Goal: Task Accomplishment & Management: Use online tool/utility

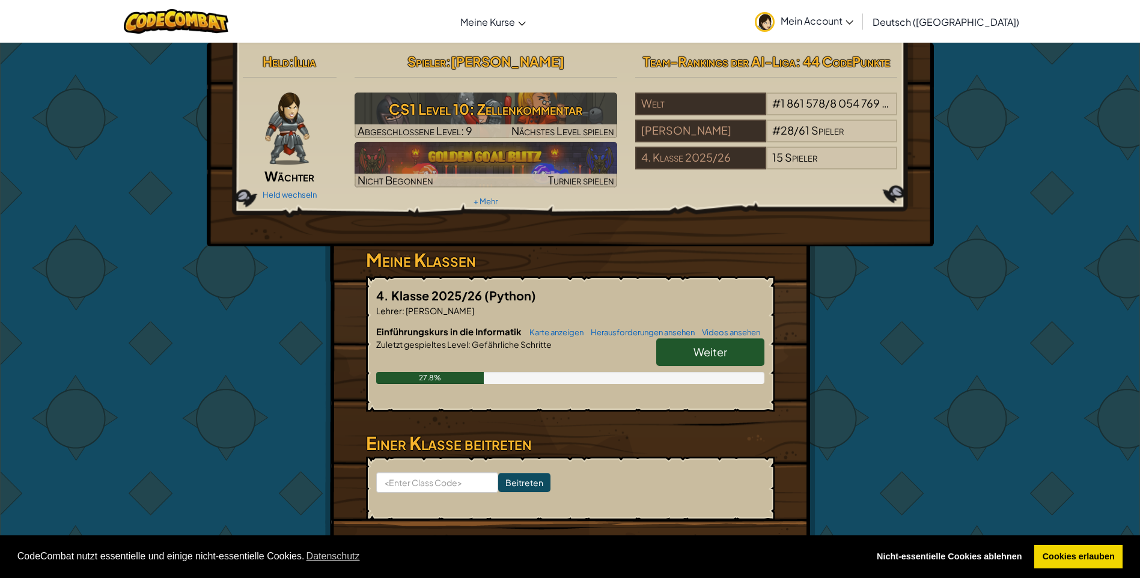
click at [713, 348] on span "Weiter" at bounding box center [710, 352] width 34 height 14
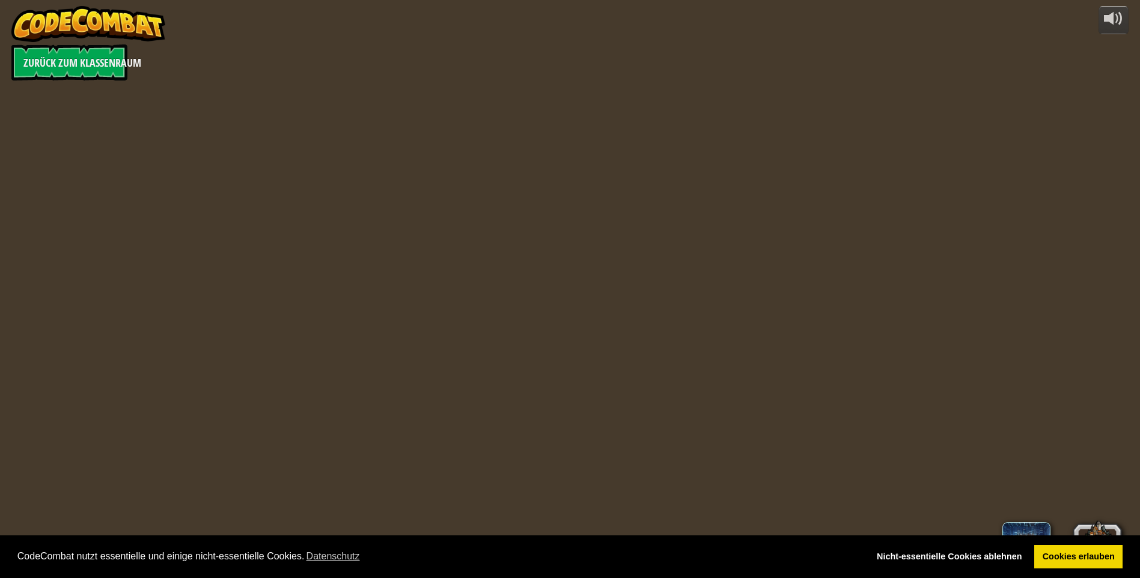
click at [680, 347] on div "powered by Zurück zum Klassenraum 55 Stufe 7 AzrraaK English ([GEOGRAPHIC_DATA]…" at bounding box center [570, 289] width 1140 height 578
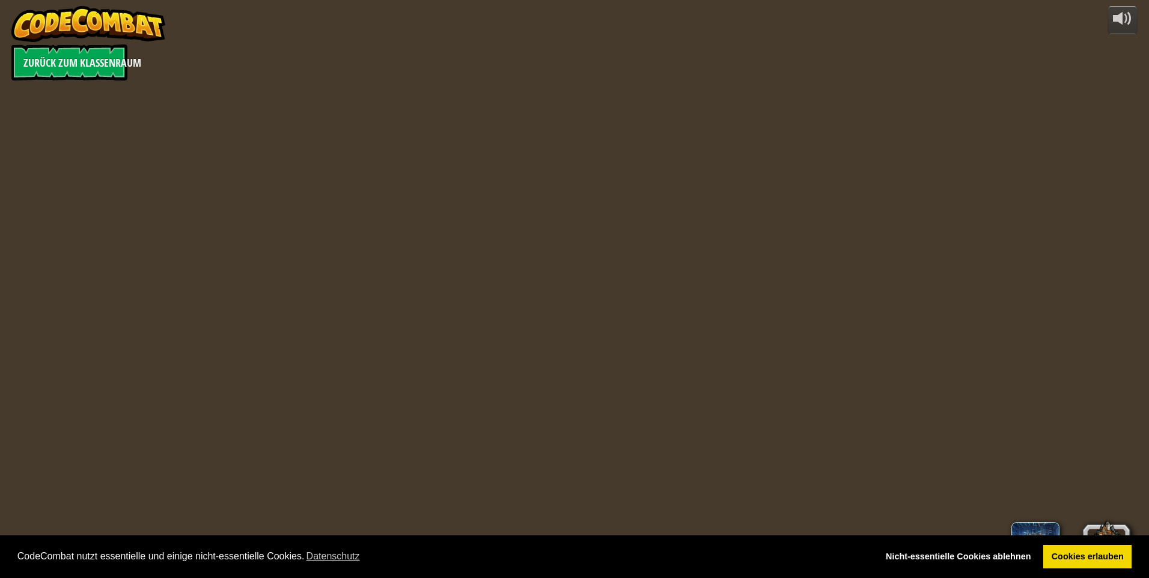
select select "de-DE"
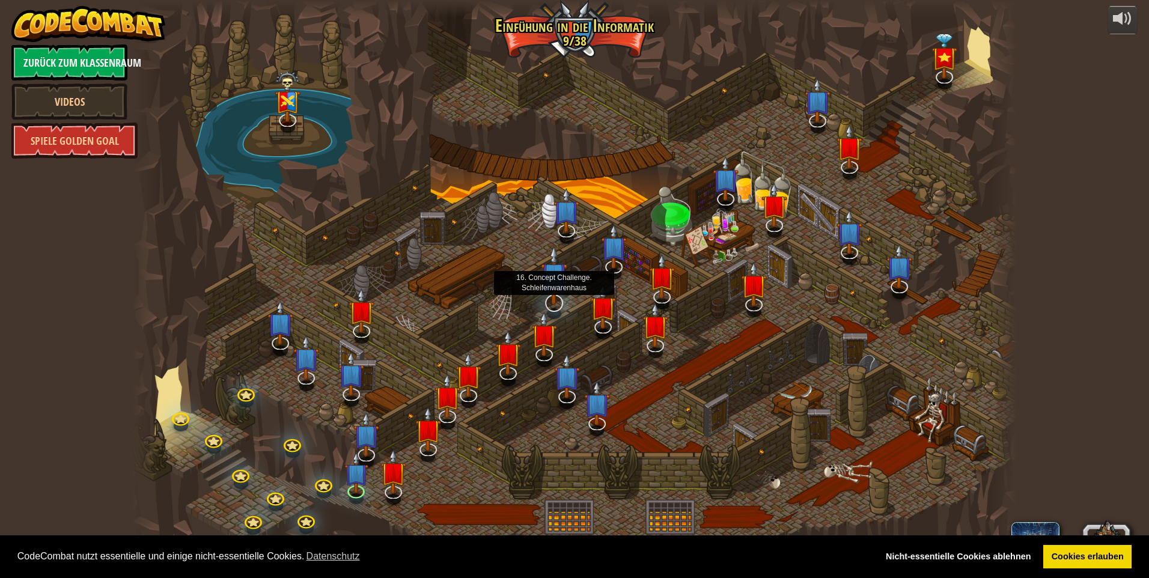
select select "de-DE"
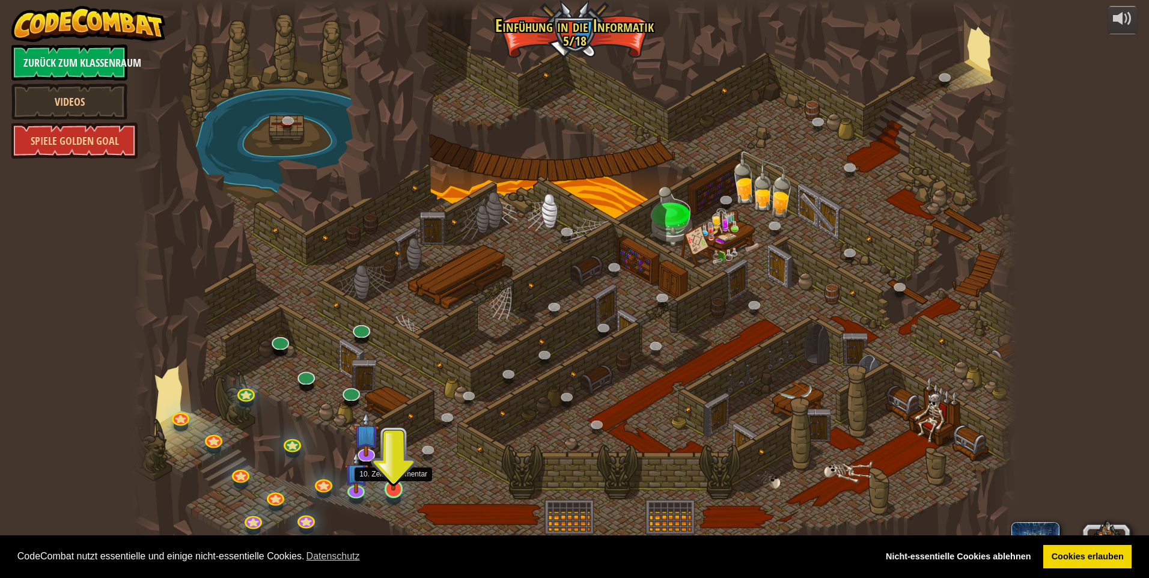
click at [391, 487] on img at bounding box center [394, 463] width 24 height 55
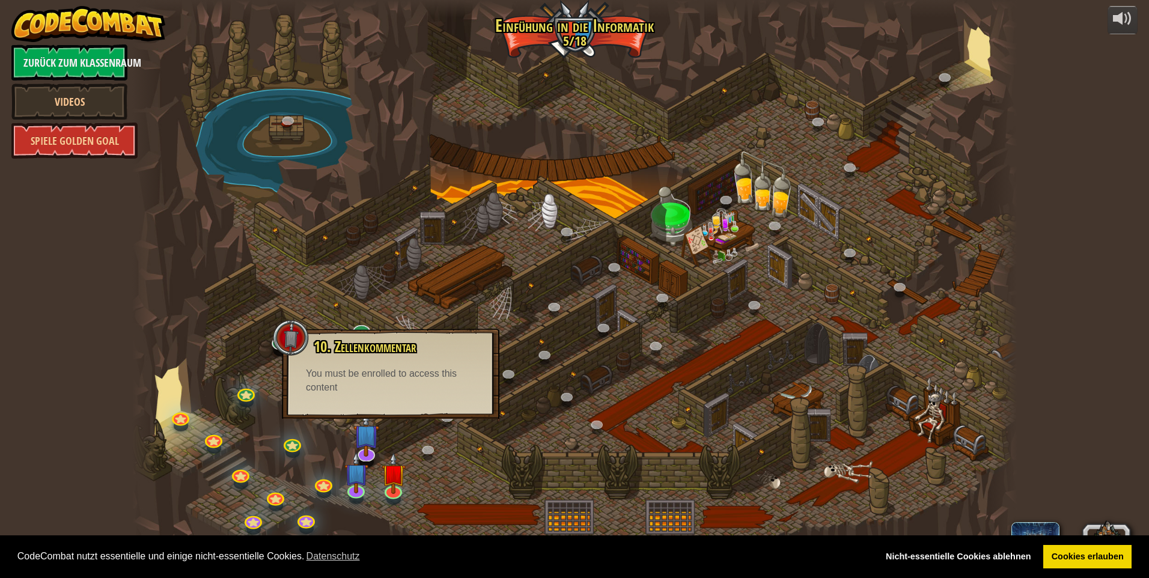
click at [389, 390] on div "You must be enrolled to access this content" at bounding box center [390, 381] width 169 height 28
click at [451, 321] on div at bounding box center [574, 289] width 885 height 578
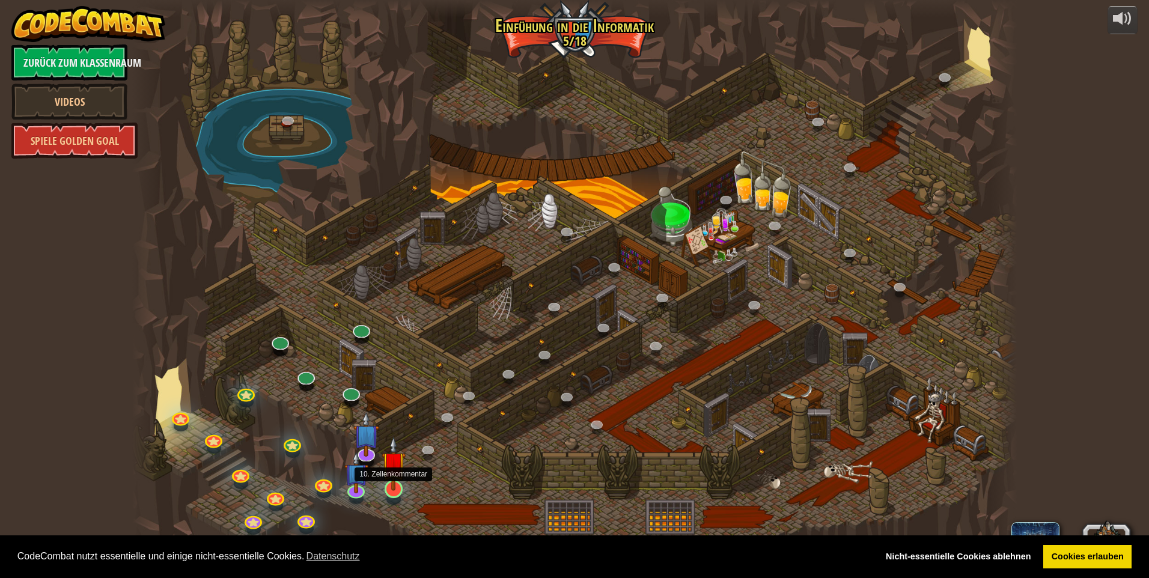
click at [397, 487] on img at bounding box center [394, 463] width 24 height 55
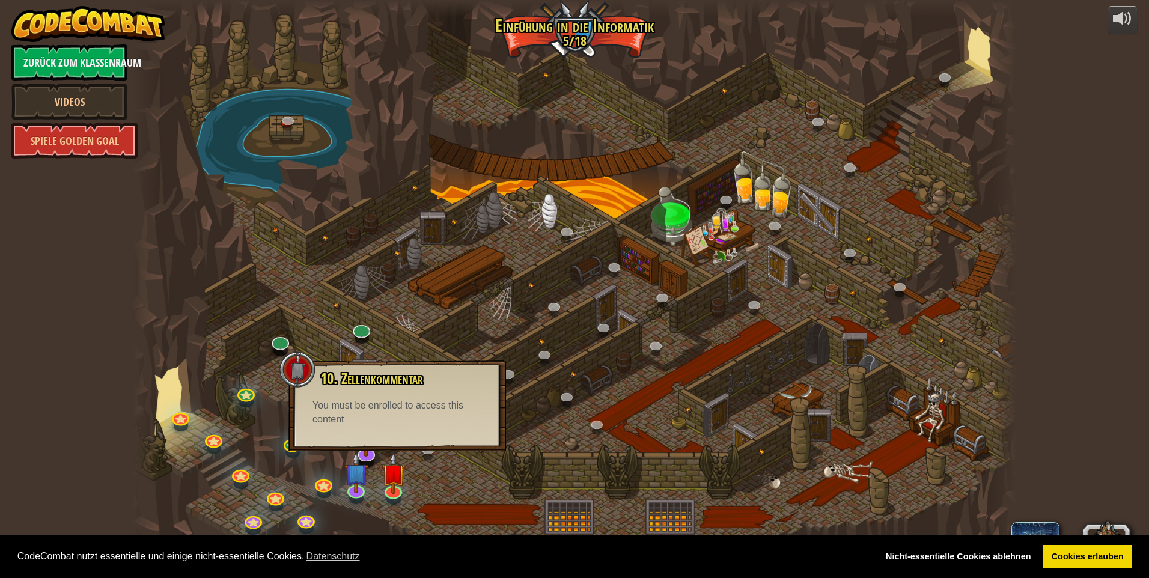
click at [399, 413] on div "You must be enrolled to access this content" at bounding box center [396, 413] width 169 height 28
click at [361, 486] on img at bounding box center [356, 463] width 24 height 55
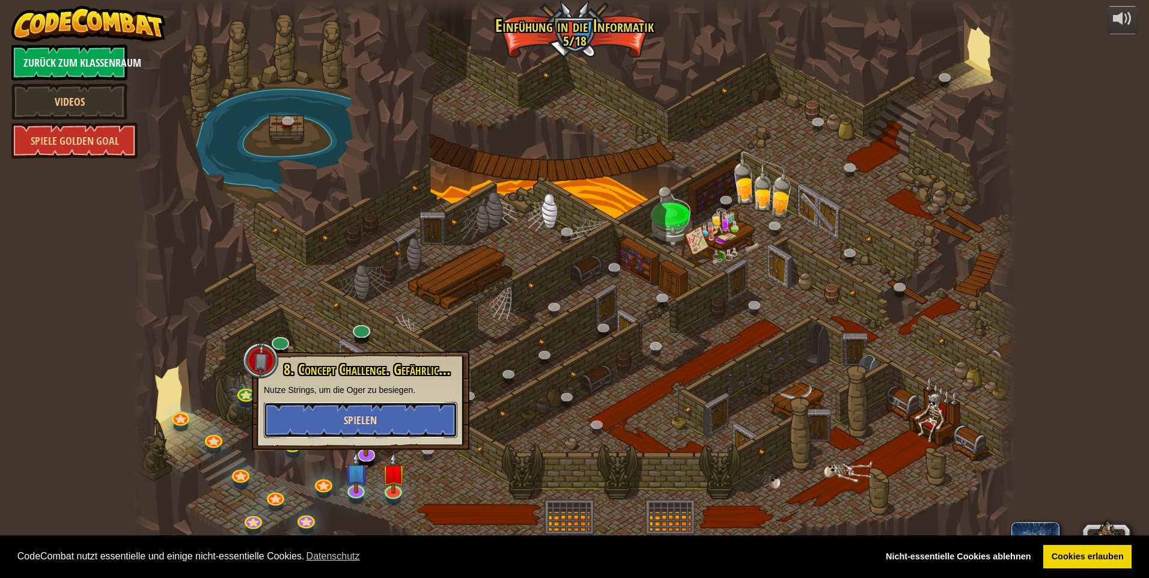
click at [388, 421] on button "Spielen" at bounding box center [360, 420] width 193 height 36
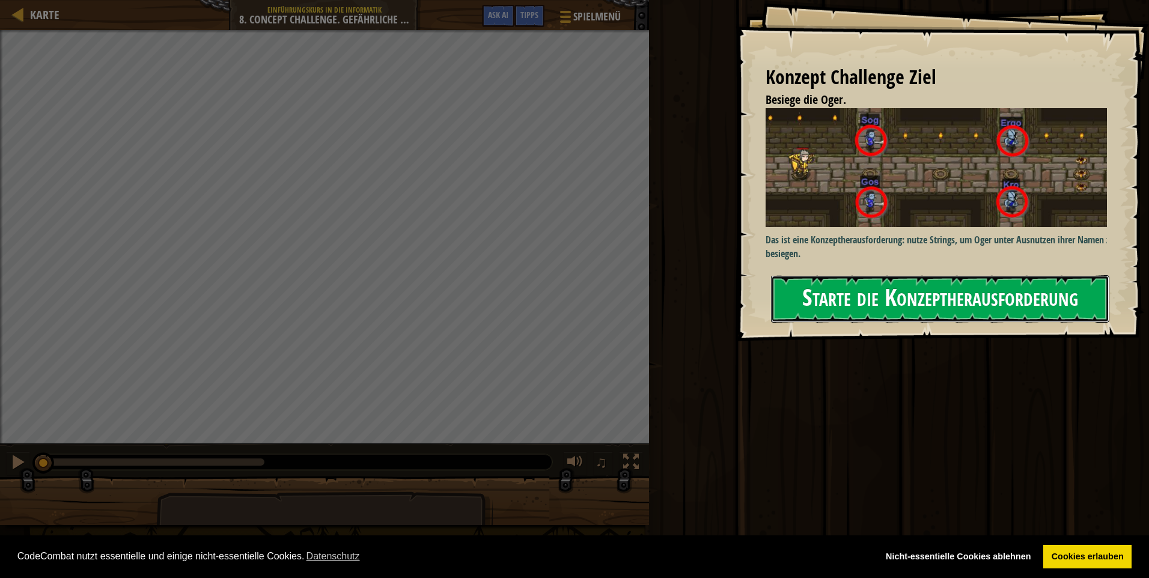
click at [820, 293] on button "Starte die Konzeptherausforderung" at bounding box center [940, 298] width 338 height 47
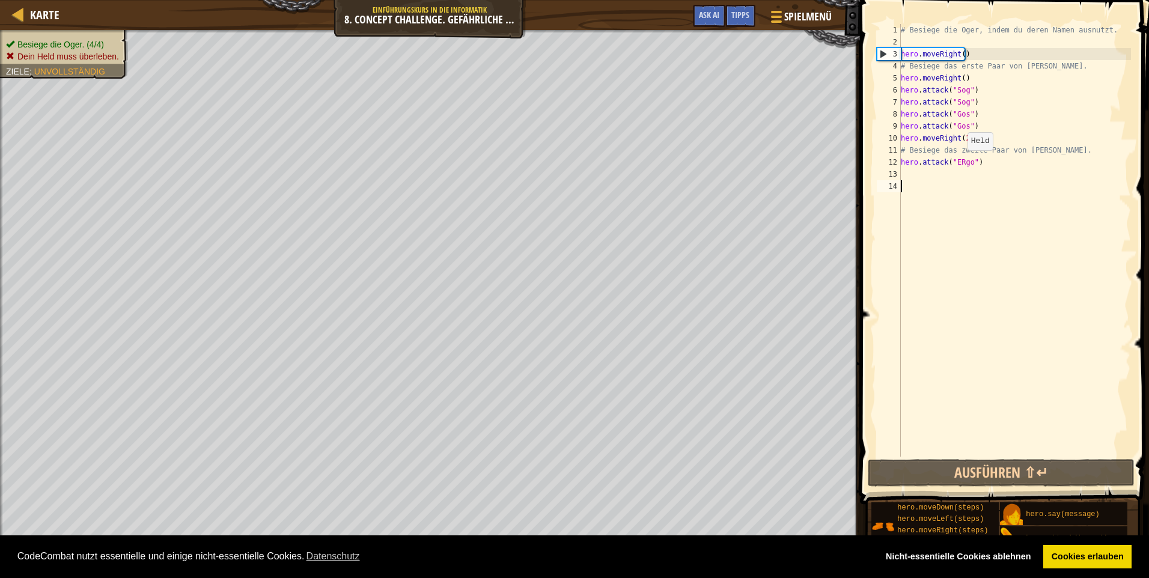
click at [961, 162] on div "# Besiege die Oger, indem du deren Namen ausnutzt. hero . moveRight ( ) # Besie…" at bounding box center [1014, 252] width 233 height 457
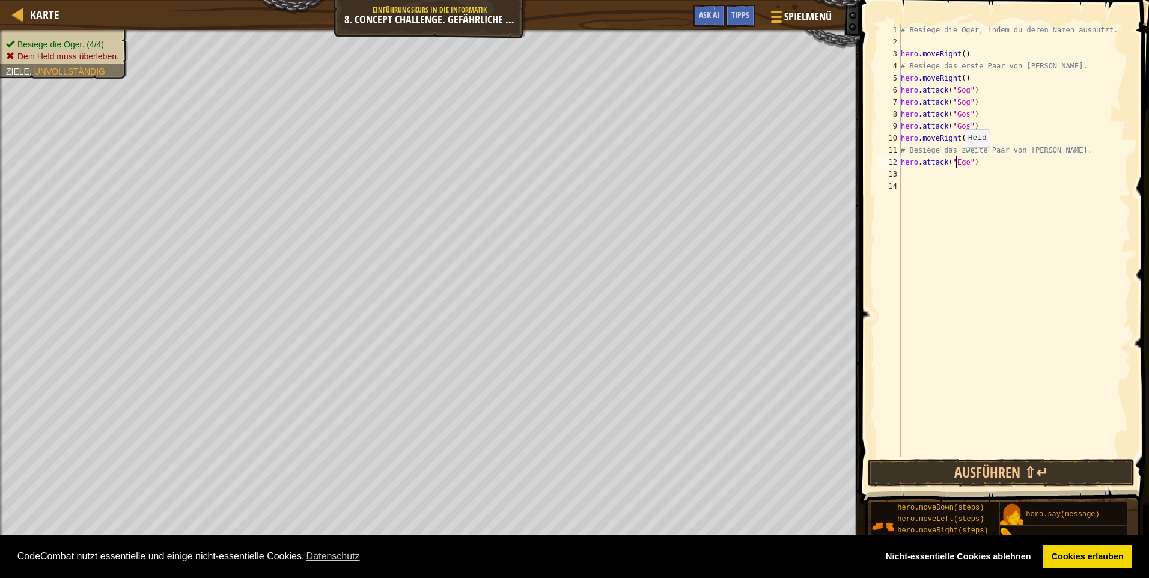
type textarea "hero.attack("Ergo")"
click at [933, 177] on div "# Besiege die Oger, indem du deren Namen ausnutzt. hero . moveRight ( ) # Besie…" at bounding box center [1014, 252] width 233 height 457
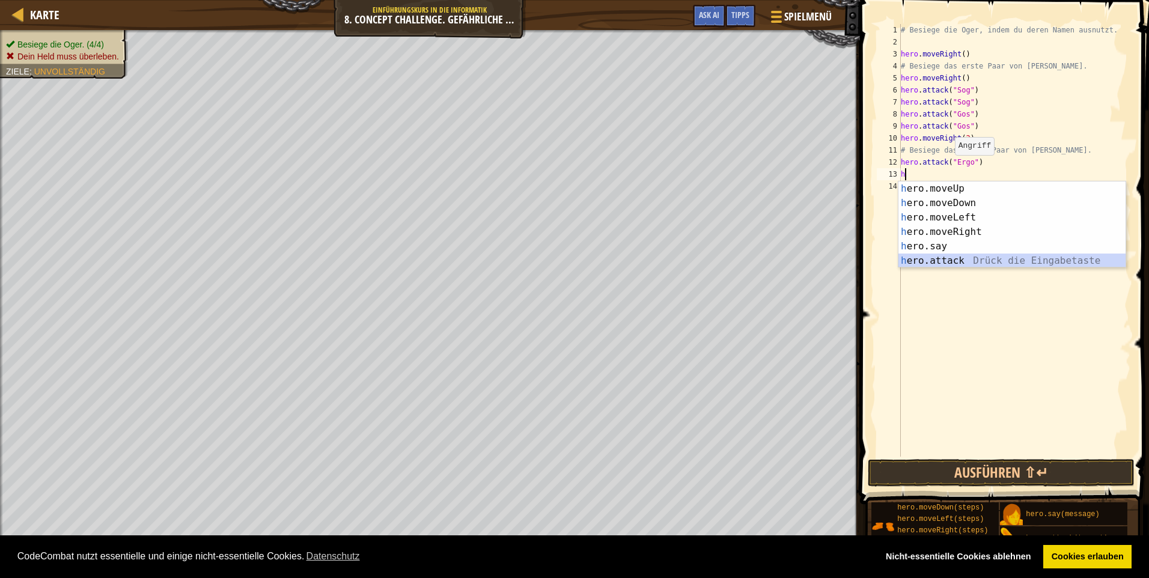
click at [950, 263] on div "h ero.moveUp Drück die Eingabetaste h ero.moveDown Drück die Eingabetaste h ero…" at bounding box center [1011, 238] width 227 height 115
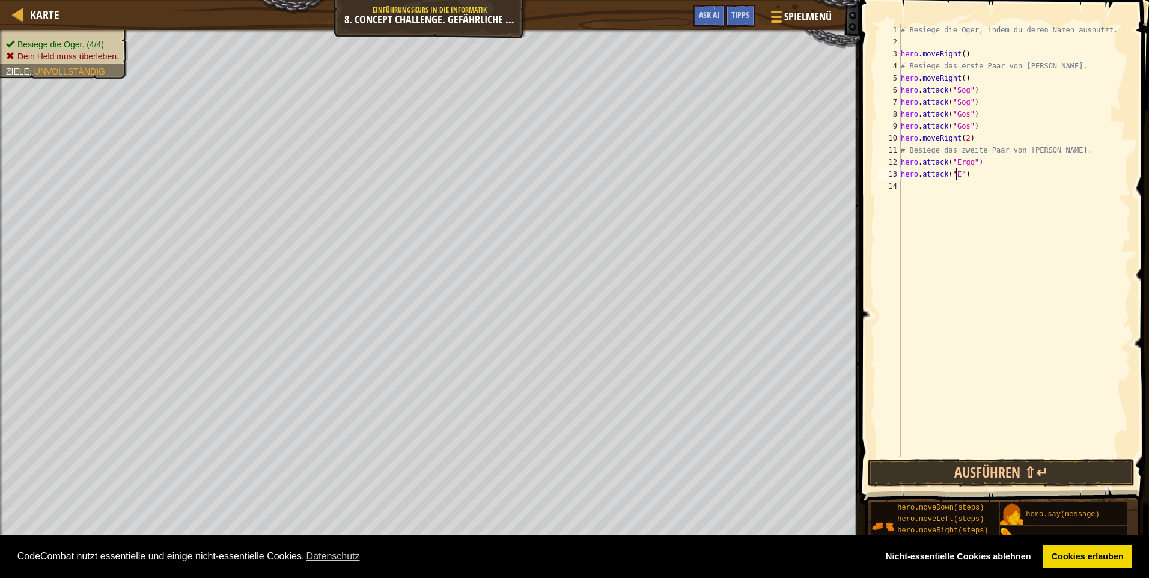
scroll to position [5, 5]
type textarea "hero.attack("Ergo")"
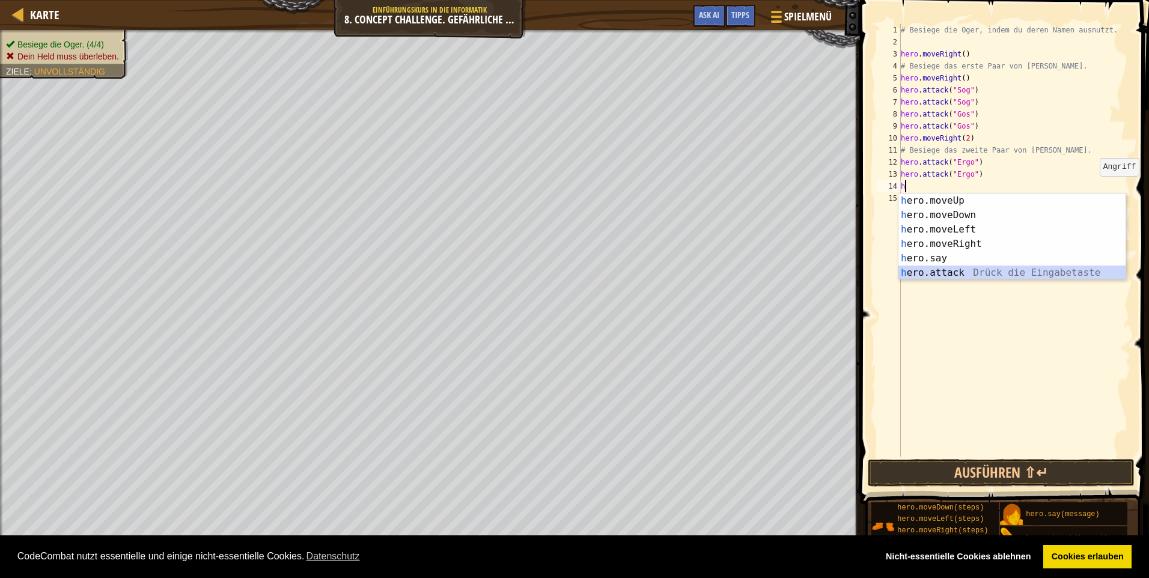
click at [1011, 275] on div "h ero.moveUp Drück die Eingabetaste h ero.moveDown Drück die Eingabetaste h ero…" at bounding box center [1011, 250] width 227 height 115
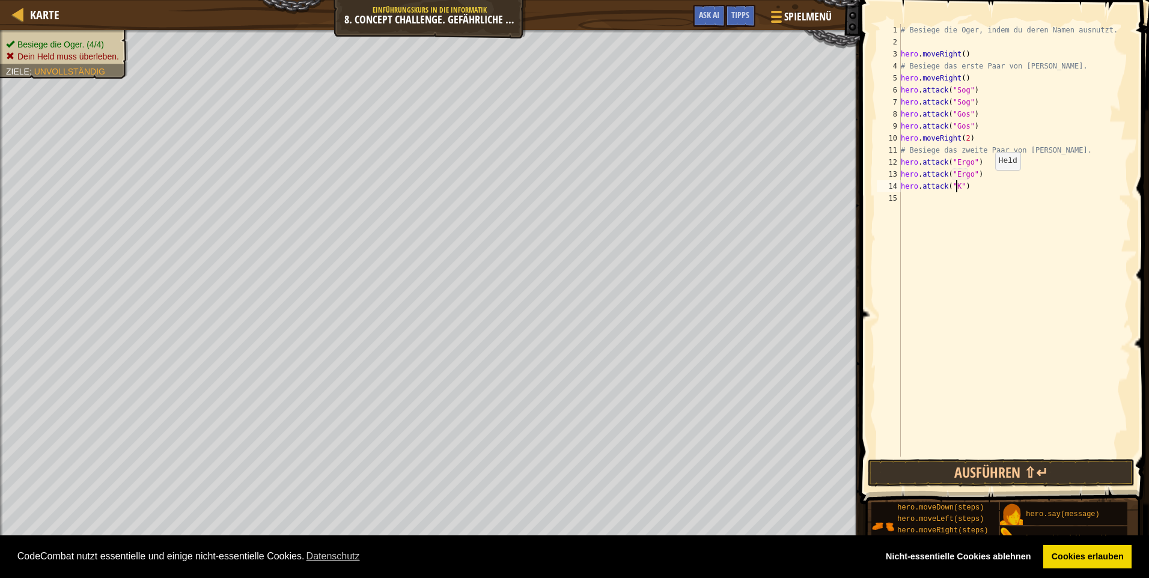
scroll to position [5, 5]
type textarea "hero.attack("Kro")"
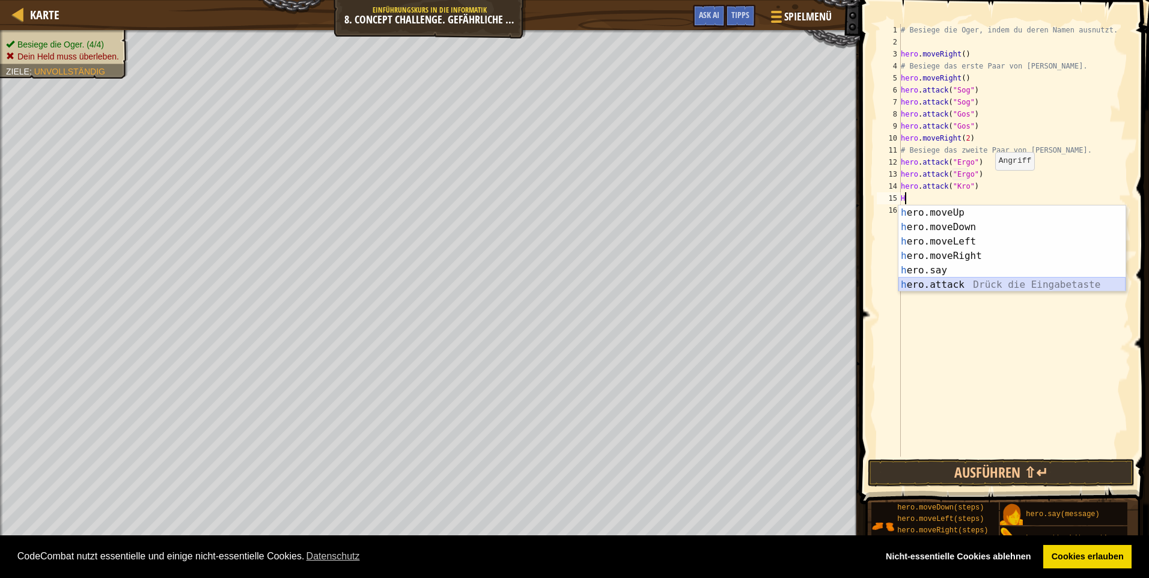
click at [951, 288] on div "h ero.moveUp Drück die Eingabetaste h ero.moveDown Drück die Eingabetaste h ero…" at bounding box center [1011, 263] width 227 height 115
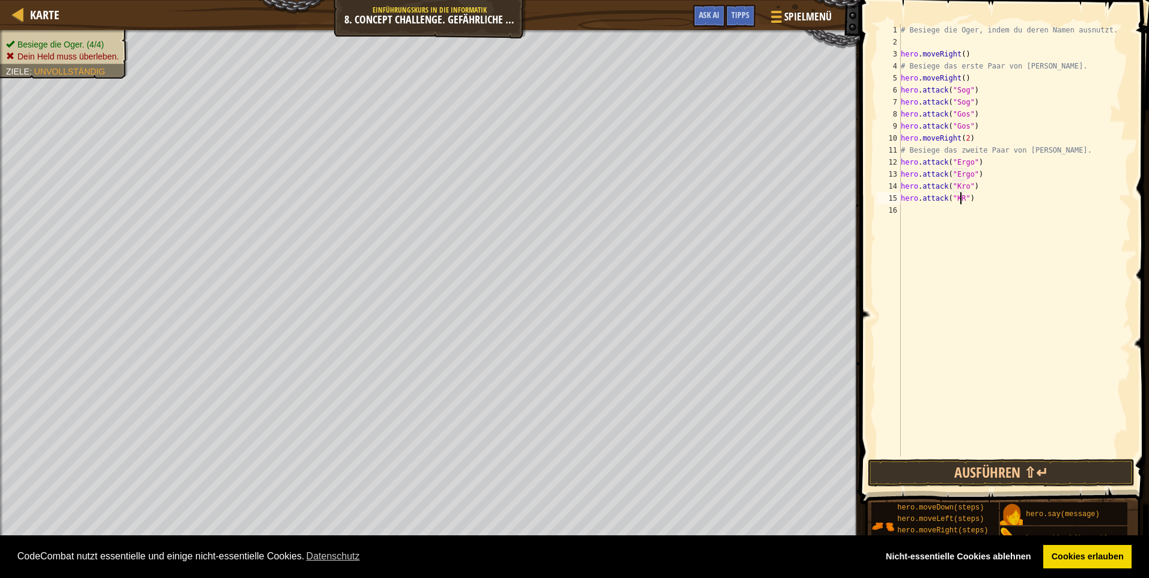
scroll to position [5, 5]
type textarea "hero.attack("Kro")"
click at [919, 213] on div "# Besiege die Oger, indem du deren Namen ausnutzt. hero . moveRight ( ) # Besie…" at bounding box center [1014, 252] width 233 height 457
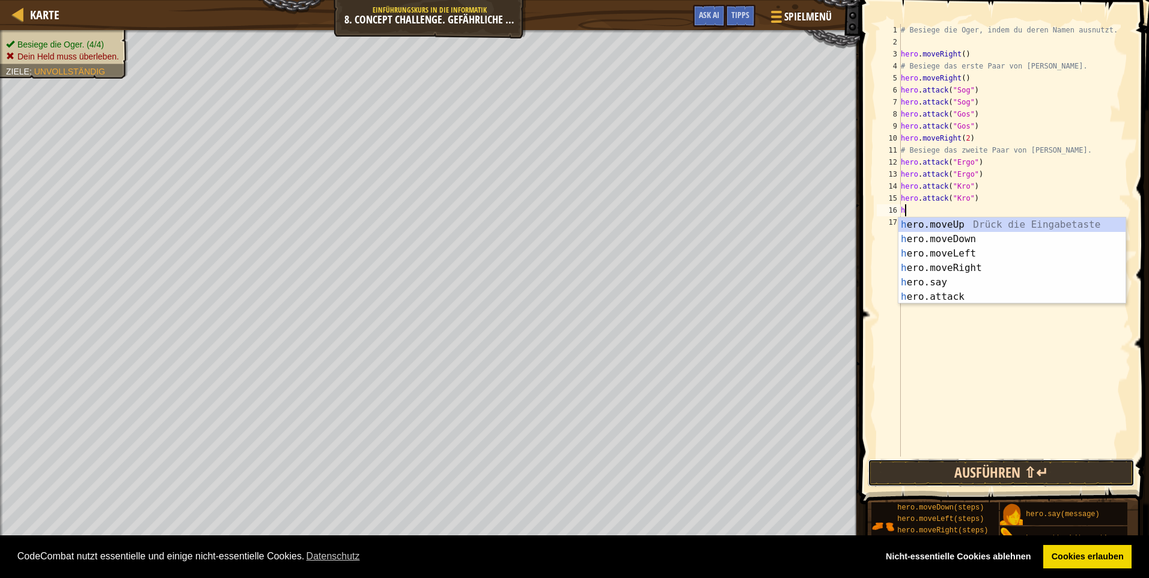
click at [970, 471] on button "Ausführen ⇧↵" at bounding box center [1001, 473] width 267 height 28
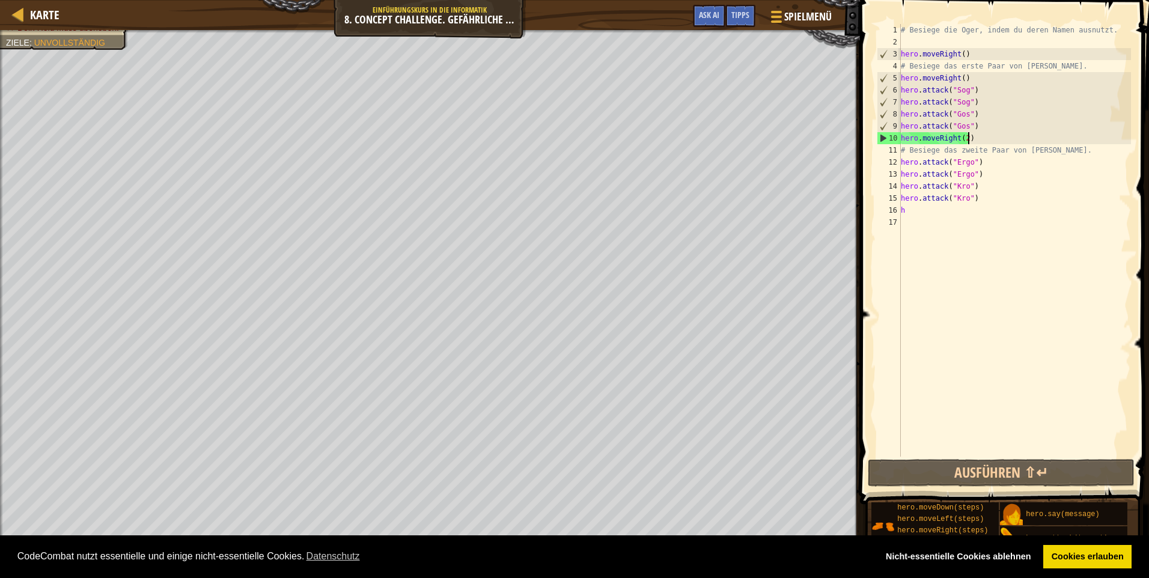
click at [969, 140] on div "# Besiege die Oger, indem du deren Namen ausnutzt. hero . moveRight ( ) # Besie…" at bounding box center [1014, 252] width 233 height 457
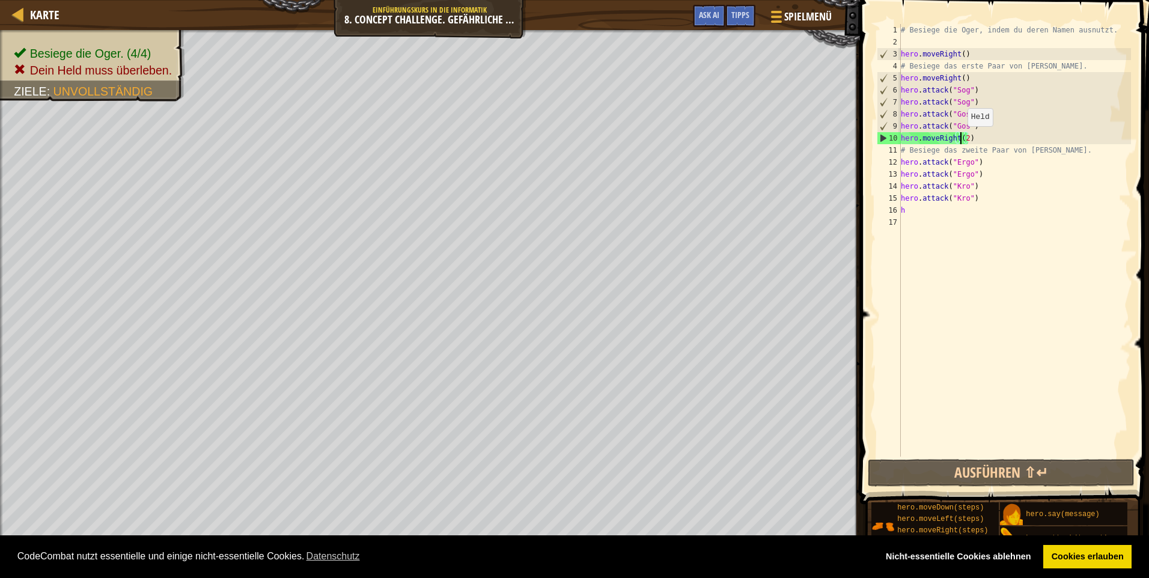
click at [961, 138] on div "# Besiege die Oger, indem du deren Namen ausnutzt. hero . moveRight ( ) # Besie…" at bounding box center [1014, 252] width 233 height 457
click at [964, 136] on div "# Besiege die Oger, indem du deren Namen ausnutzt. hero . moveRight ( ) # Besie…" at bounding box center [1014, 252] width 233 height 457
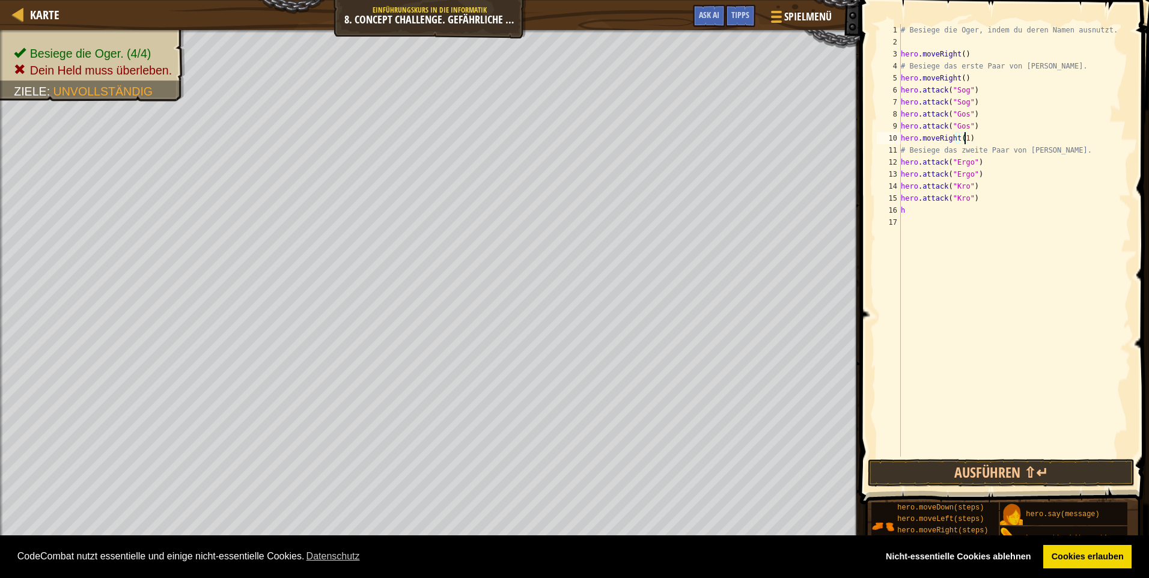
scroll to position [5, 5]
type textarea "hero.moveRight(1)"
click at [958, 474] on button "Ausführen ⇧↵" at bounding box center [1001, 473] width 267 height 28
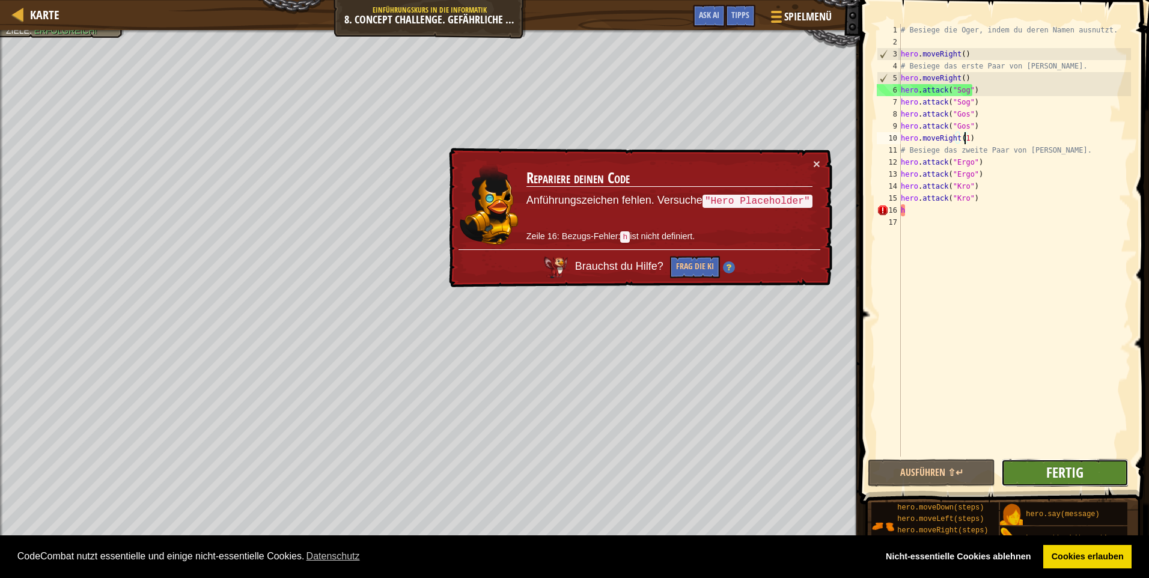
click at [1066, 475] on span "Fertig" at bounding box center [1064, 472] width 37 height 19
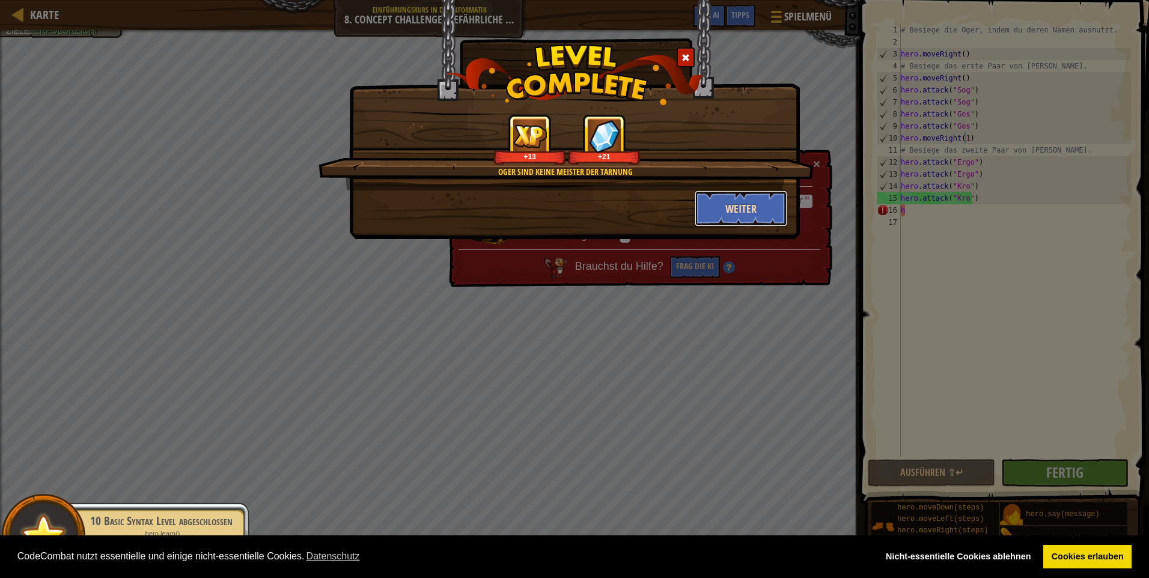
click at [703, 200] on button "Weiter" at bounding box center [741, 208] width 93 height 36
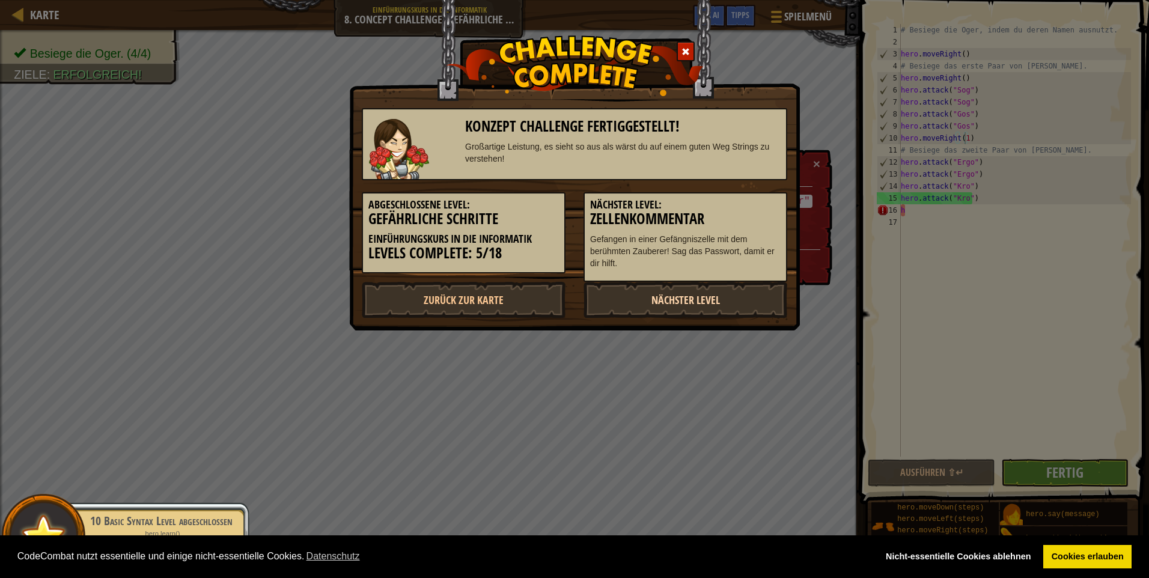
click at [711, 293] on link "Nächster Level" at bounding box center [685, 300] width 204 height 36
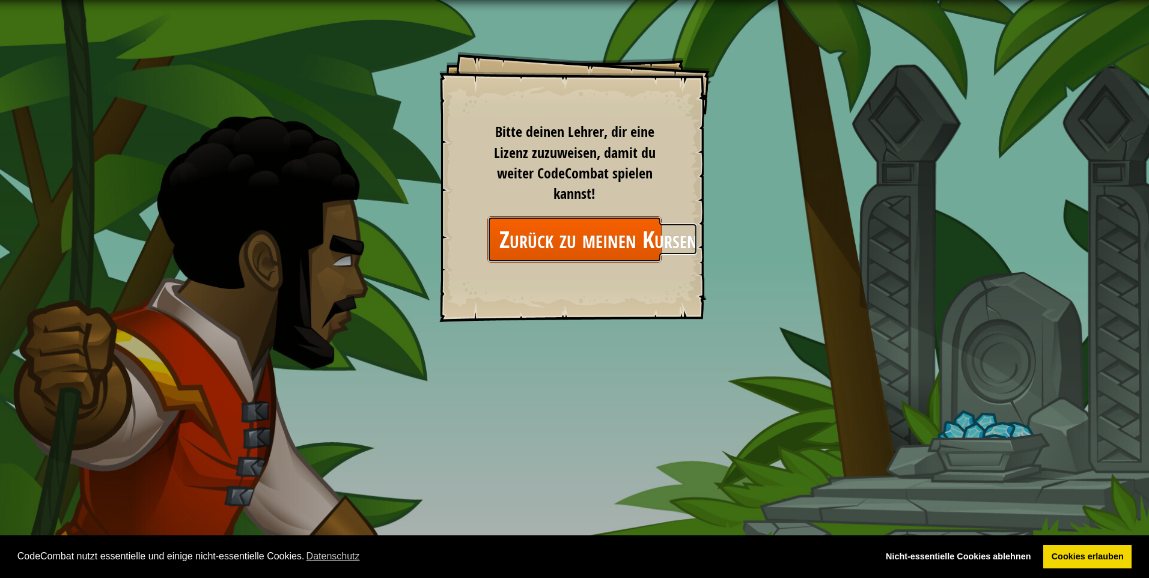
click at [626, 245] on link "Zurück zu meinen Kursen" at bounding box center [574, 239] width 174 height 46
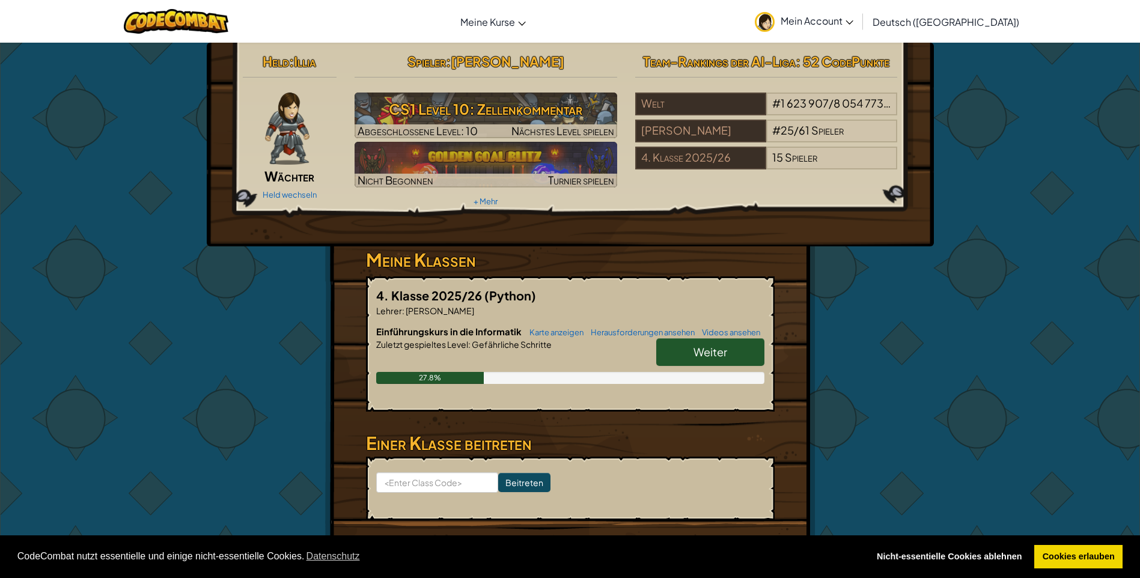
click at [684, 358] on link "Weiter" at bounding box center [710, 352] width 108 height 28
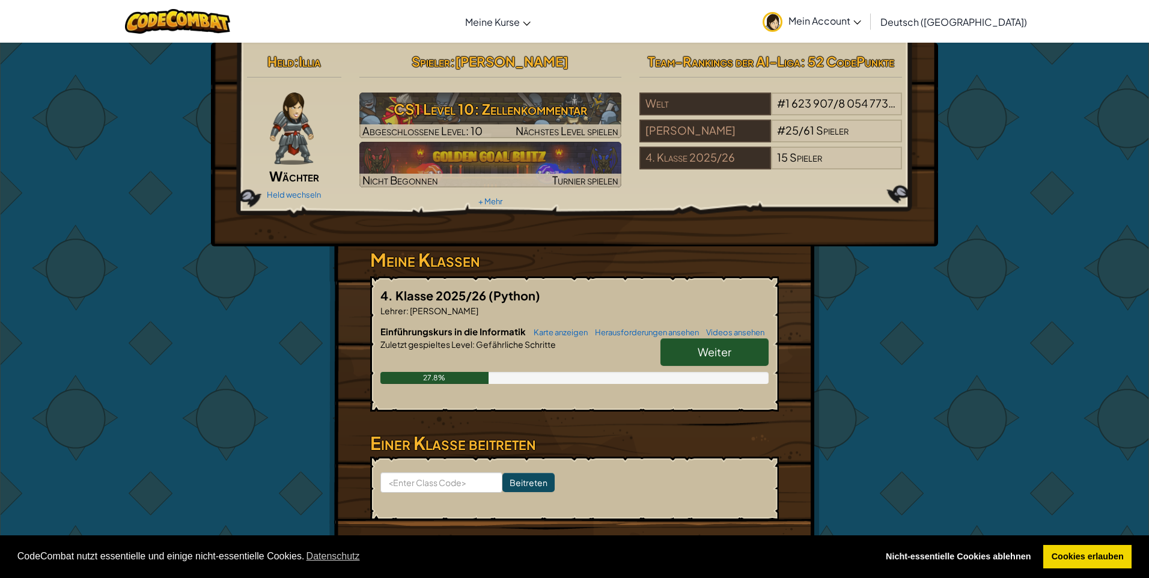
select select "de-DE"
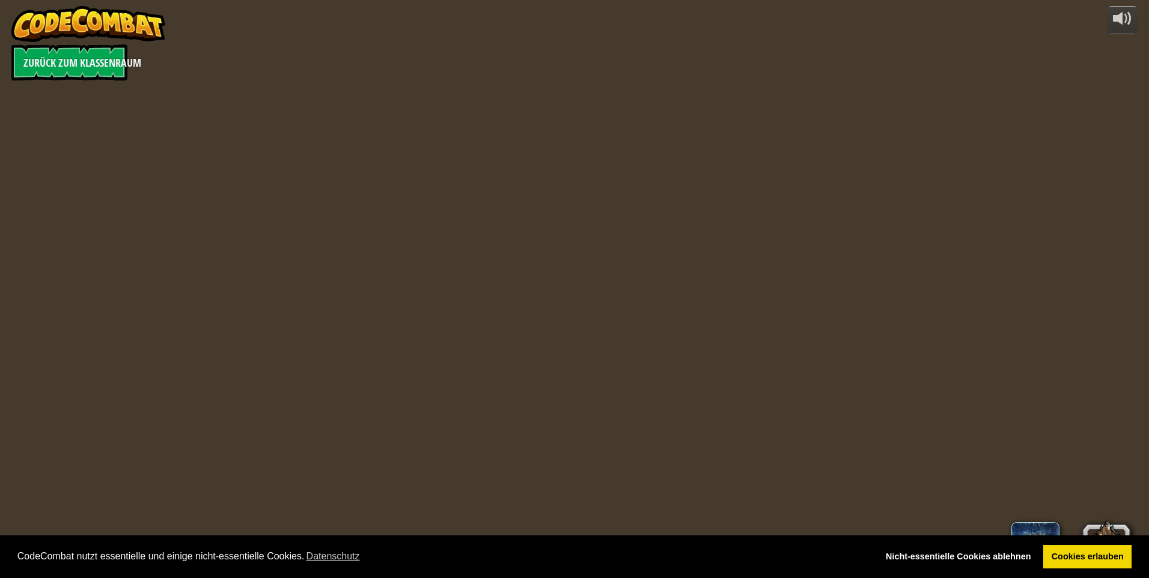
select select "de-DE"
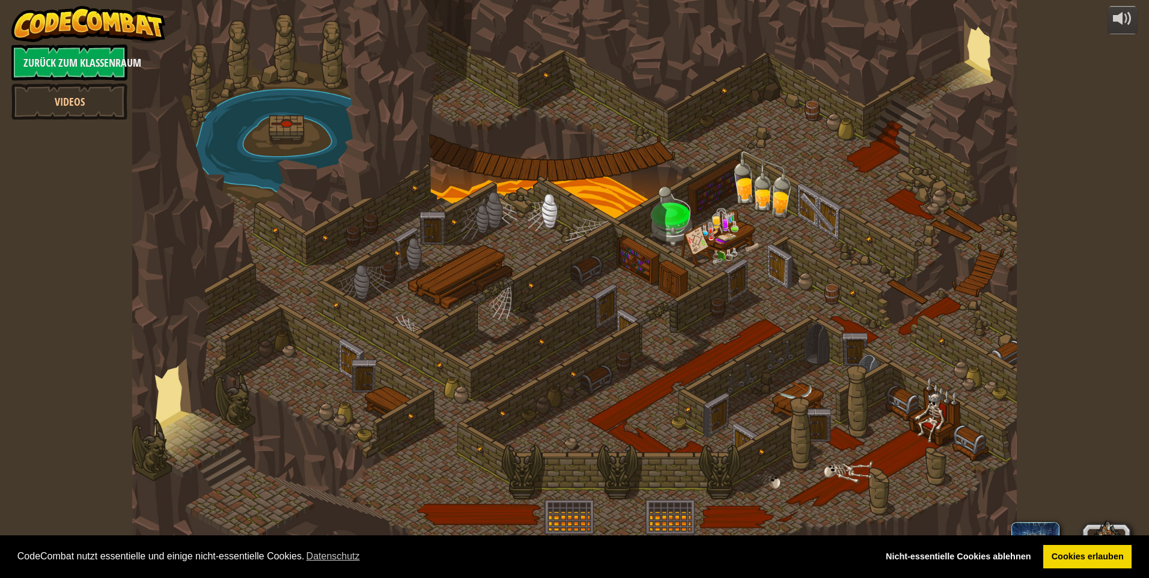
select select "de-DE"
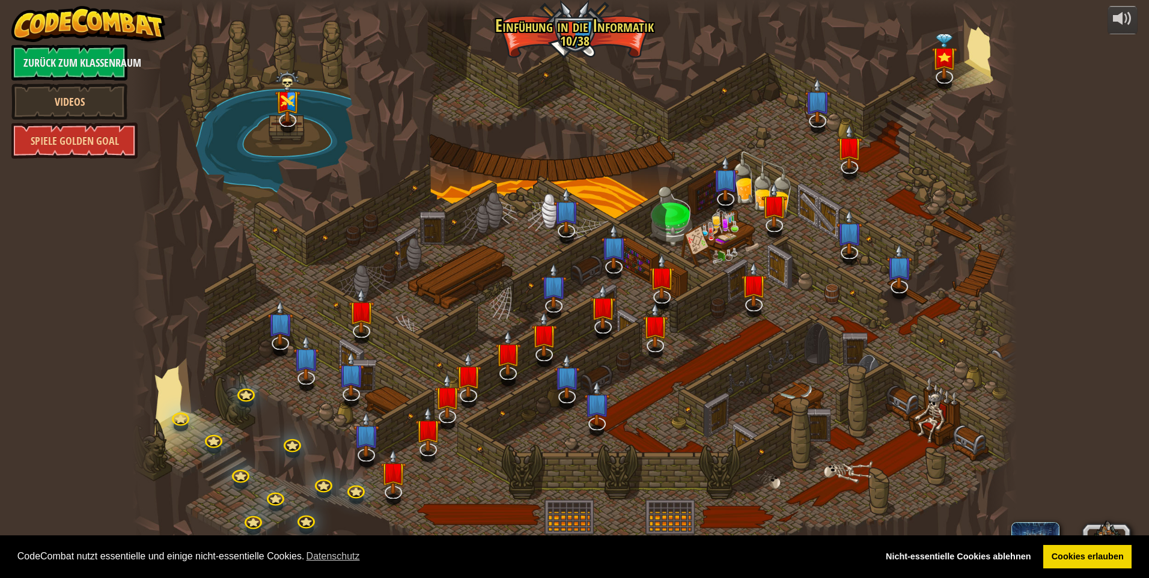
select select "de-DE"
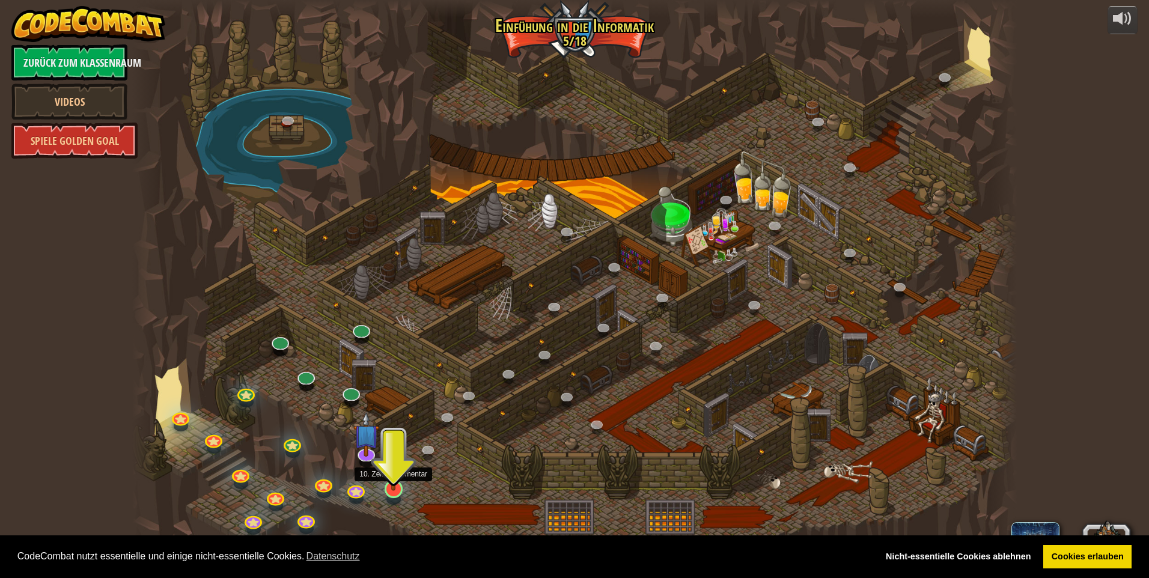
click at [395, 487] on img at bounding box center [394, 463] width 24 height 55
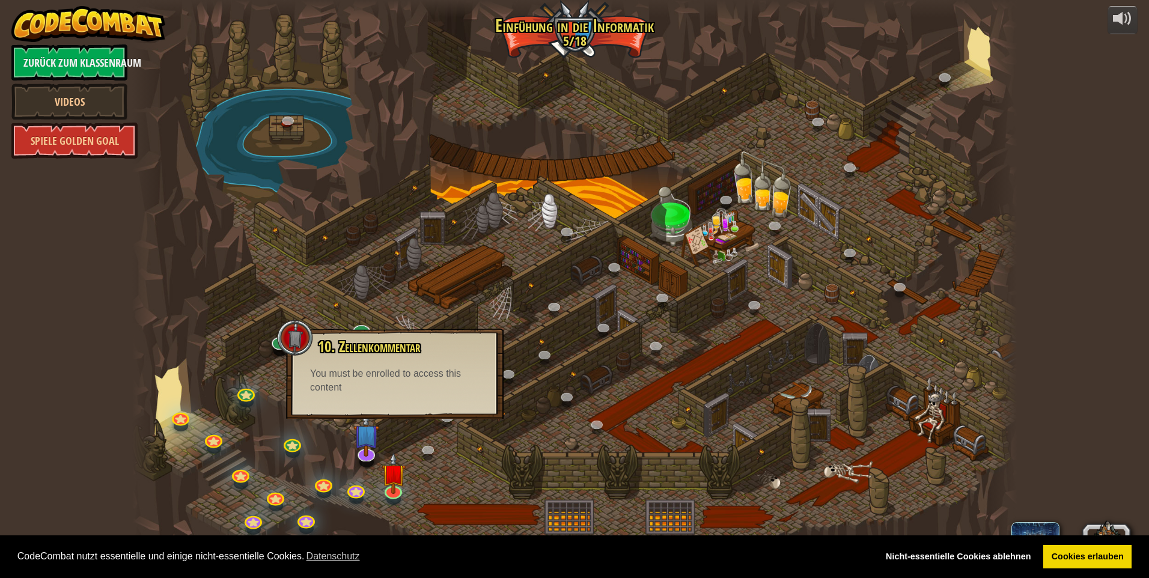
click at [401, 371] on div "You must be enrolled to access this content" at bounding box center [394, 381] width 169 height 28
click at [388, 489] on img at bounding box center [394, 463] width 24 height 55
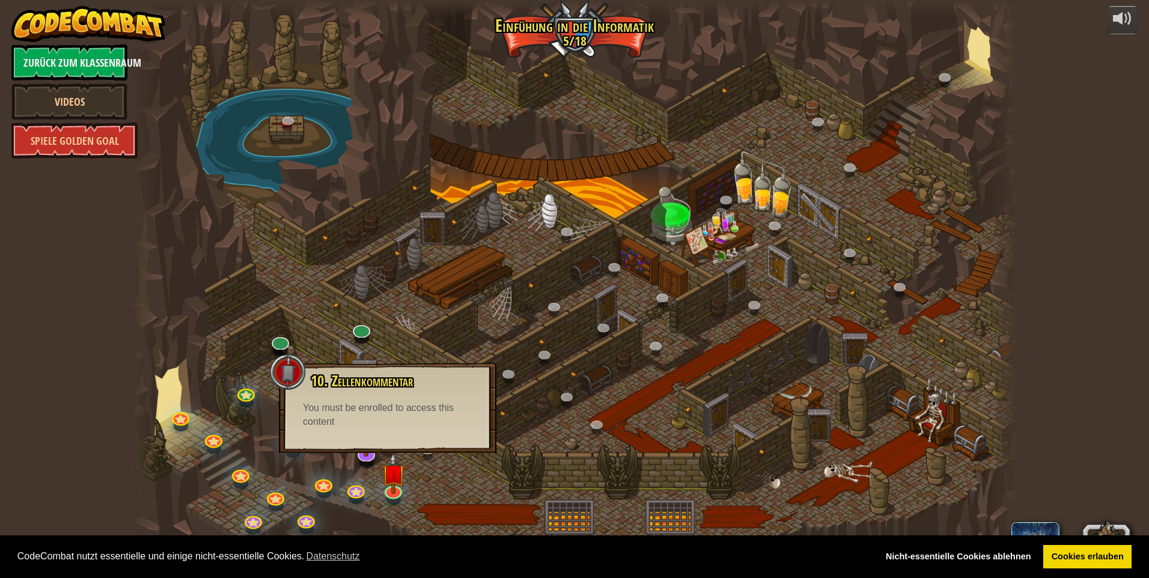
click at [445, 478] on div at bounding box center [574, 289] width 885 height 578
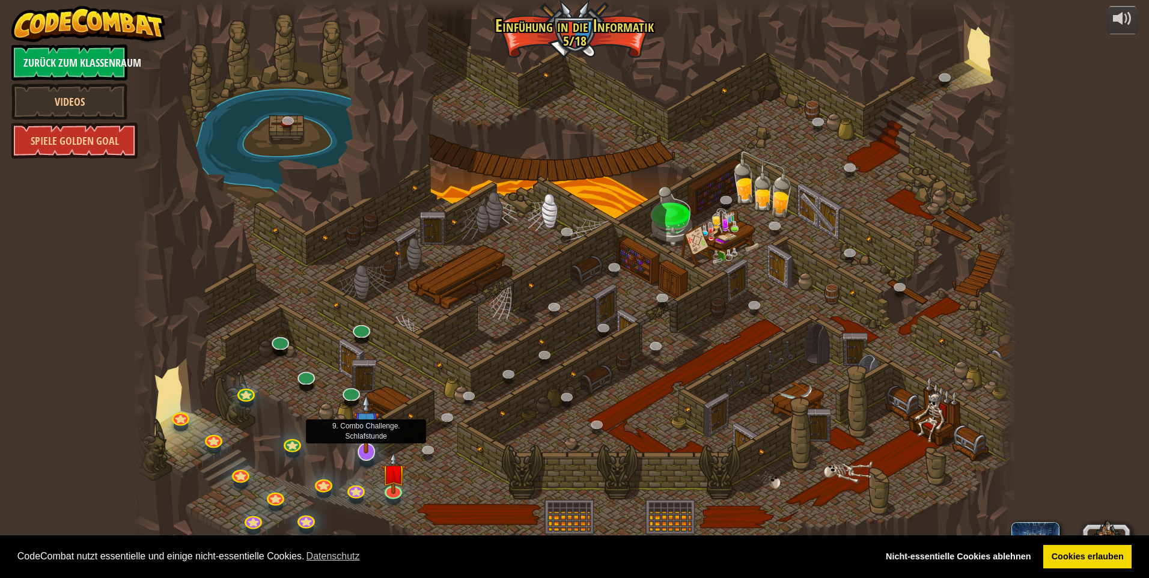
click at [365, 446] on img at bounding box center [366, 423] width 26 height 59
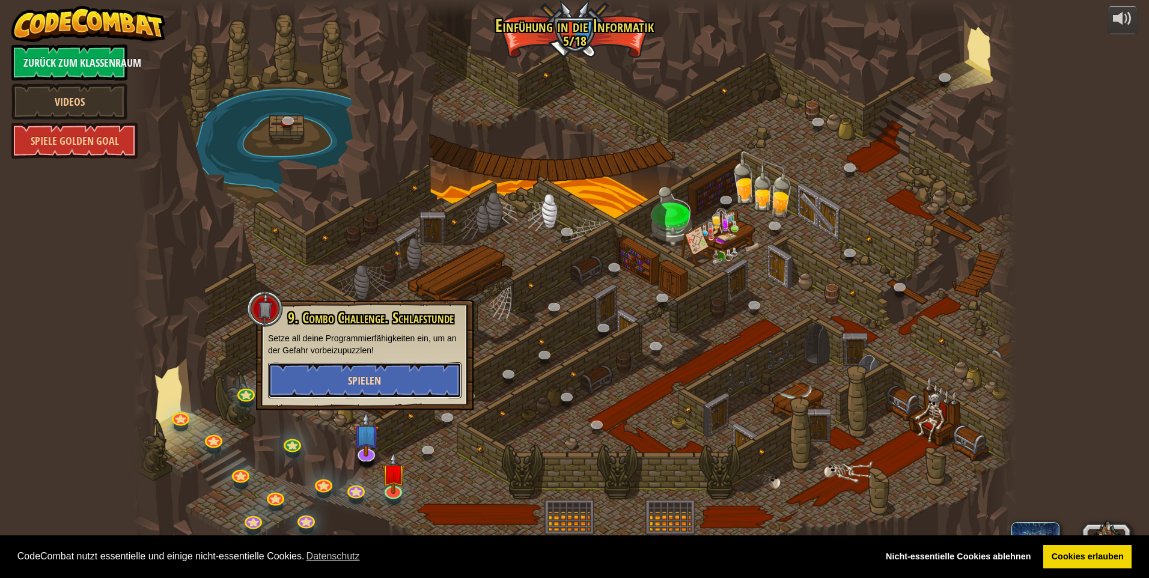
click at [377, 381] on span "Spielen" at bounding box center [364, 380] width 33 height 15
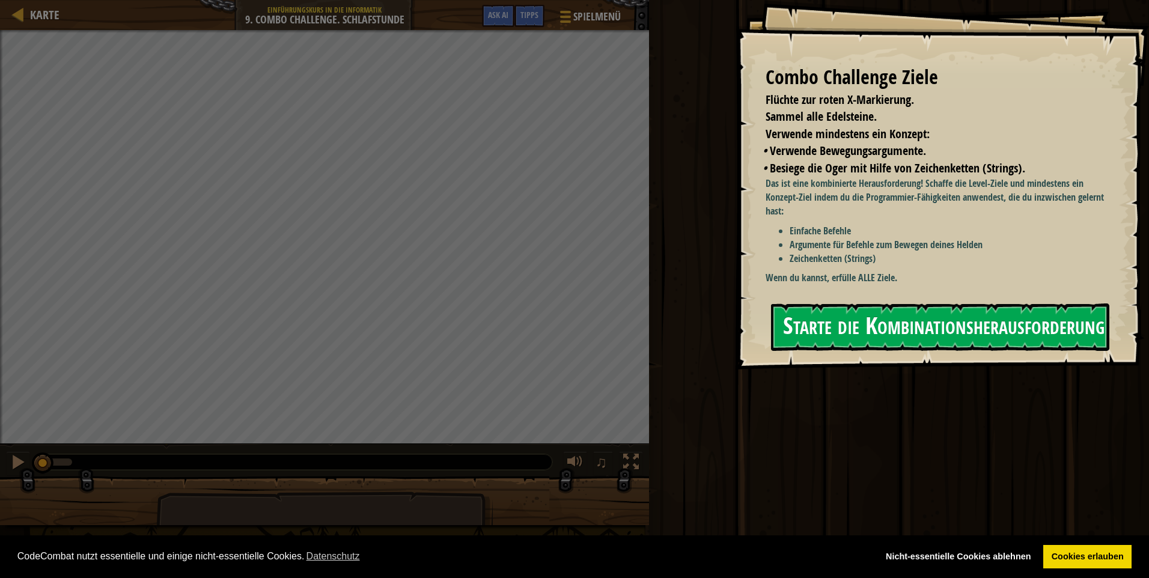
click at [880, 317] on button "Starte die Kombinationsherausforderung" at bounding box center [940, 326] width 338 height 47
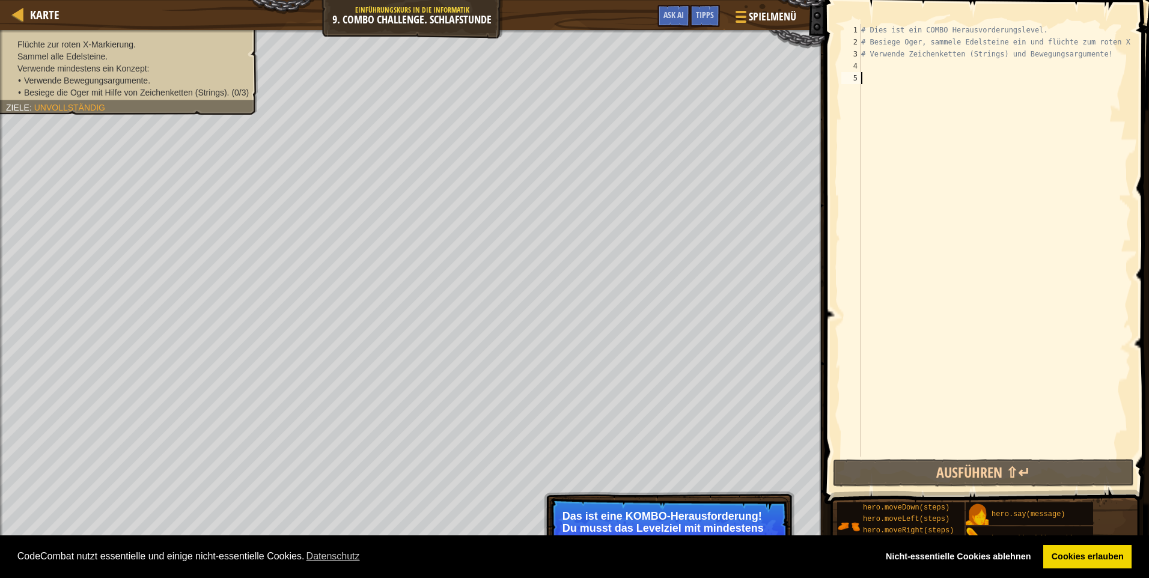
type textarea "h"
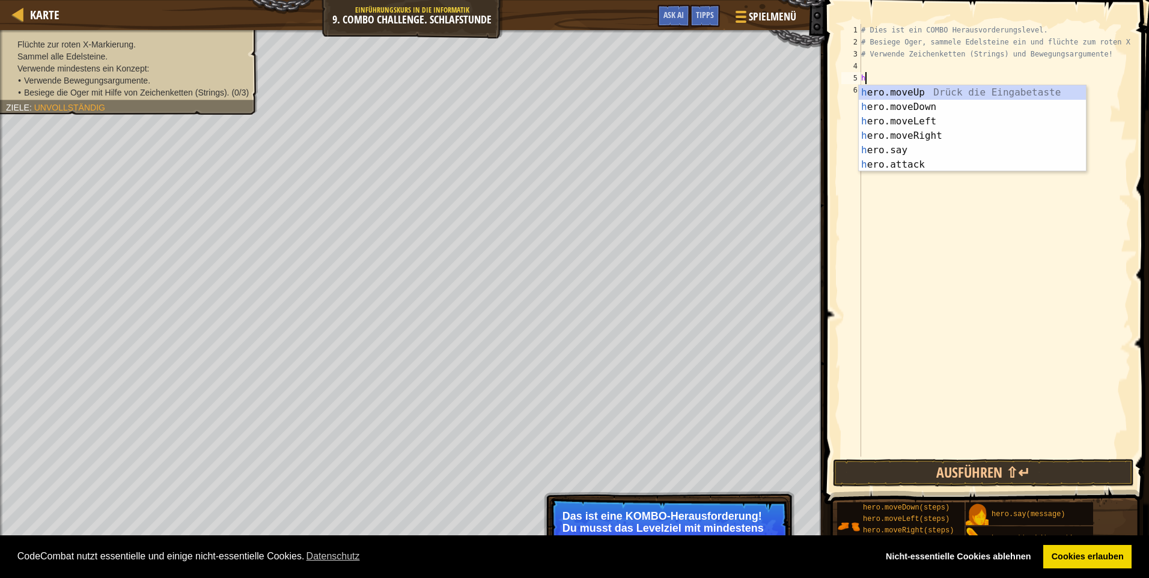
scroll to position [5, 0]
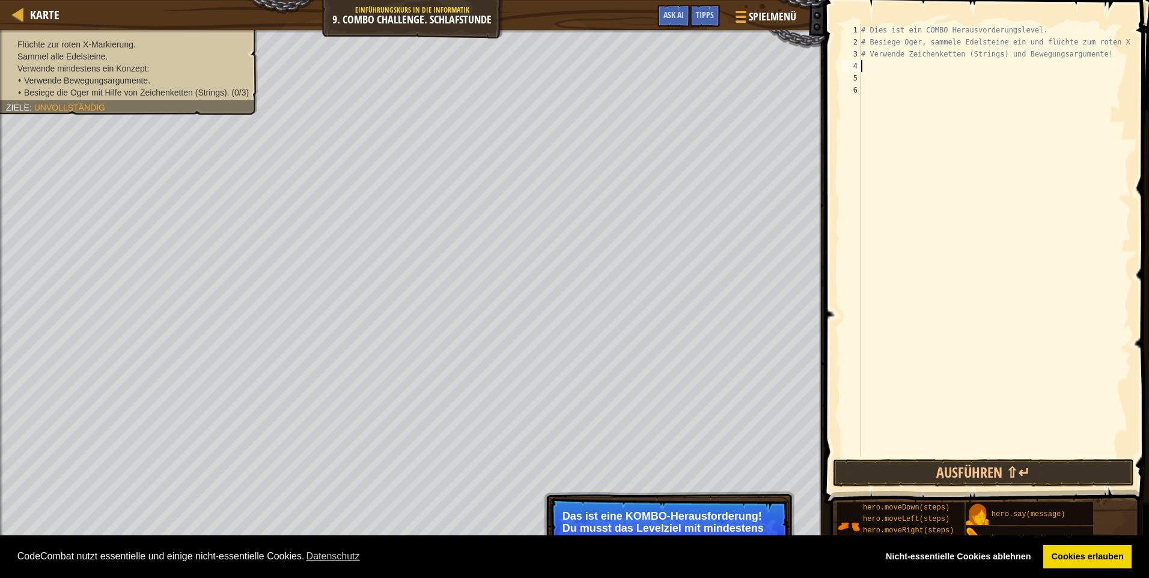
click at [889, 62] on div "# Dies ist ein COMBO Herausvorderungslevel. # Besiege Oger, sammele Edelsteine …" at bounding box center [995, 252] width 272 height 457
type textarea "h"
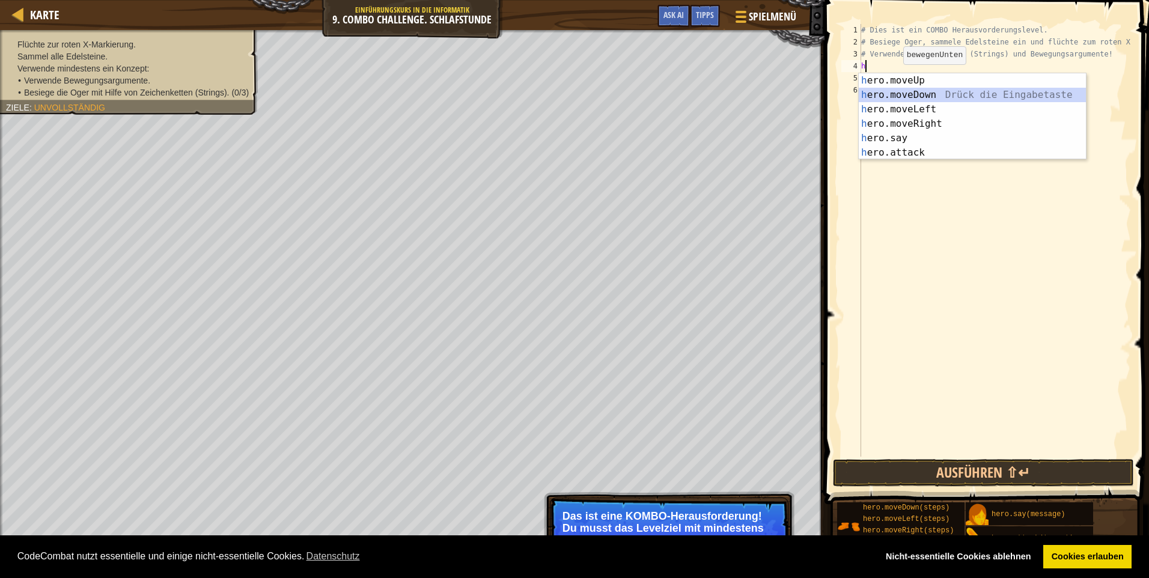
click at [960, 94] on div "h ero.moveUp Drück die Eingabetaste h ero.moveDown Drück die Eingabetaste h ero…" at bounding box center [972, 130] width 227 height 115
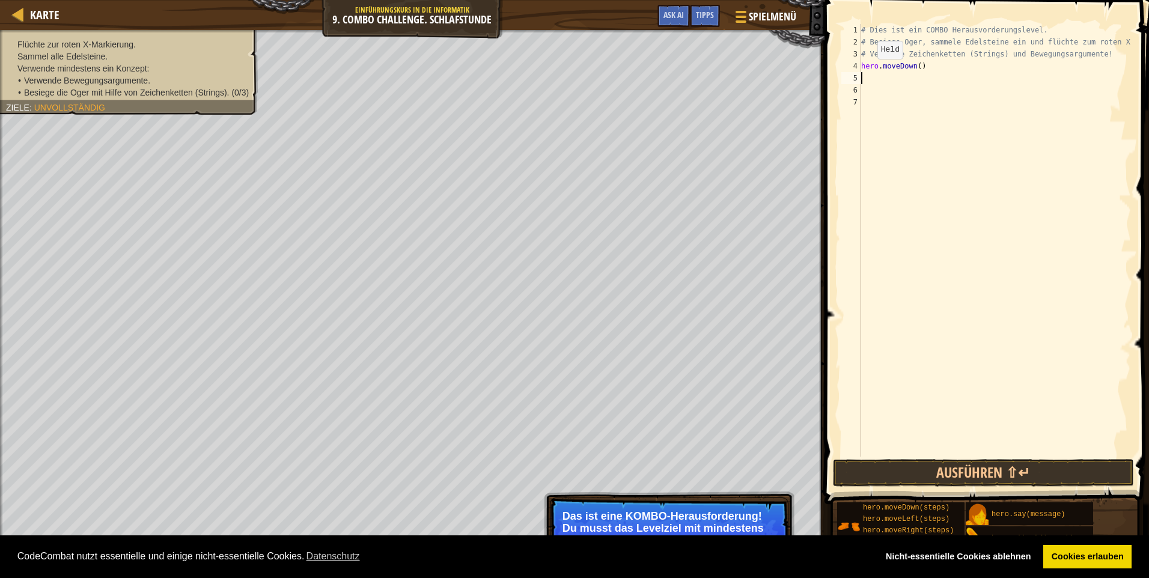
type textarea "h"
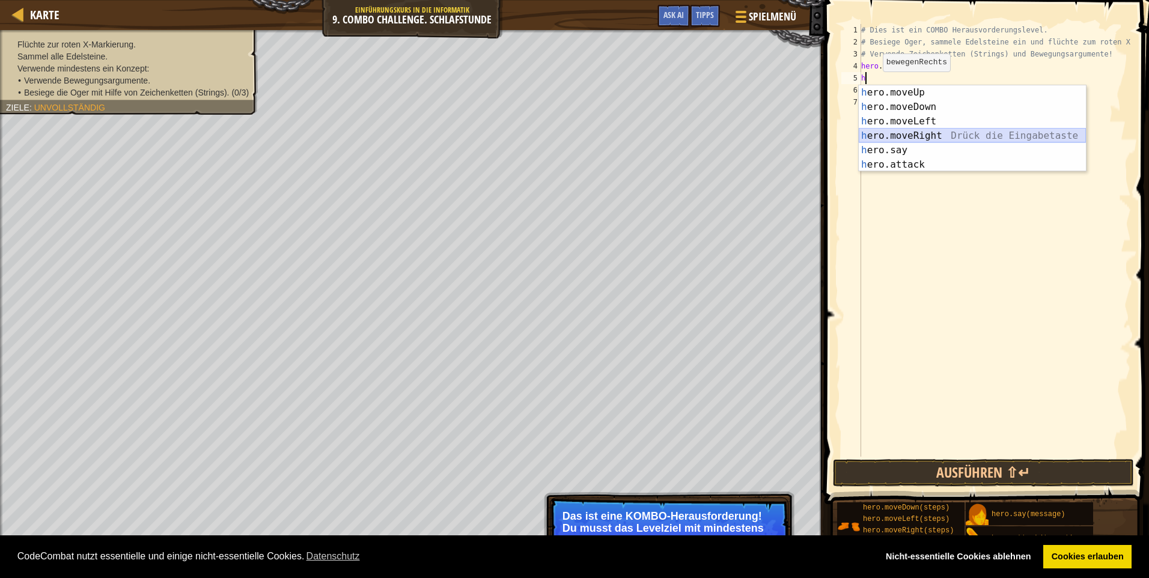
click at [945, 134] on div "h ero.moveUp Drück die Eingabetaste h ero.moveDown Drück die Eingabetaste h ero…" at bounding box center [972, 142] width 227 height 115
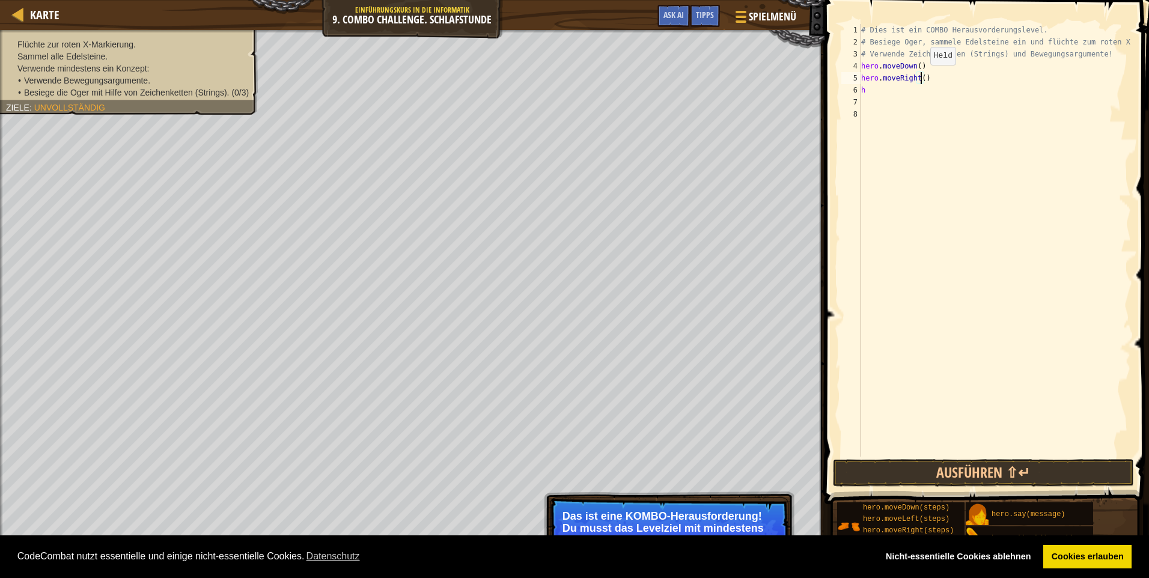
click at [920, 77] on div "# Dies ist ein COMBO Herausvorderungslevel. # Besiege Oger, sammele Edelsteine …" at bounding box center [995, 252] width 272 height 457
click at [876, 85] on div "# Dies ist ein COMBO Herausvorderungslevel. # Besiege Oger, sammele Edelsteine …" at bounding box center [995, 252] width 272 height 457
type textarea "h"
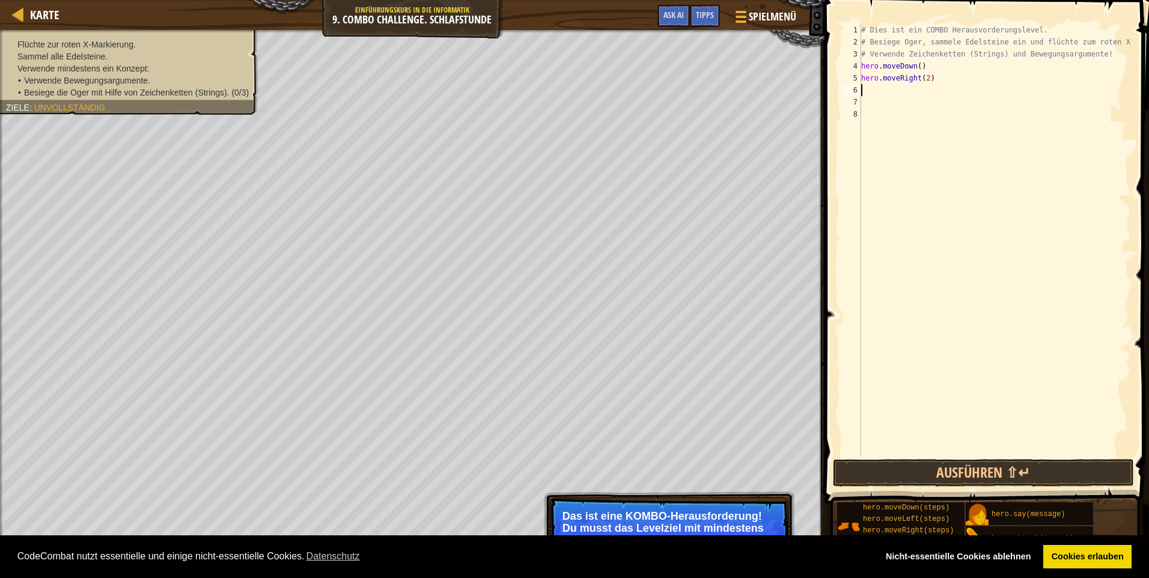
type textarea "h"
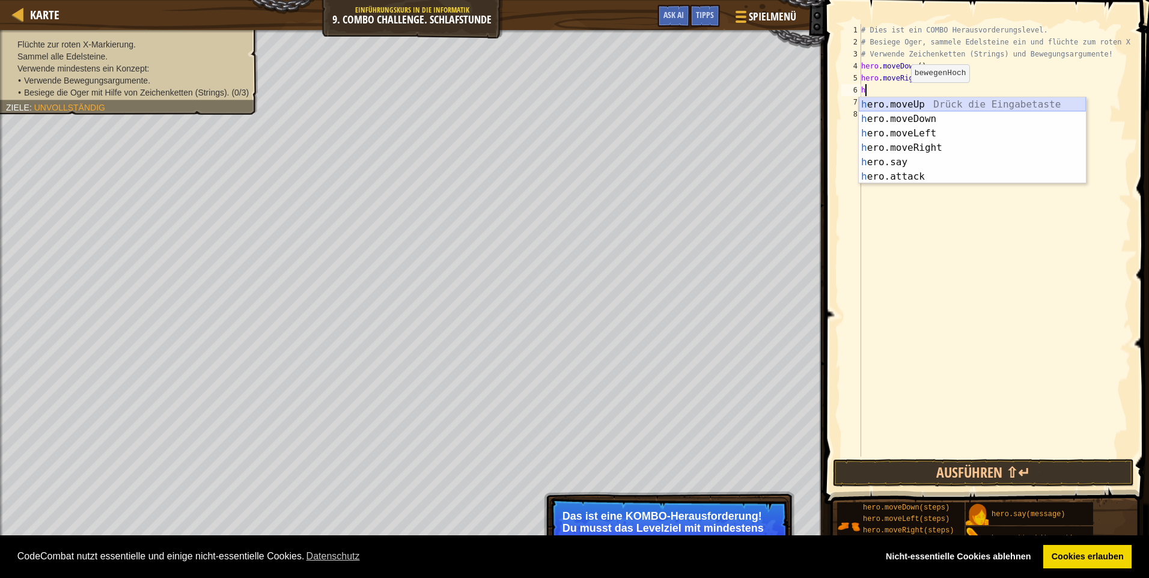
click at [903, 103] on div "h ero.moveUp Drück die Eingabetaste h ero.moveDown Drück die Eingabetaste h ero…" at bounding box center [972, 154] width 227 height 115
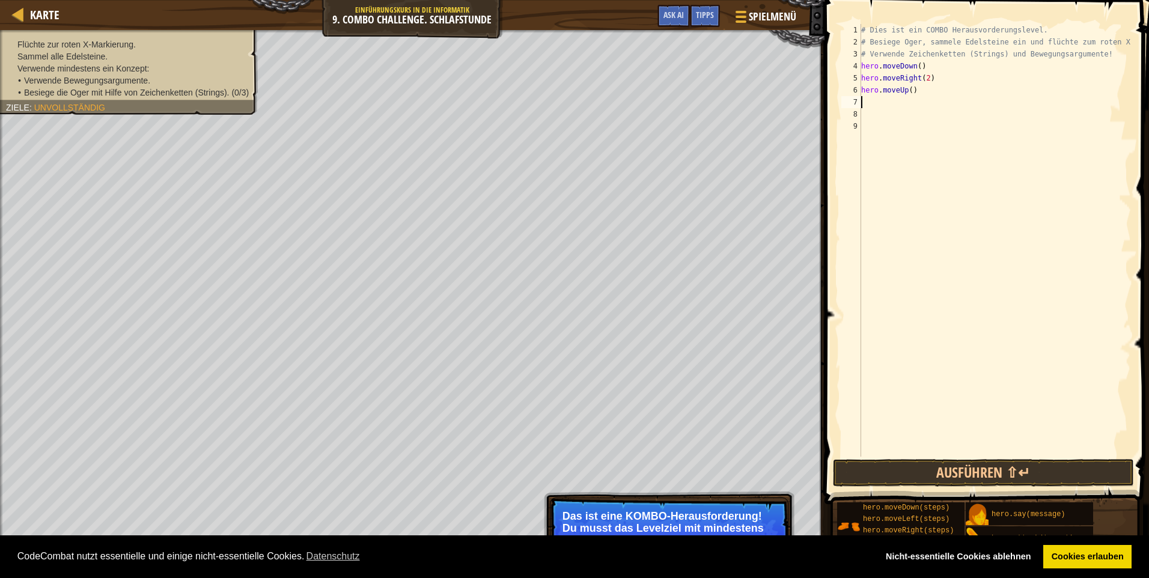
click at [894, 105] on div "# Dies ist ein COMBO Herausvorderungslevel. # Besiege Oger, sammele Edelsteine …" at bounding box center [995, 252] width 272 height 457
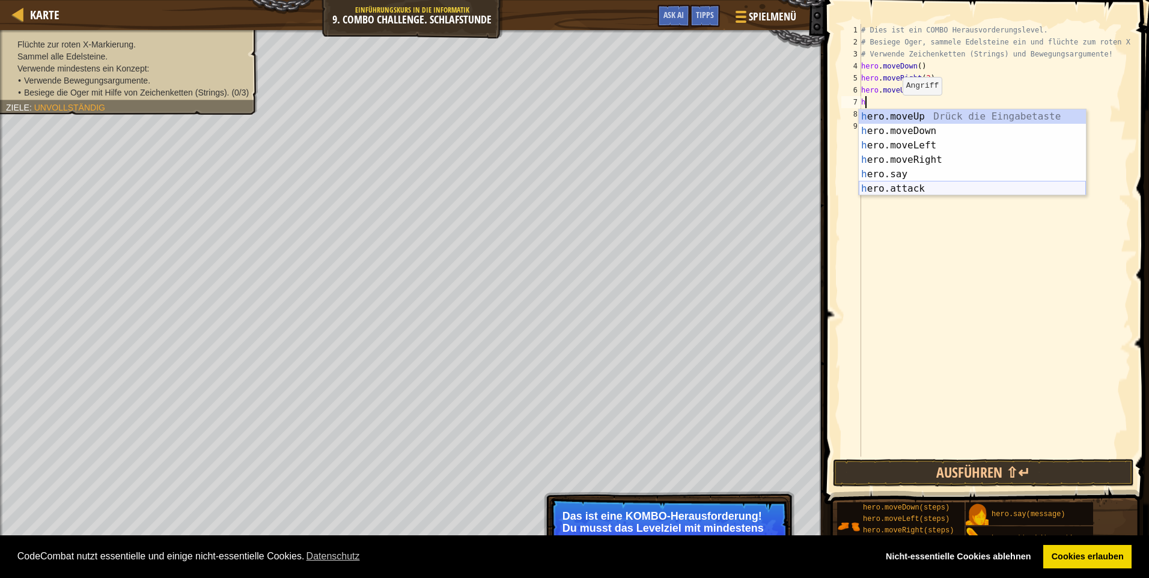
click at [920, 186] on div "h ero.moveUp Drück die Eingabetaste h ero.moveDown Drück die Eingabetaste h ero…" at bounding box center [972, 166] width 227 height 115
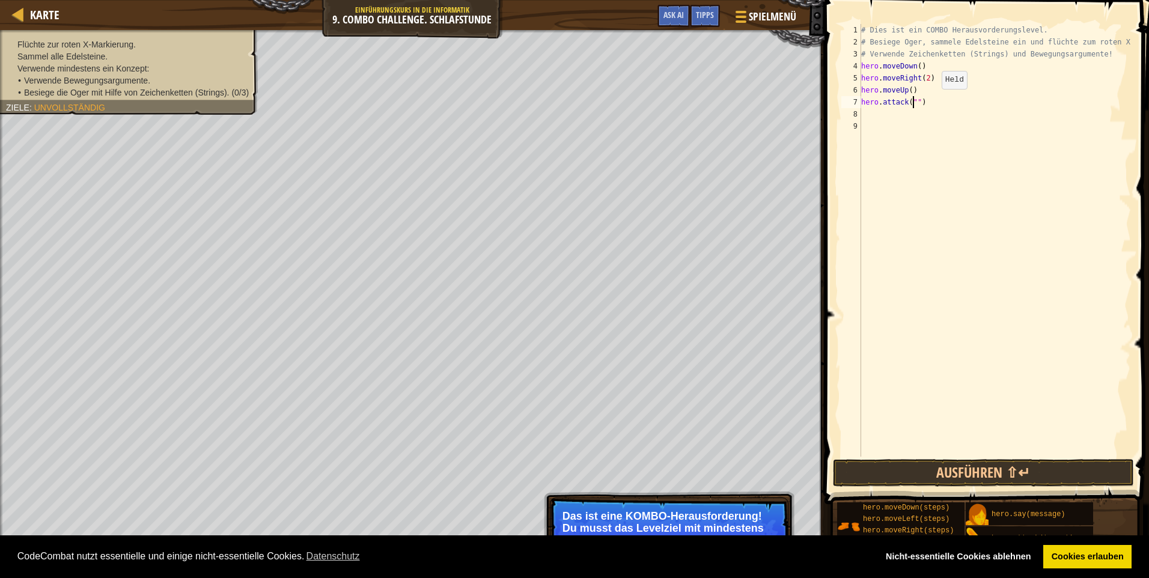
scroll to position [5, 4]
type textarea "hero.attack("Ursa")"
click at [892, 114] on div "# Dies ist ein COMBO Herausvorderungslevel. # Besiege Oger, sammele Edelsteine …" at bounding box center [995, 252] width 272 height 457
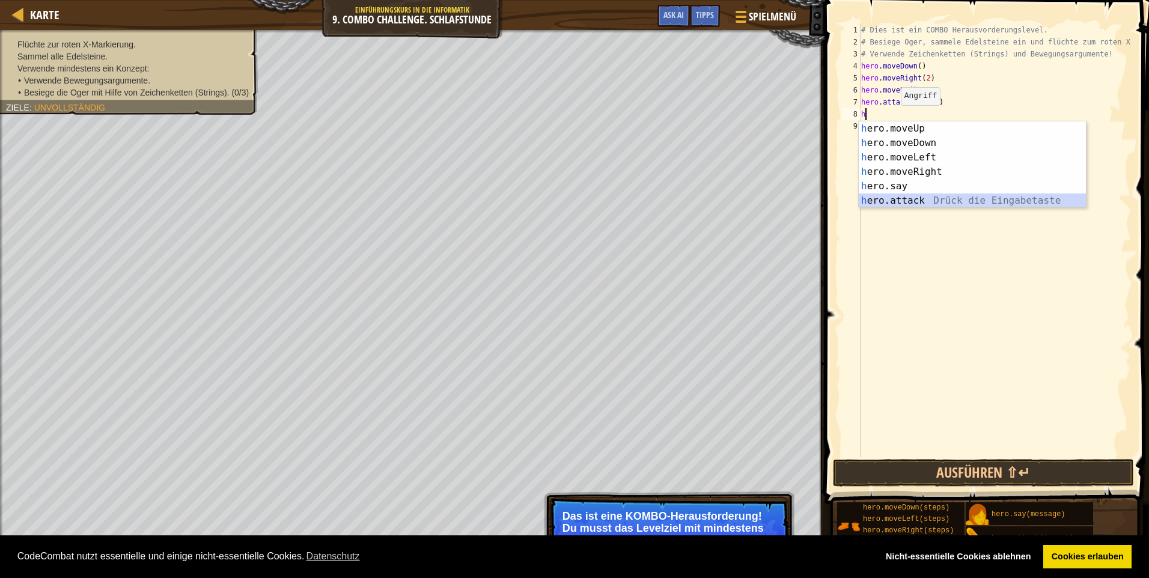
drag, startPoint x: 907, startPoint y: 196, endPoint x: 915, endPoint y: 154, distance: 42.8
click at [907, 195] on div "h ero.moveUp Drück die Eingabetaste h ero.moveDown Drück die Eingabetaste h ero…" at bounding box center [972, 178] width 227 height 115
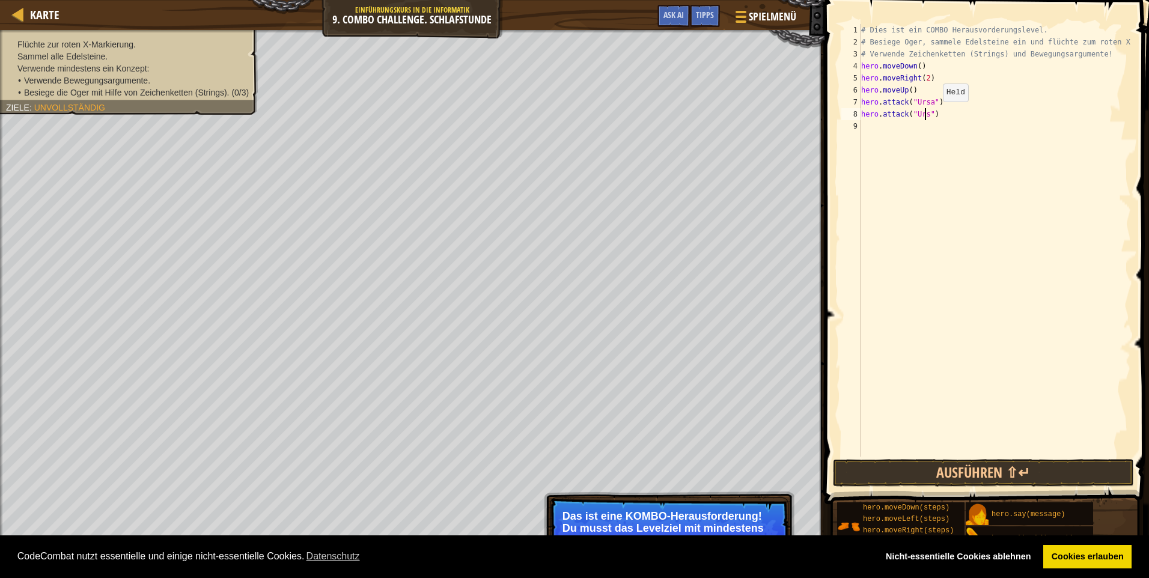
type textarea "hero.attack("Ursa")"
click at [897, 130] on div "# Dies ist ein COMBO Herausvorderungslevel. # Besiege Oger, sammele Edelsteine …" at bounding box center [995, 252] width 272 height 457
type textarea "h"
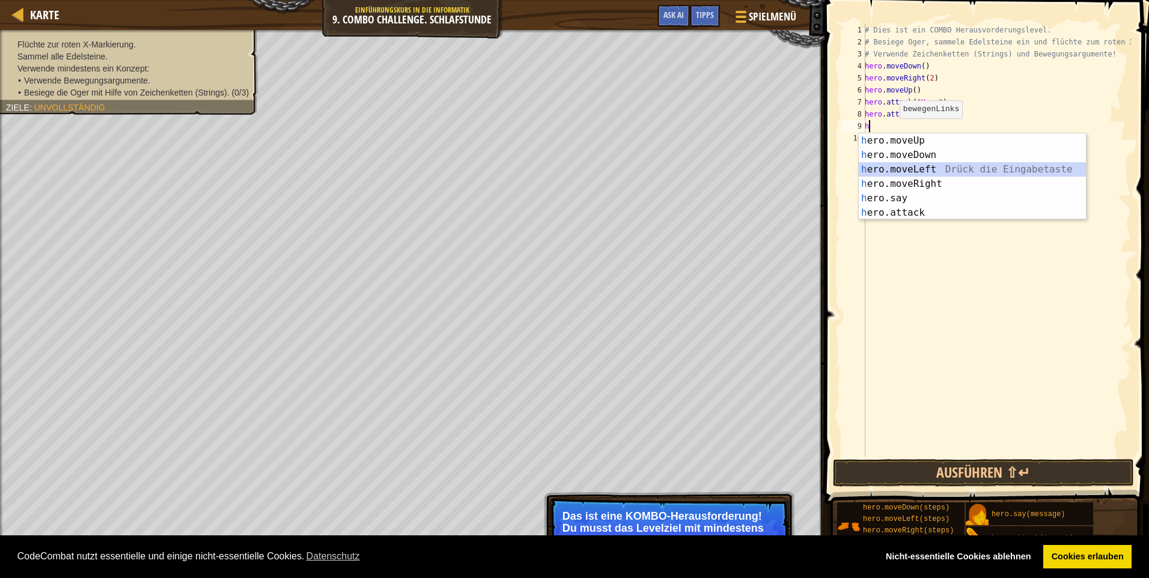
drag, startPoint x: 902, startPoint y: 174, endPoint x: 901, endPoint y: 167, distance: 7.2
click at [901, 174] on div "h ero.moveUp Drück die Eingabetaste h ero.moveDown Drück die Eingabetaste h ero…" at bounding box center [972, 190] width 227 height 115
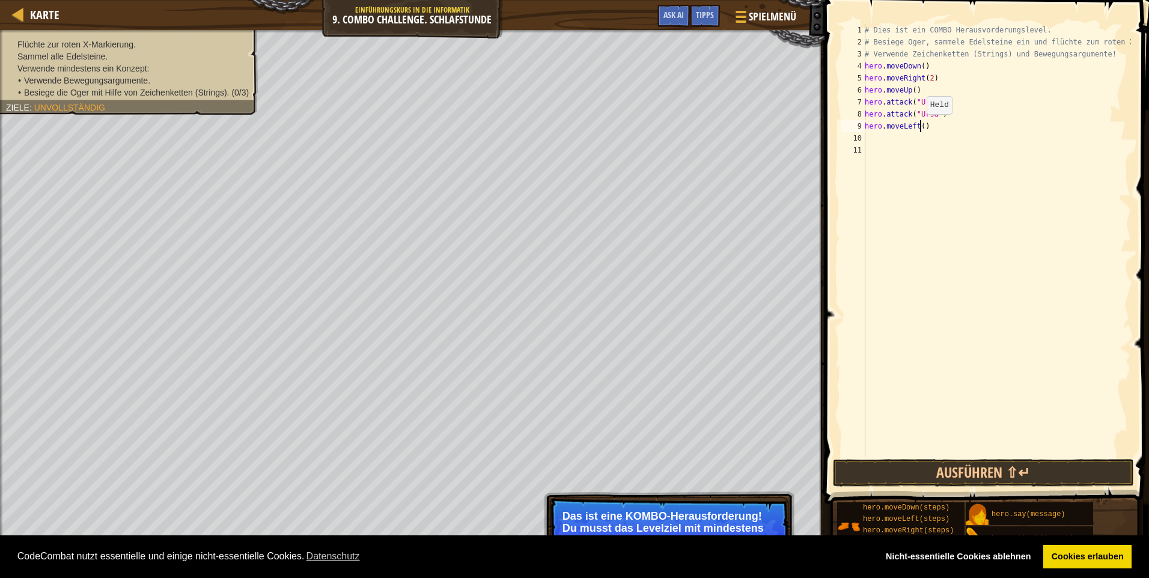
click at [920, 126] on div "# Dies ist ein COMBO Herausvorderungslevel. # Besiege Oger, sammele Edelsteine …" at bounding box center [996, 252] width 269 height 457
type textarea "hero.moveLeft(2)"
click at [876, 142] on div "# Dies ist ein COMBO Herausvorderungslevel. # Besiege Oger, sammele Edelsteine …" at bounding box center [996, 252] width 269 height 457
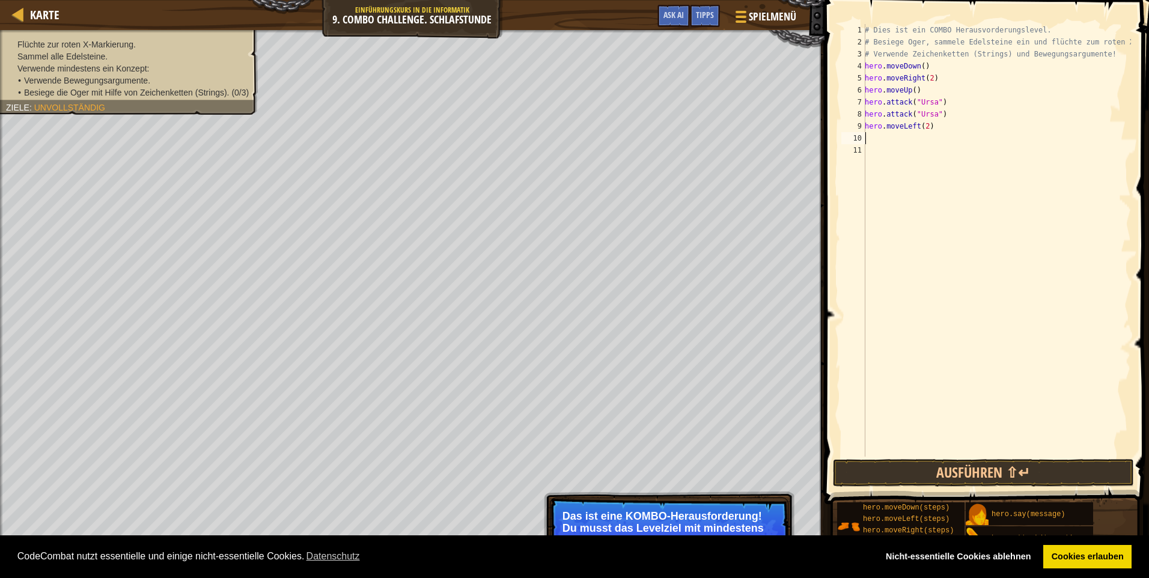
type textarea "h"
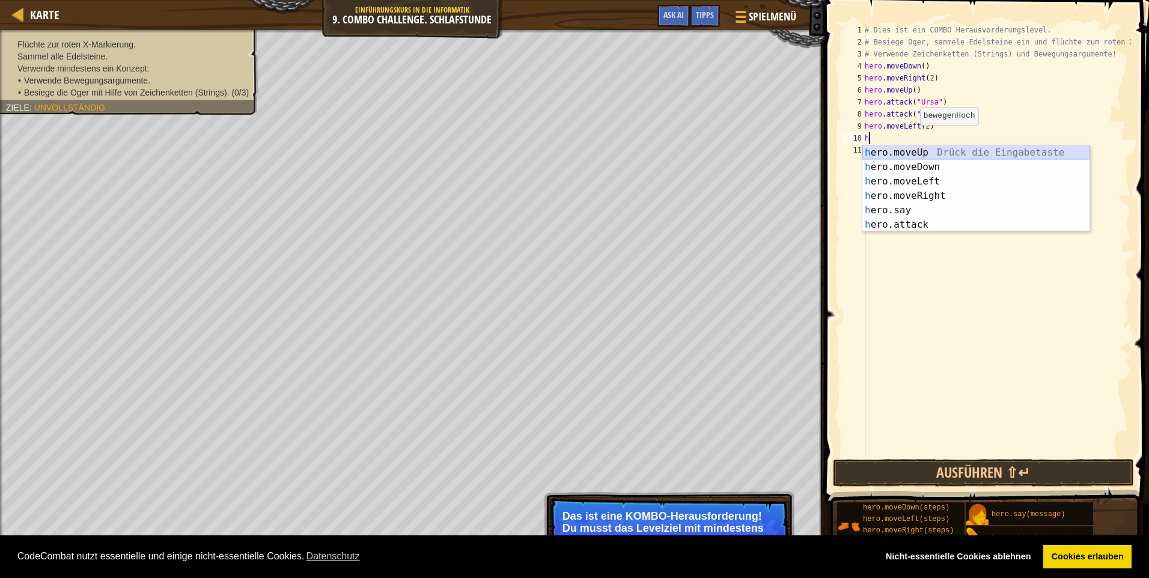
click at [931, 153] on div "h ero.moveUp Drück die Eingabetaste h ero.moveDown Drück die Eingabetaste h ero…" at bounding box center [975, 202] width 227 height 115
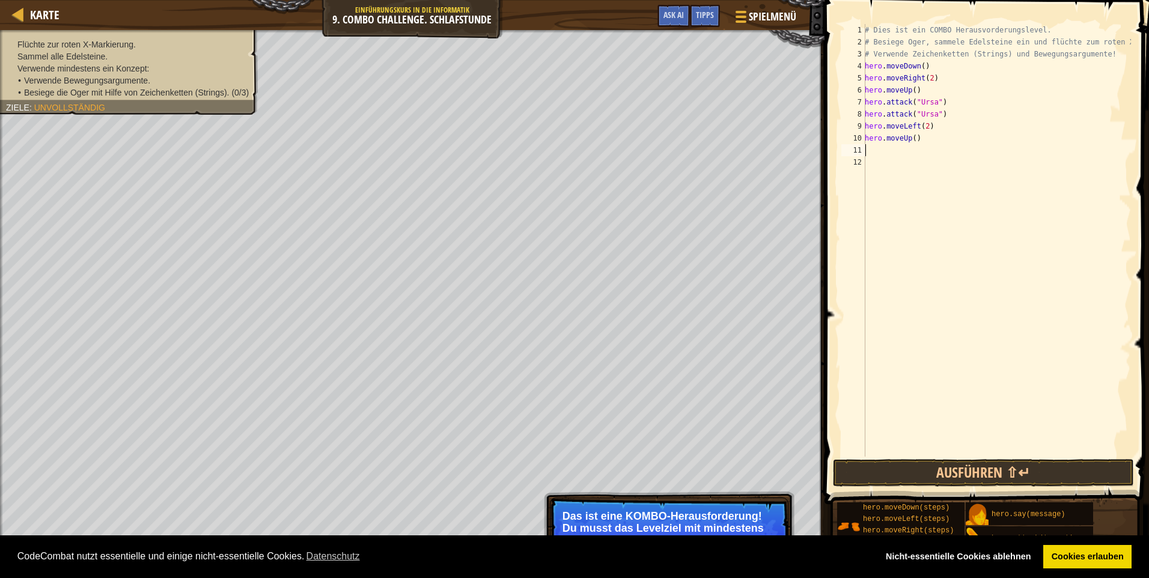
click at [906, 151] on div "# Dies ist ein COMBO Herausvorderungslevel. # Besiege Oger, sammele Edelsteine …" at bounding box center [996, 252] width 269 height 457
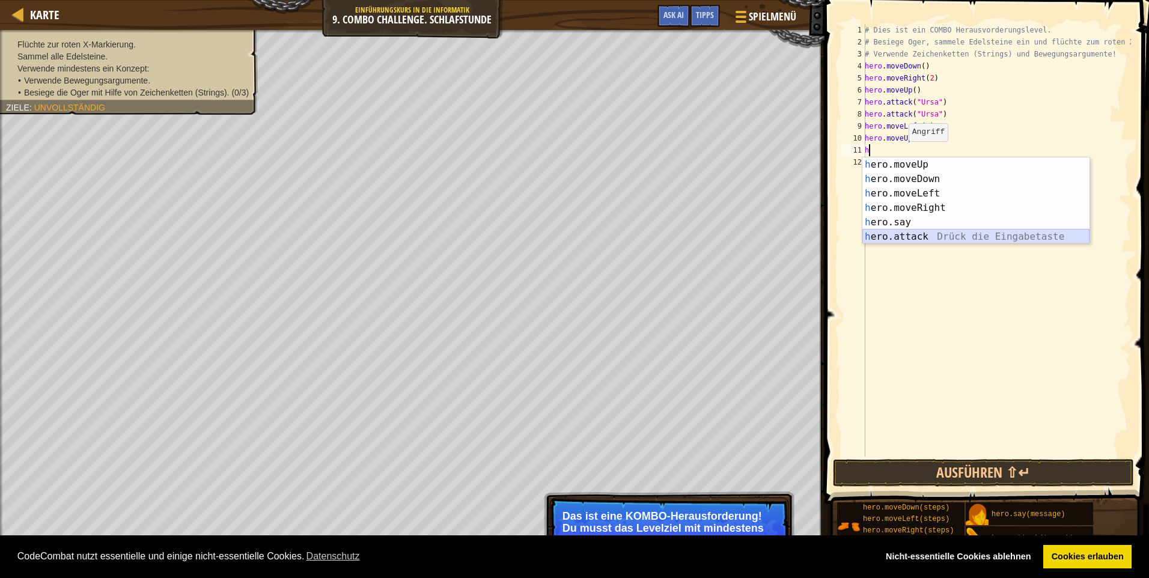
click at [892, 236] on div "h ero.moveUp Drück die Eingabetaste h ero.moveDown Drück die Eingabetaste h ero…" at bounding box center [975, 214] width 227 height 115
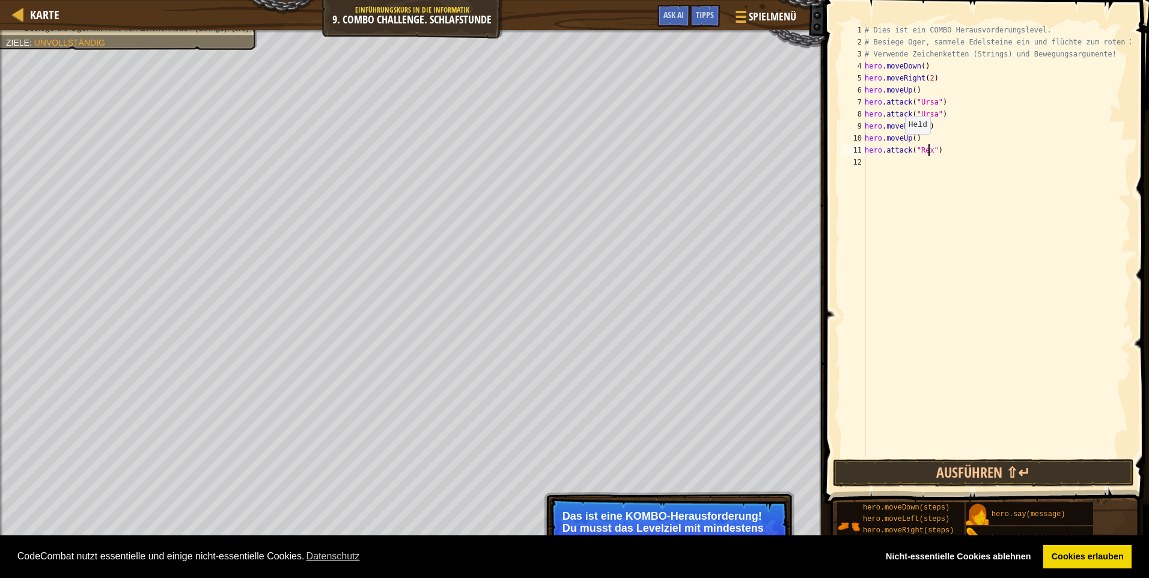
scroll to position [5, 5]
type textarea "hero.attack("Rexxar")"
click at [878, 164] on div "# Dies ist ein COMBO Herausvorderungslevel. # Besiege Oger, sammele Edelsteine …" at bounding box center [996, 252] width 269 height 457
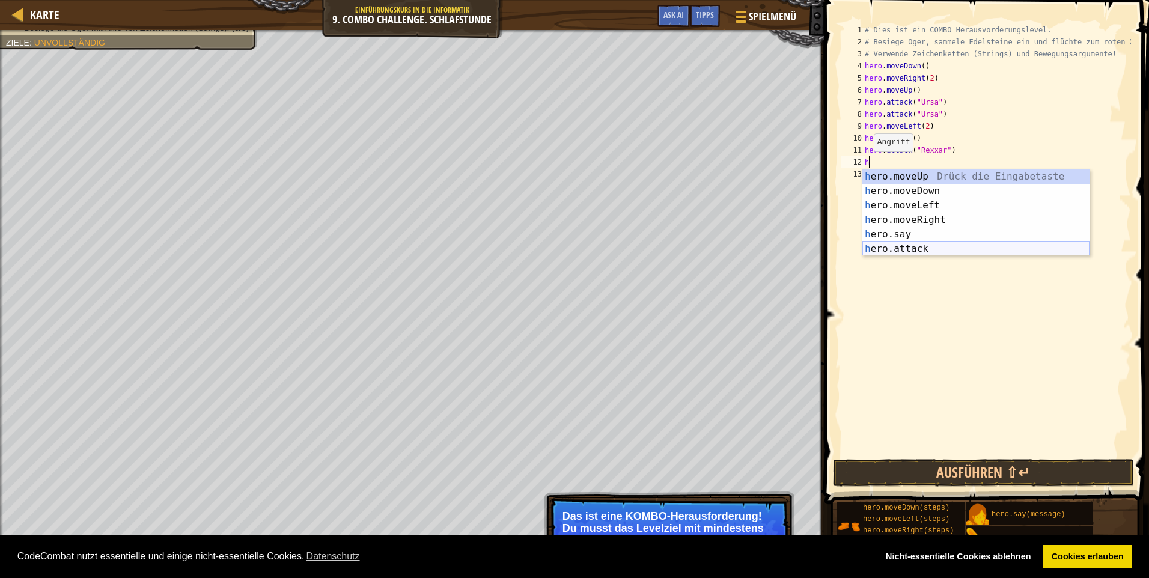
click at [880, 243] on div "h ero.moveUp Drück die Eingabetaste h ero.moveDown Drück die Eingabetaste h ero…" at bounding box center [975, 226] width 227 height 115
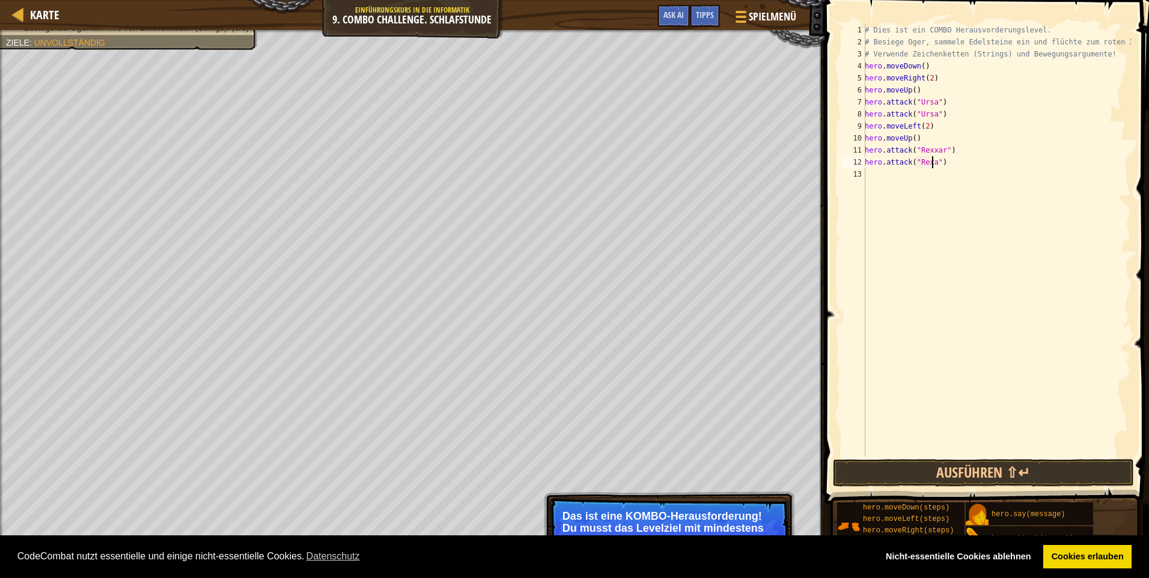
scroll to position [5, 5]
type textarea "hero.attack("Rexxar")"
click at [917, 174] on div "# Dies ist ein COMBO Herausvorderungslevel. # Besiege Oger, sammele Edelsteine …" at bounding box center [996, 252] width 269 height 457
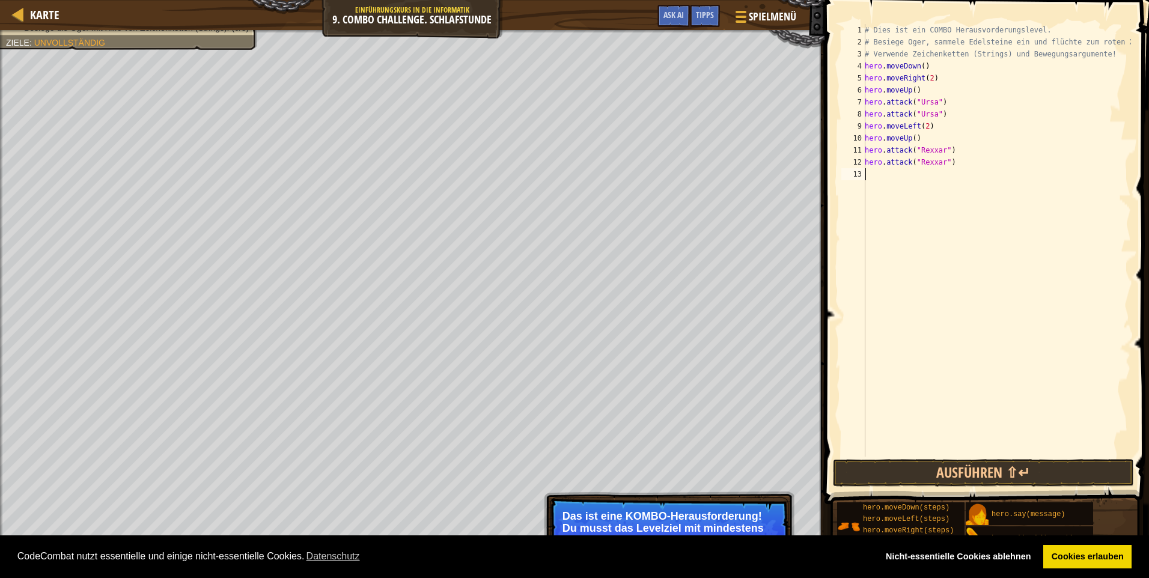
type textarea "h"
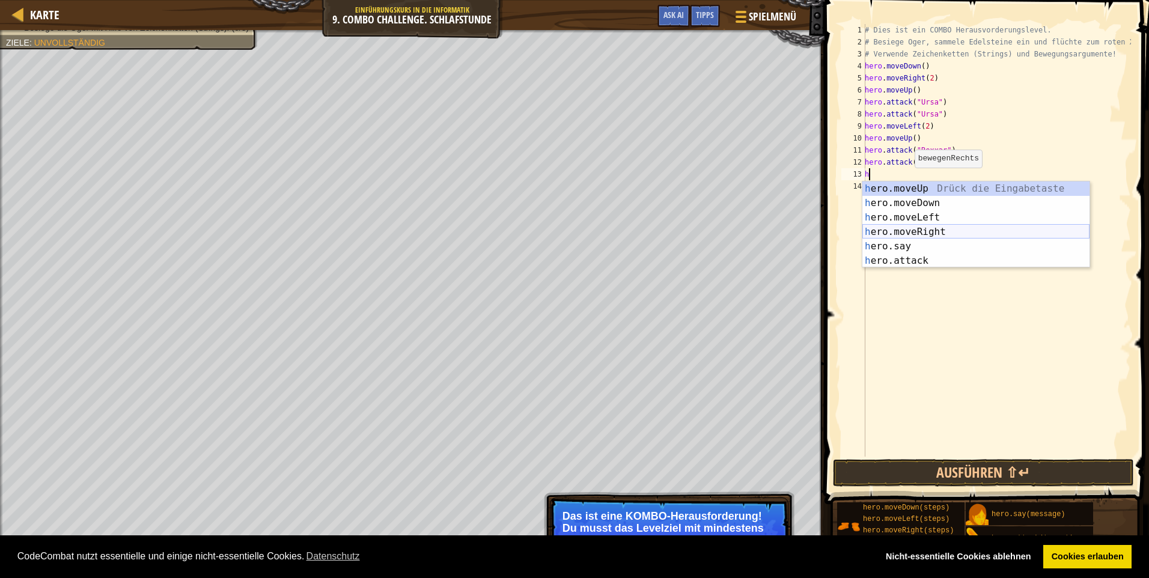
click at [963, 233] on div "h ero.moveUp Drück die Eingabetaste h ero.moveDown Drück die Eingabetaste h ero…" at bounding box center [975, 238] width 227 height 115
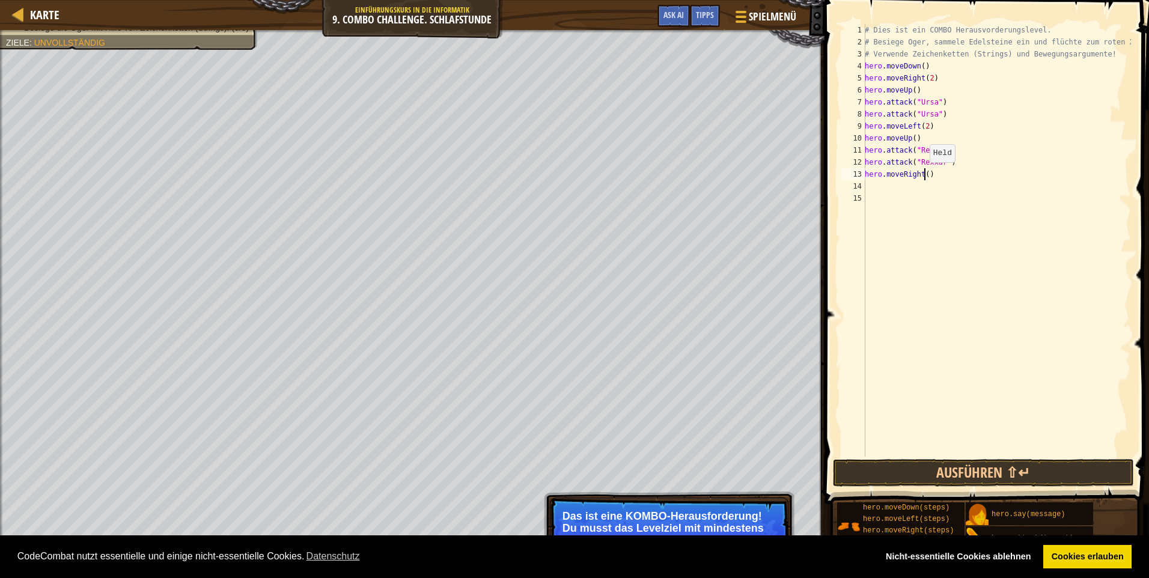
click at [923, 174] on div "# Dies ist ein COMBO Herausvorderungslevel. # Besiege Oger, sammele Edelsteine …" at bounding box center [996, 252] width 269 height 457
type textarea "hero.moveRight(2)"
click at [913, 186] on div "# Dies ist ein COMBO Herausvorderungslevel. # Besiege Oger, sammele Edelsteine …" at bounding box center [996, 252] width 269 height 457
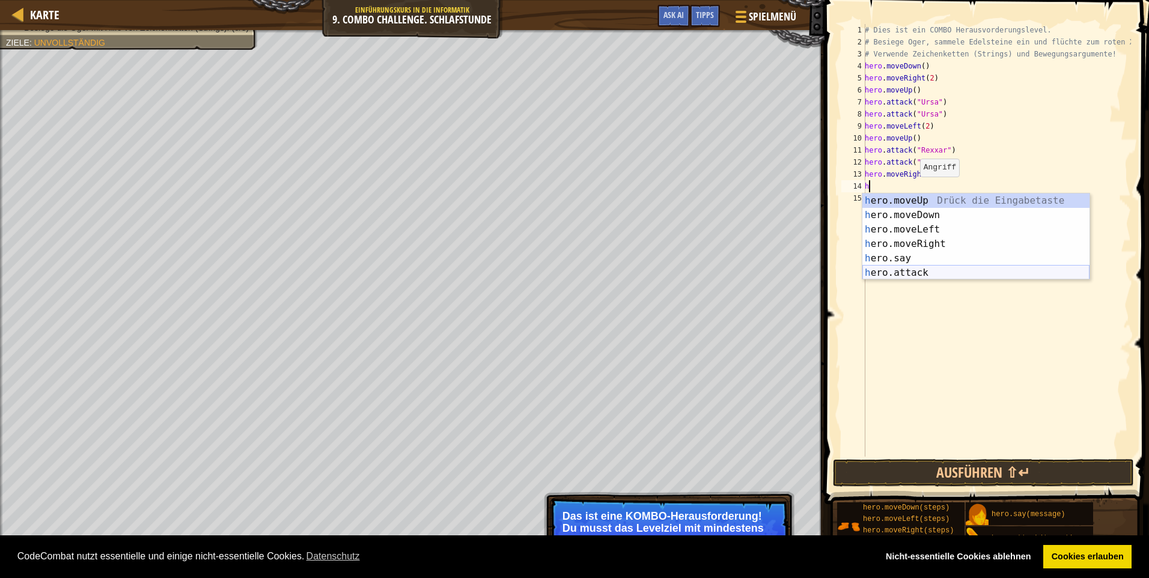
click at [930, 269] on div "h ero.moveUp Drück die Eingabetaste h ero.moveDown Drück die Eingabetaste h ero…" at bounding box center [975, 250] width 227 height 115
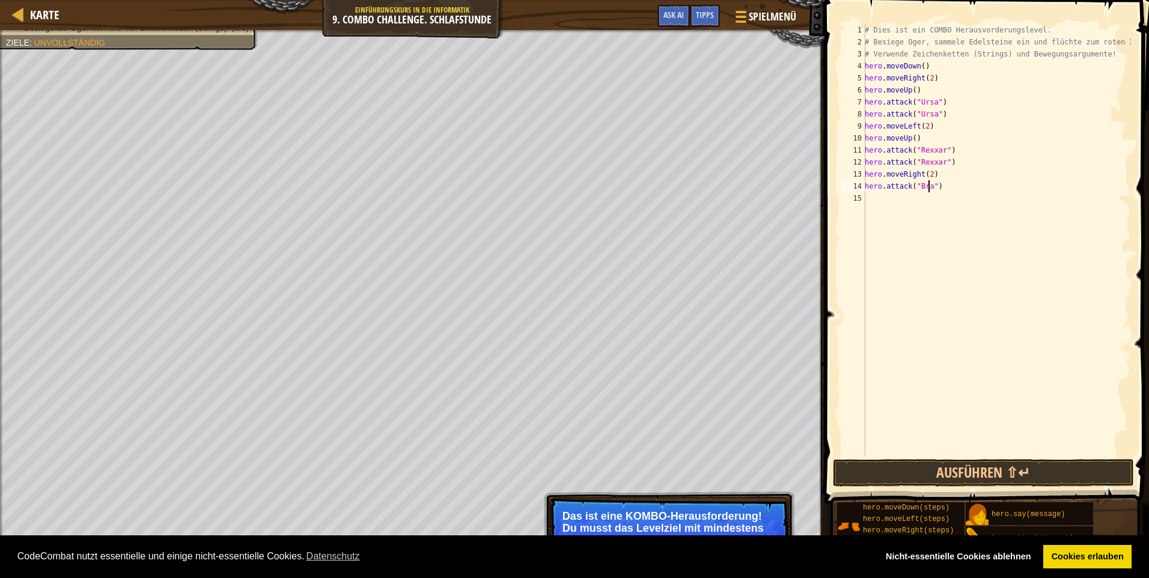
scroll to position [5, 5]
type textarea "hero.attack("Brack")"
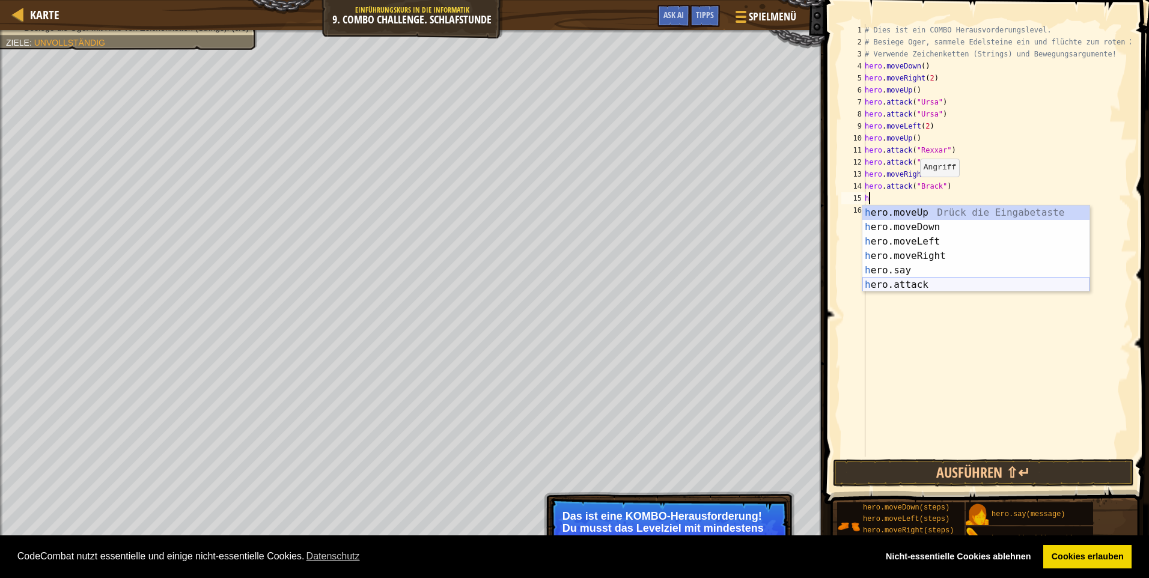
click at [907, 284] on div "h ero.moveUp Drück die Eingabetaste h ero.moveDown Drück die Eingabetaste h ero…" at bounding box center [975, 263] width 227 height 115
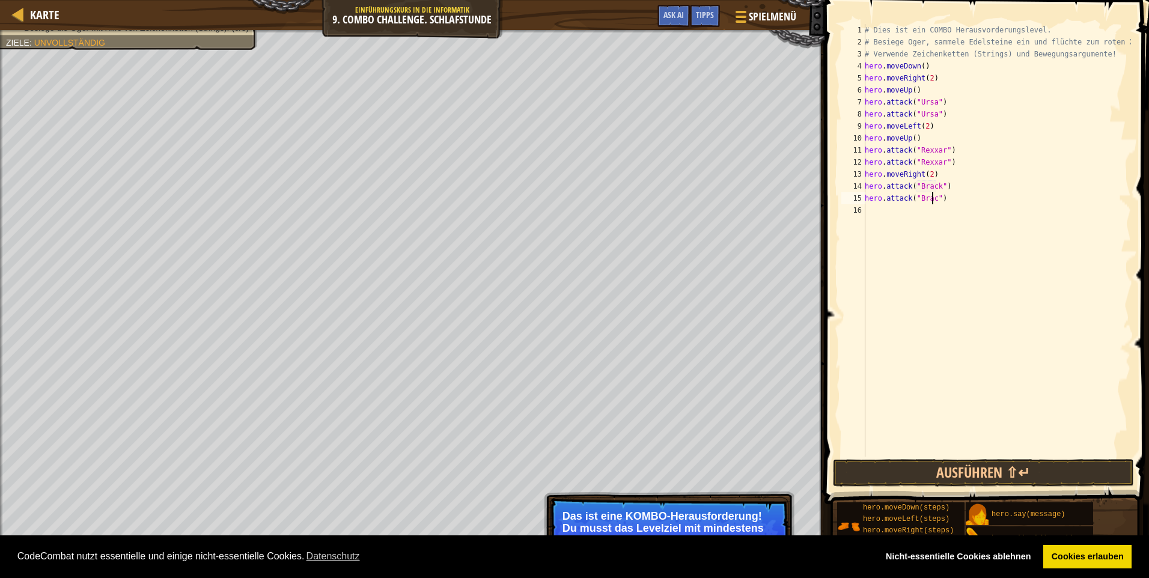
scroll to position [5, 5]
click at [884, 474] on button "Ausführen ⇧↵" at bounding box center [983, 473] width 301 height 28
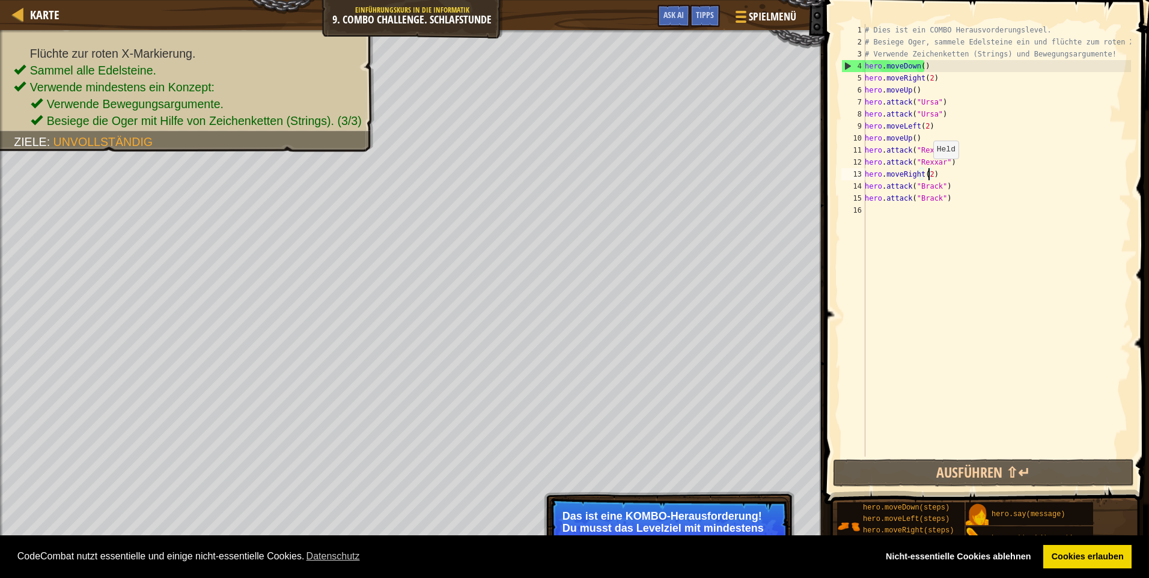
click at [927, 171] on div "# Dies ist ein COMBO Herausvorderungslevel. # Besiege Oger, sammele Edelsteine …" at bounding box center [996, 252] width 269 height 457
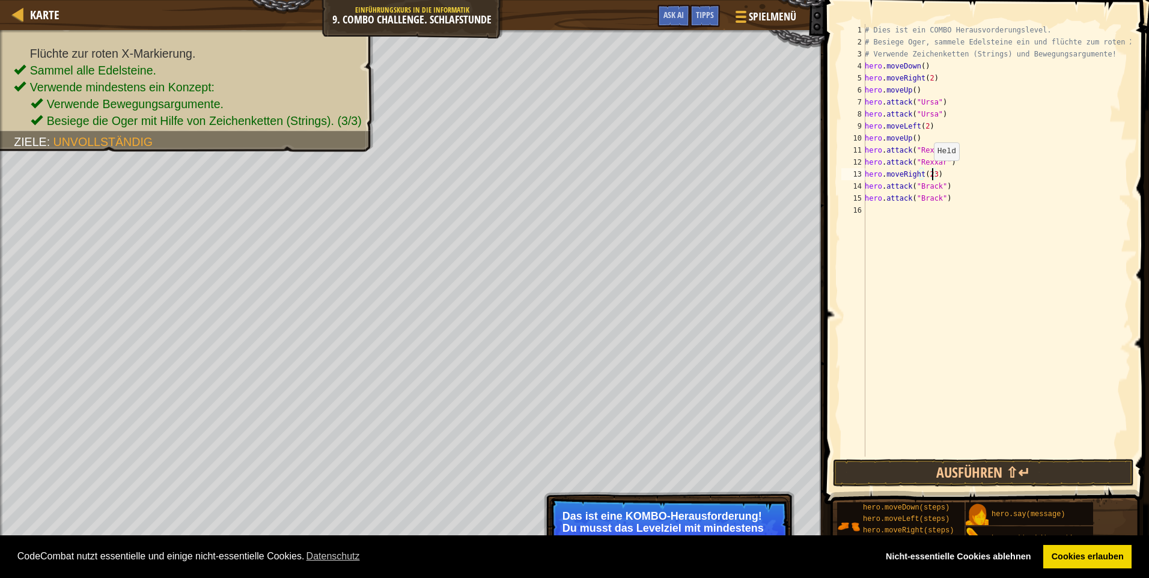
click at [928, 169] on div "# Dies ist ein COMBO Herausvorderungslevel. # Besiege Oger, sammele Edelsteine …" at bounding box center [996, 252] width 269 height 457
type textarea "hero.moveRight(3)"
click at [881, 210] on div "# Dies ist ein COMBO Herausvorderungslevel. # Besiege Oger, sammele Edelsteine …" at bounding box center [996, 252] width 269 height 457
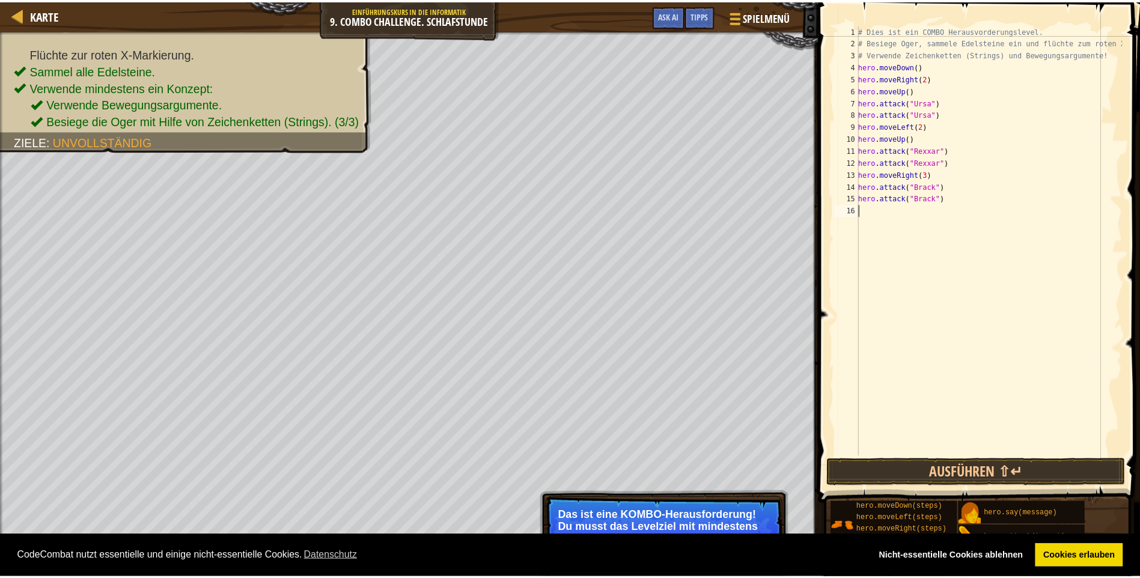
scroll to position [5, 0]
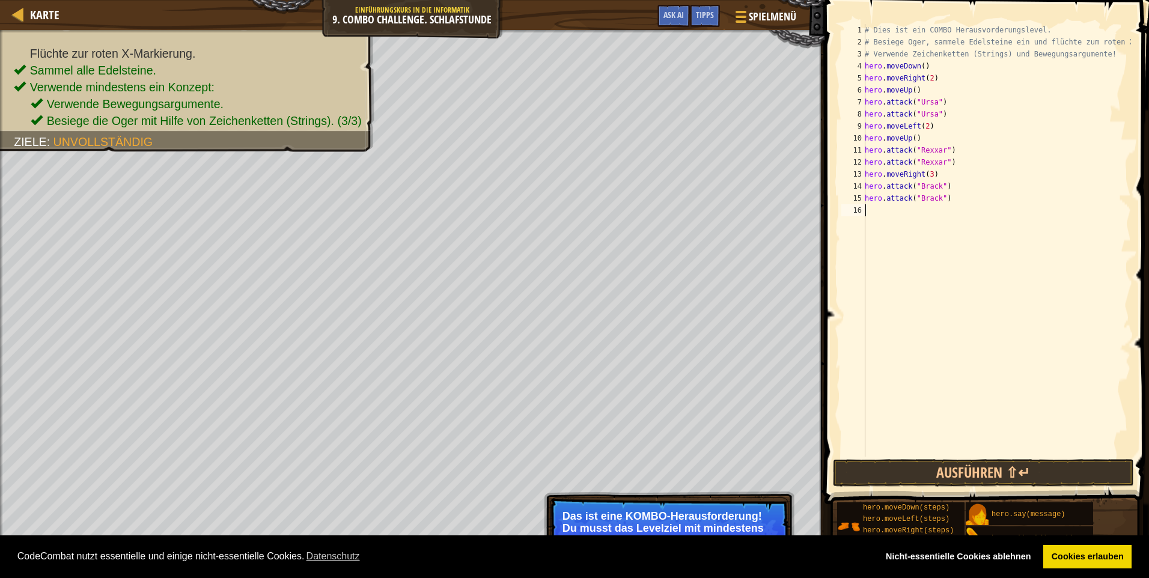
click at [961, 190] on div "# Dies ist ein COMBO Herausvorderungslevel. # Besiege Oger, sammele Edelsteine …" at bounding box center [996, 252] width 269 height 457
type textarea "h"
click at [949, 190] on div "# Dies ist ein COMBO Herausvorderungslevel. # Besiege Oger, sammele Edelsteine …" at bounding box center [996, 252] width 269 height 457
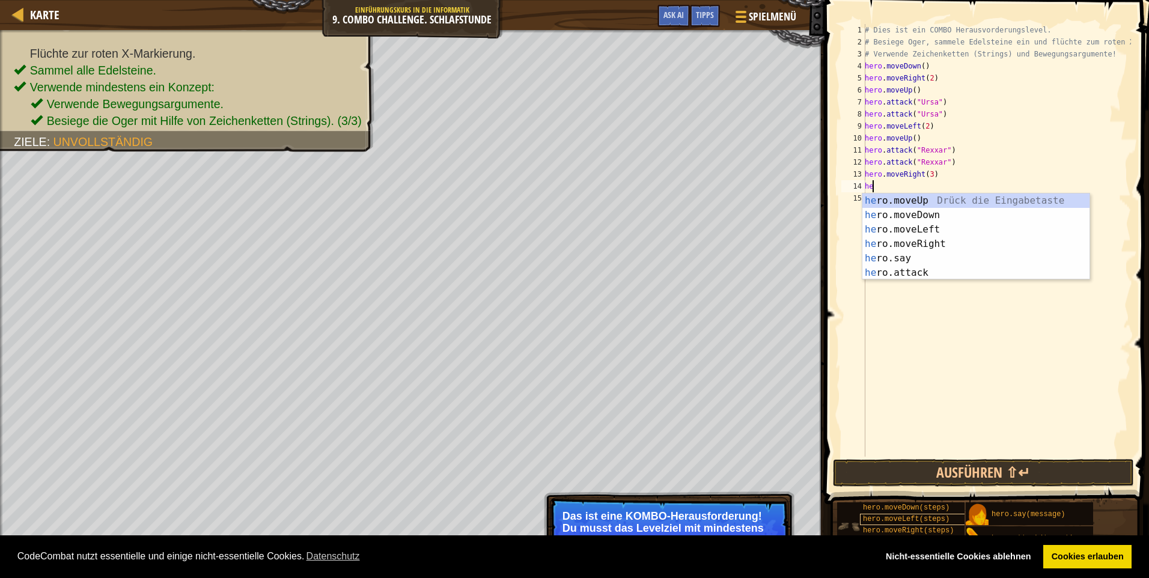
type textarea "h"
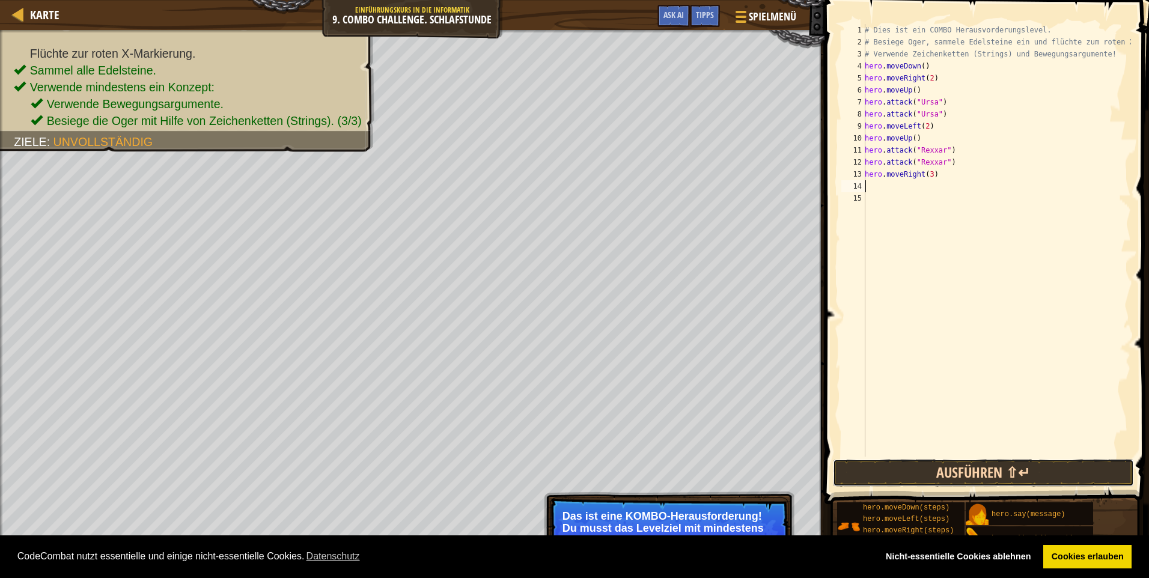
click at [960, 475] on button "Ausführen ⇧↵" at bounding box center [983, 473] width 301 height 28
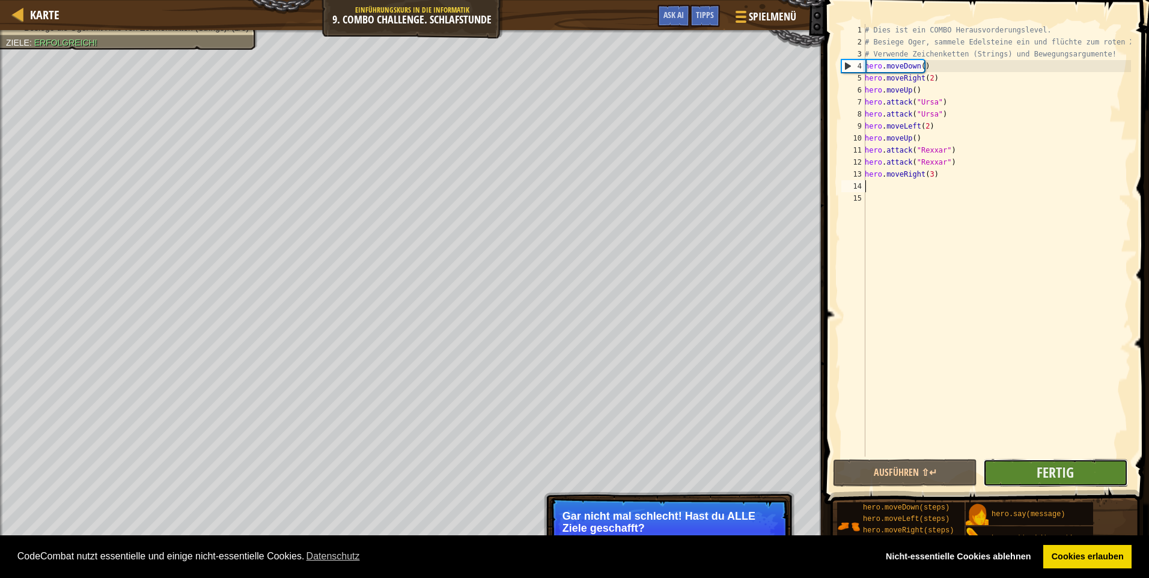
click at [1025, 476] on button "Fertig" at bounding box center [1055, 473] width 144 height 28
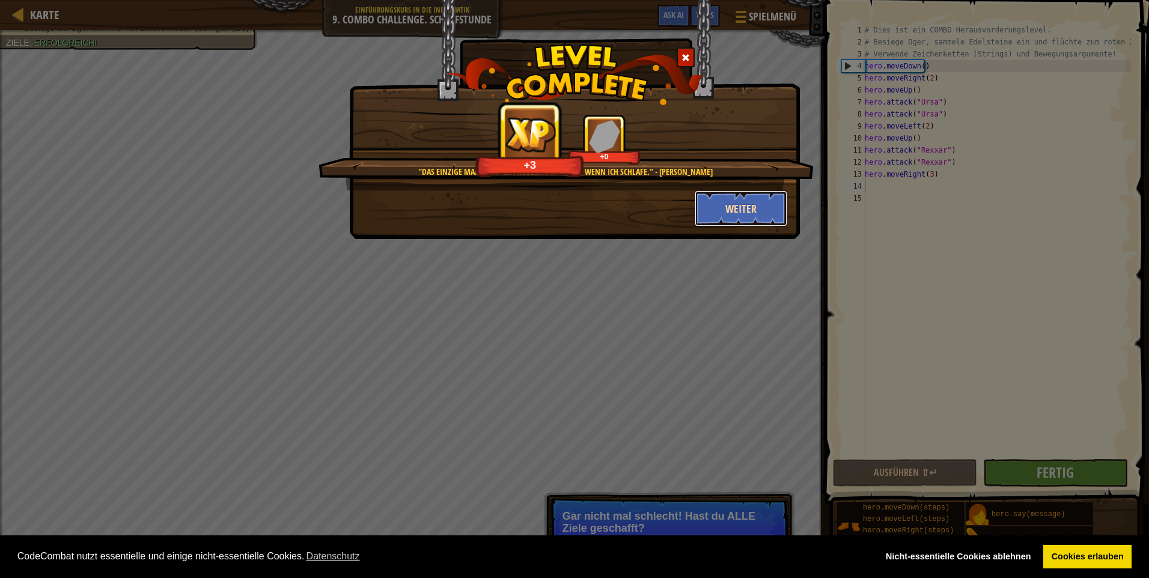
click at [739, 203] on button "Weiter" at bounding box center [741, 208] width 93 height 36
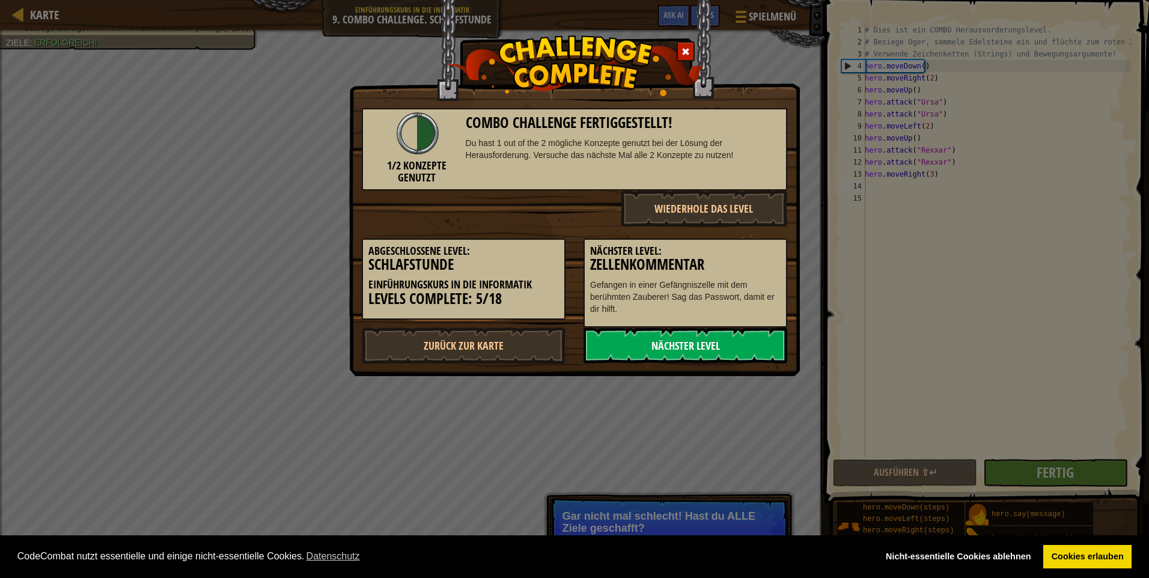
click at [699, 354] on link "Nächster Level" at bounding box center [685, 345] width 204 height 36
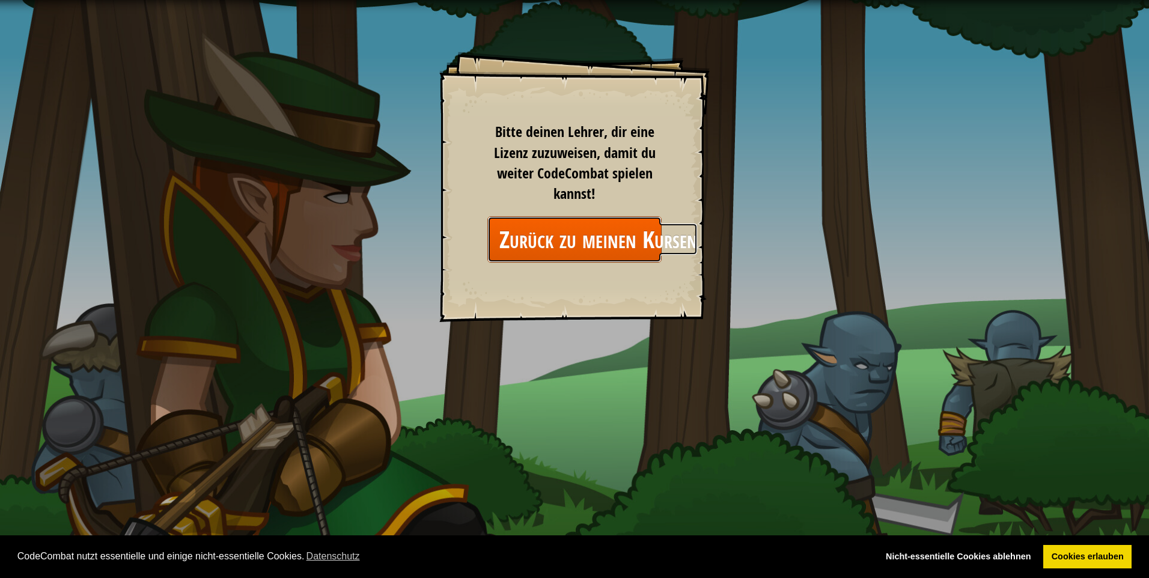
click at [584, 237] on link "Zurück zu meinen Kursen" at bounding box center [574, 239] width 174 height 46
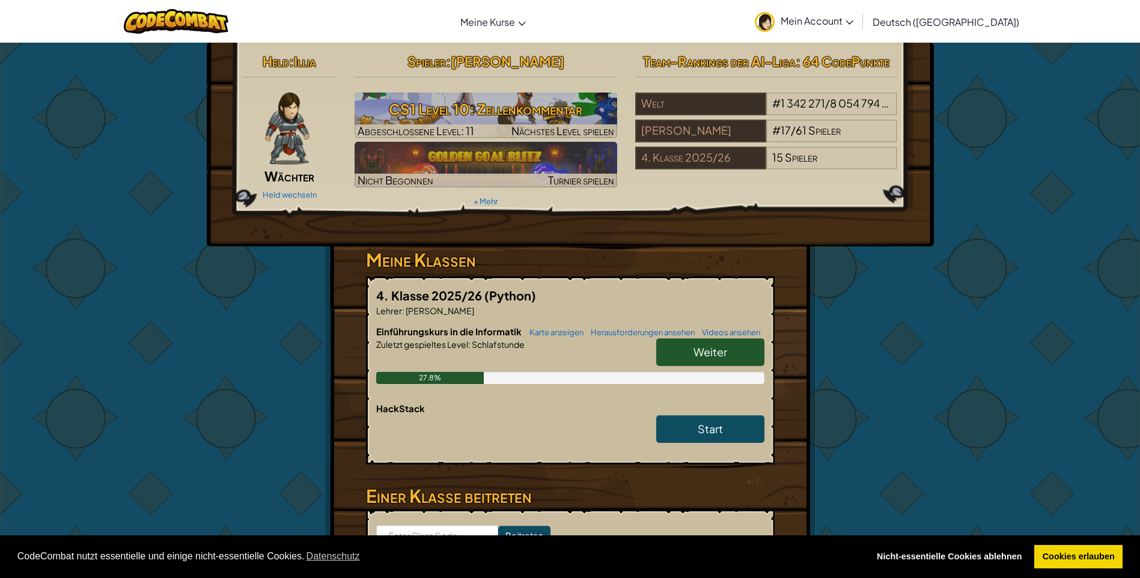
click at [704, 356] on span "Weiter" at bounding box center [710, 352] width 34 height 14
select select "de-DE"
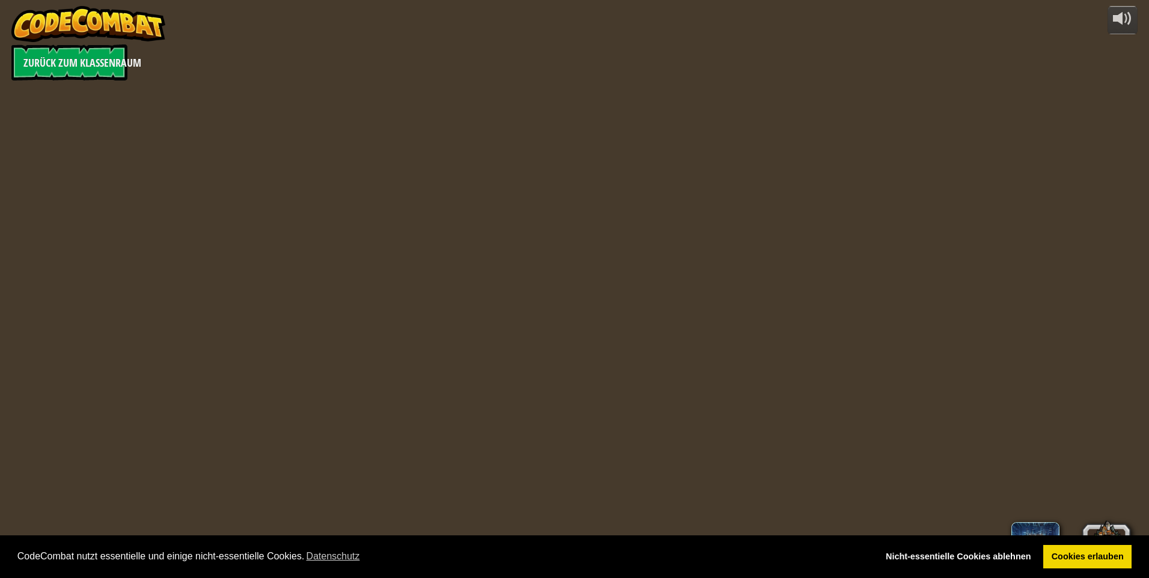
select select "de-DE"
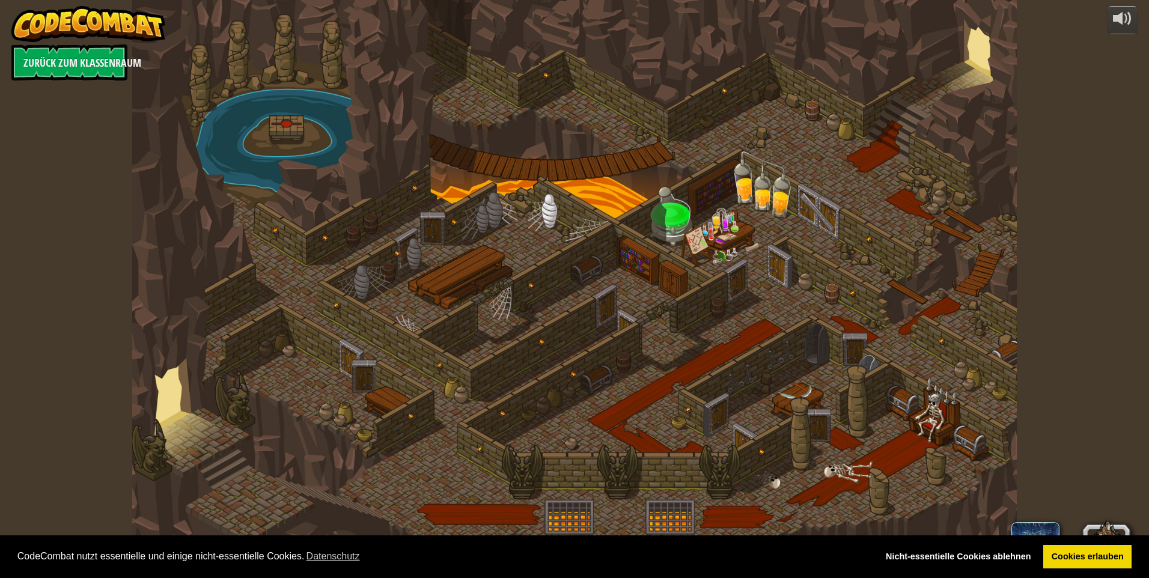
select select "de-DE"
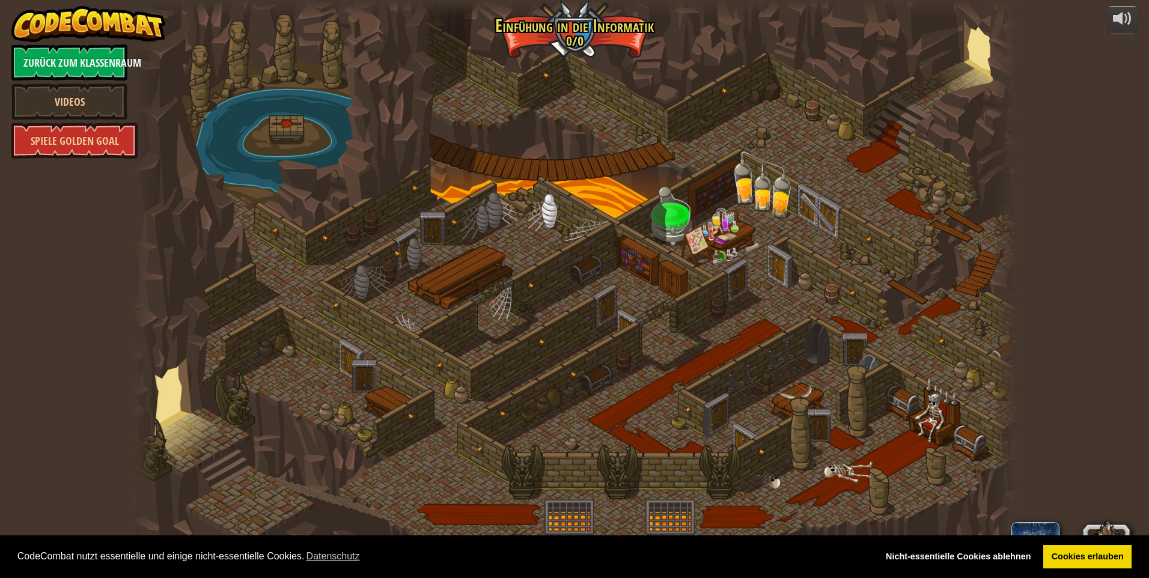
select select "de-DE"
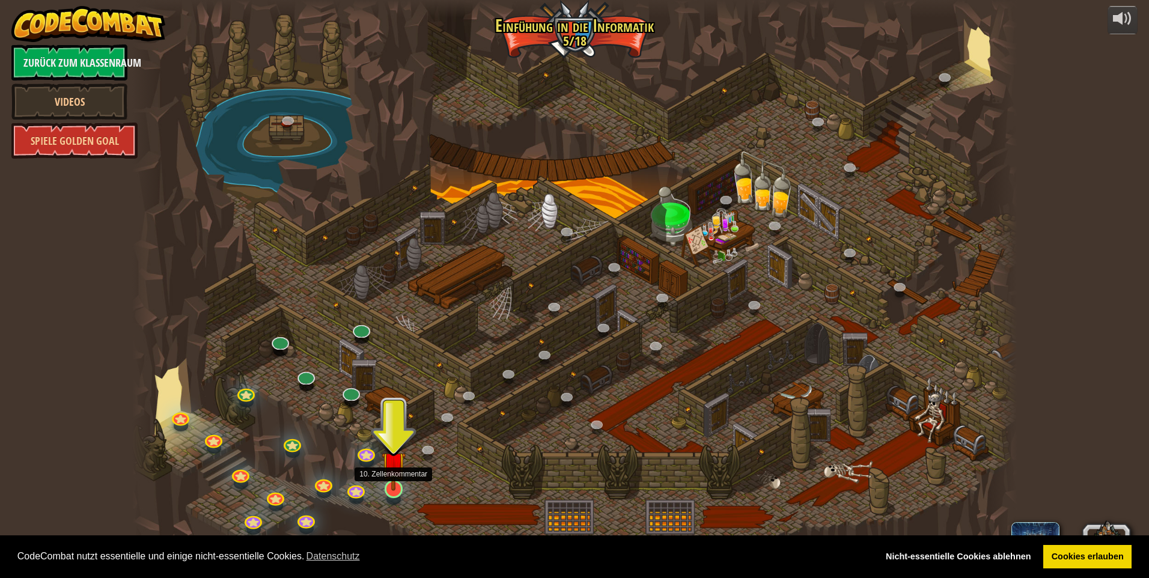
click at [401, 483] on img at bounding box center [394, 463] width 24 height 55
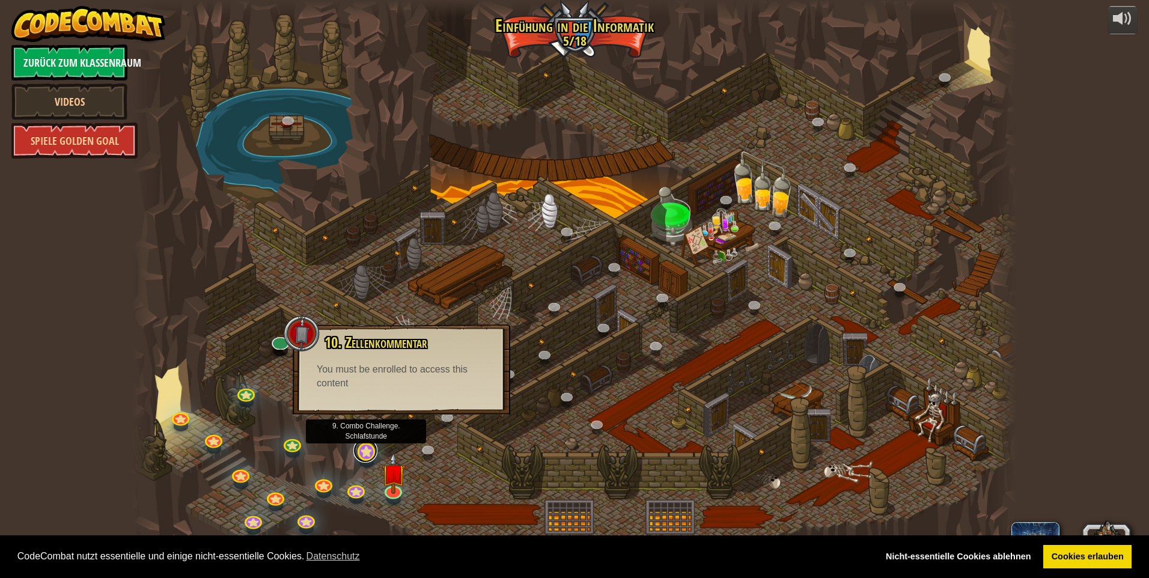
click at [374, 456] on link at bounding box center [365, 451] width 24 height 24
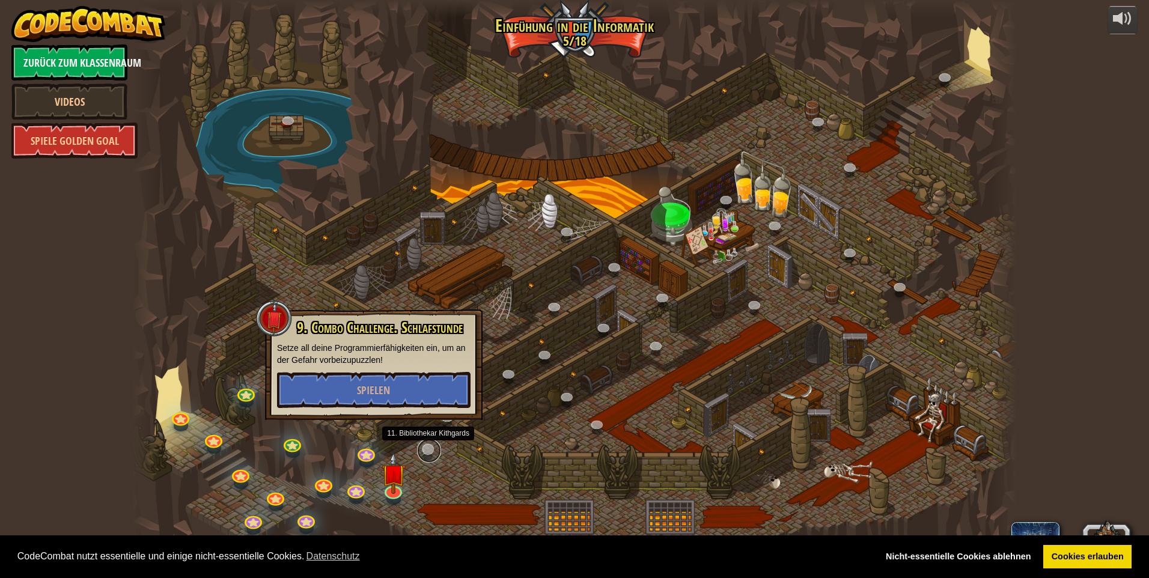
click at [427, 455] on link at bounding box center [429, 451] width 24 height 24
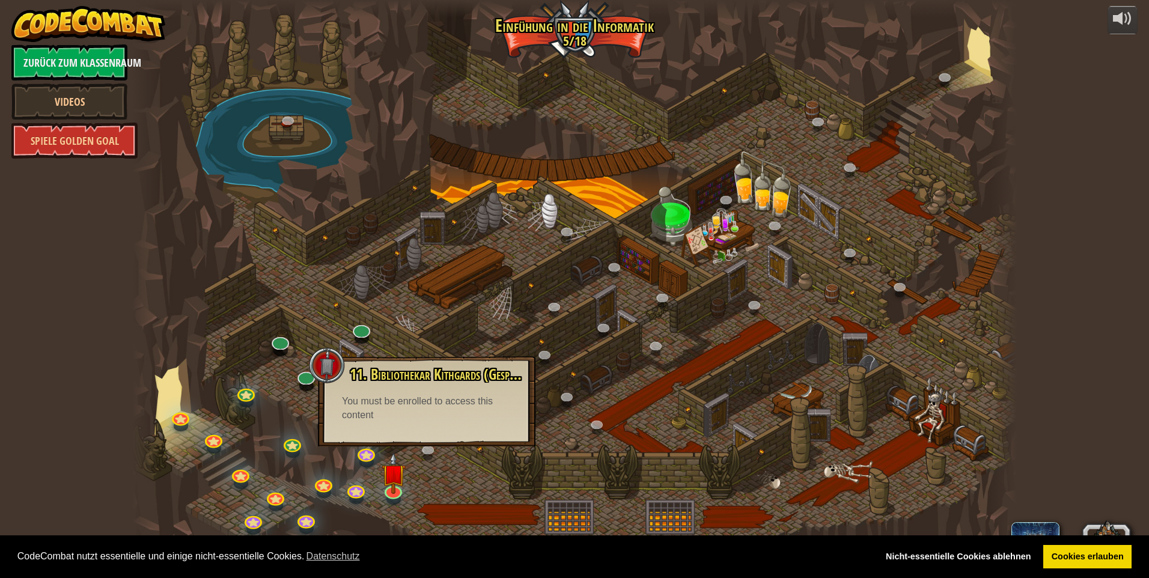
click at [317, 393] on div at bounding box center [574, 289] width 885 height 578
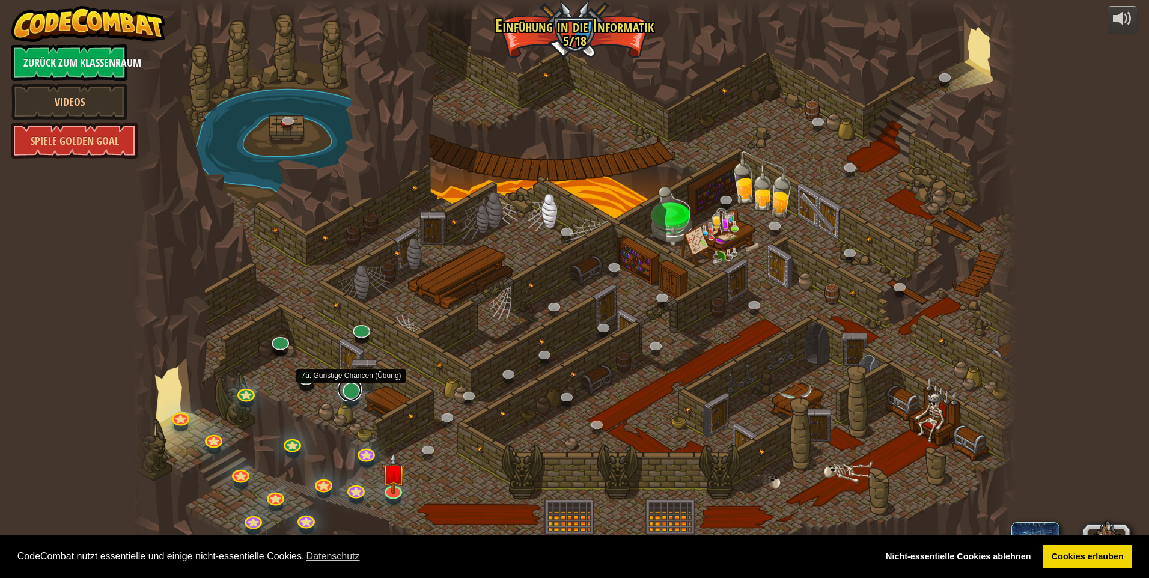
click at [349, 393] on link at bounding box center [350, 389] width 24 height 24
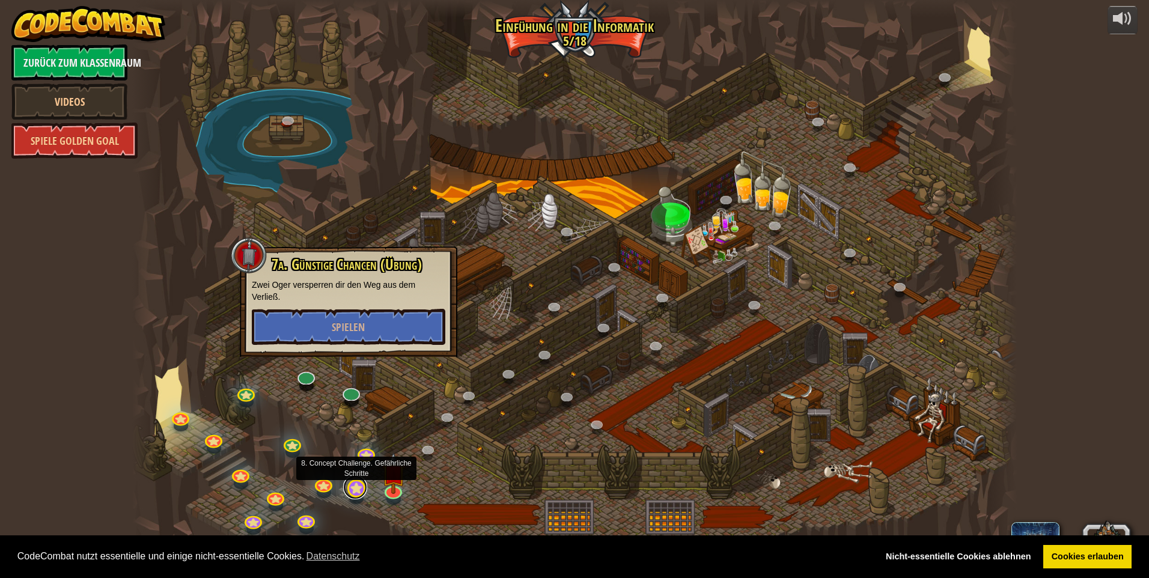
click at [354, 489] on link at bounding box center [355, 487] width 24 height 24
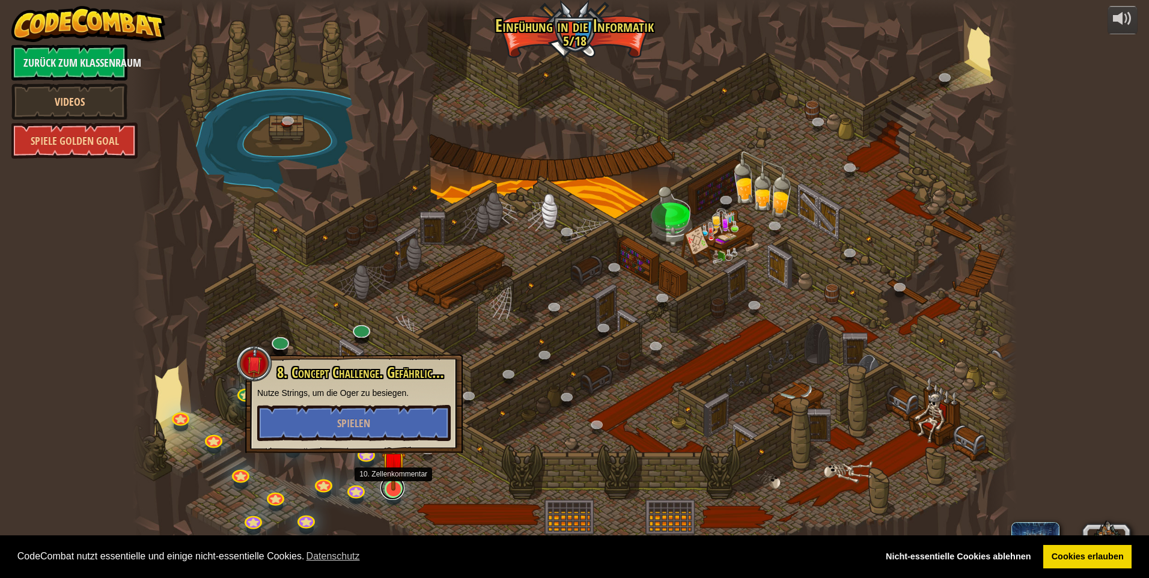
click at [394, 496] on link at bounding box center [392, 488] width 24 height 24
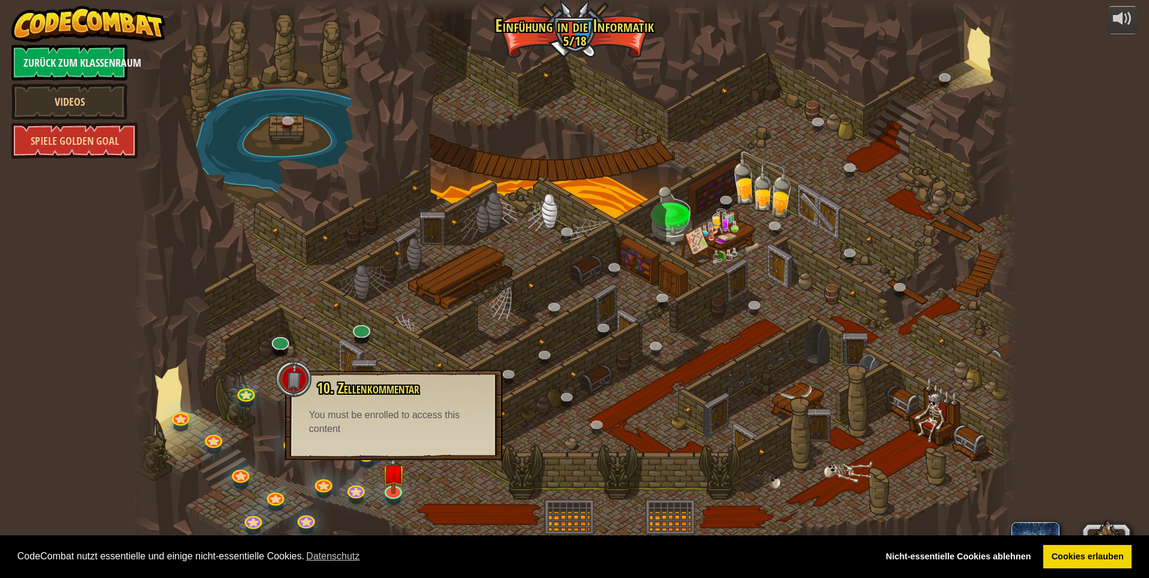
click at [411, 477] on div at bounding box center [574, 289] width 885 height 578
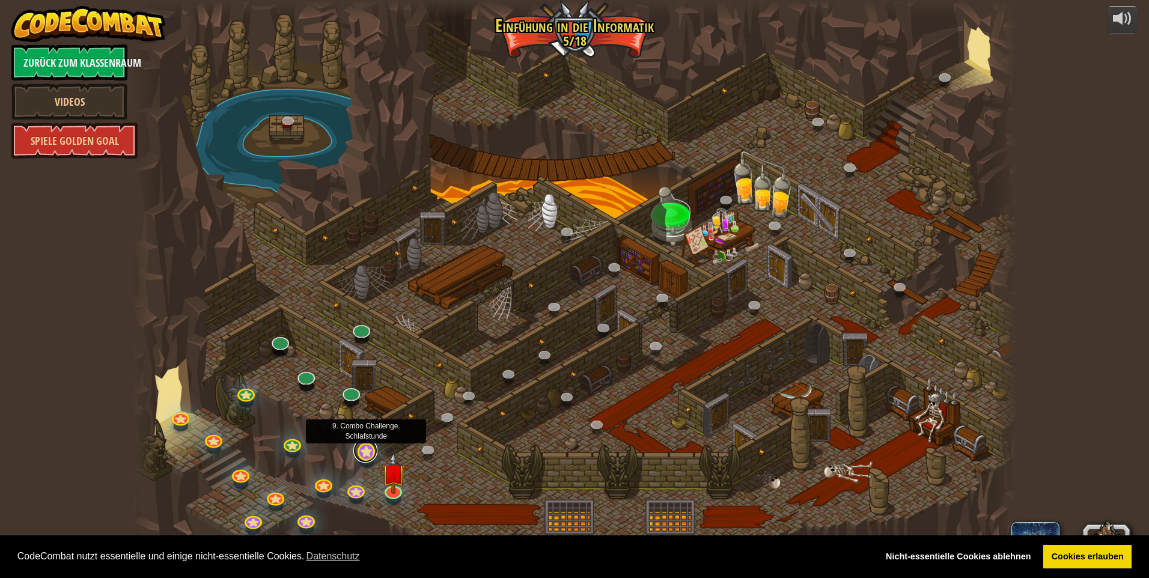
click at [366, 449] on link at bounding box center [365, 451] width 24 height 24
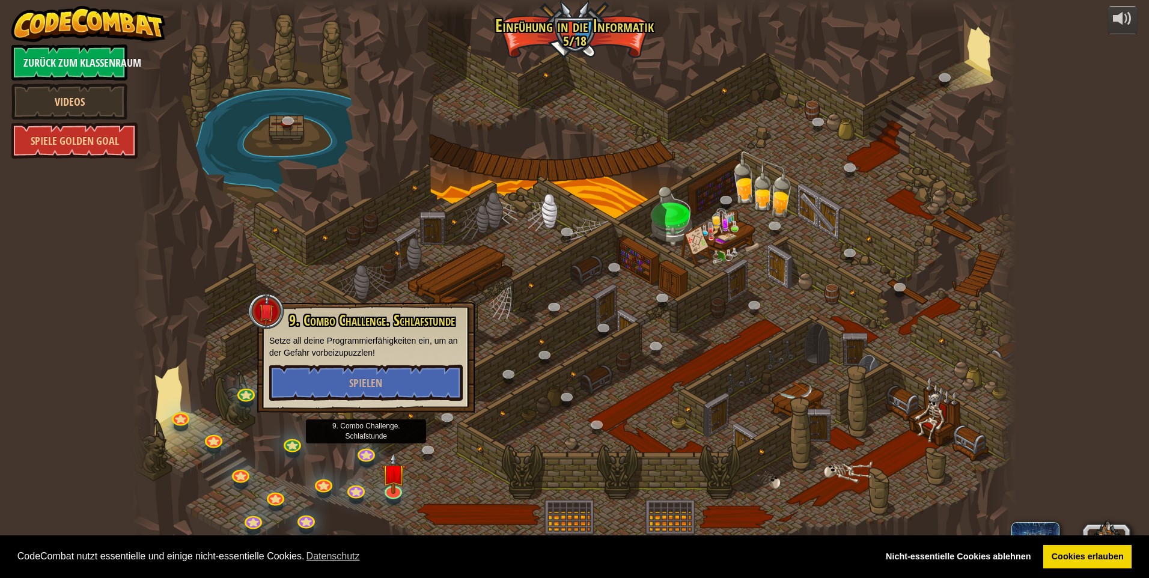
click at [434, 480] on div at bounding box center [574, 289] width 885 height 578
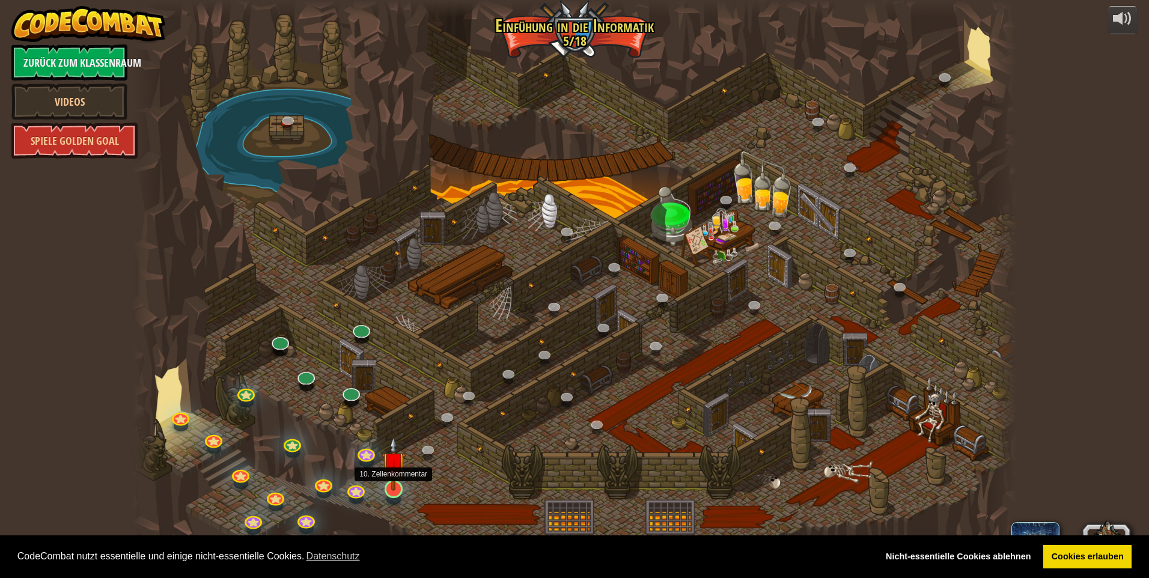
click at [398, 489] on img at bounding box center [394, 463] width 24 height 55
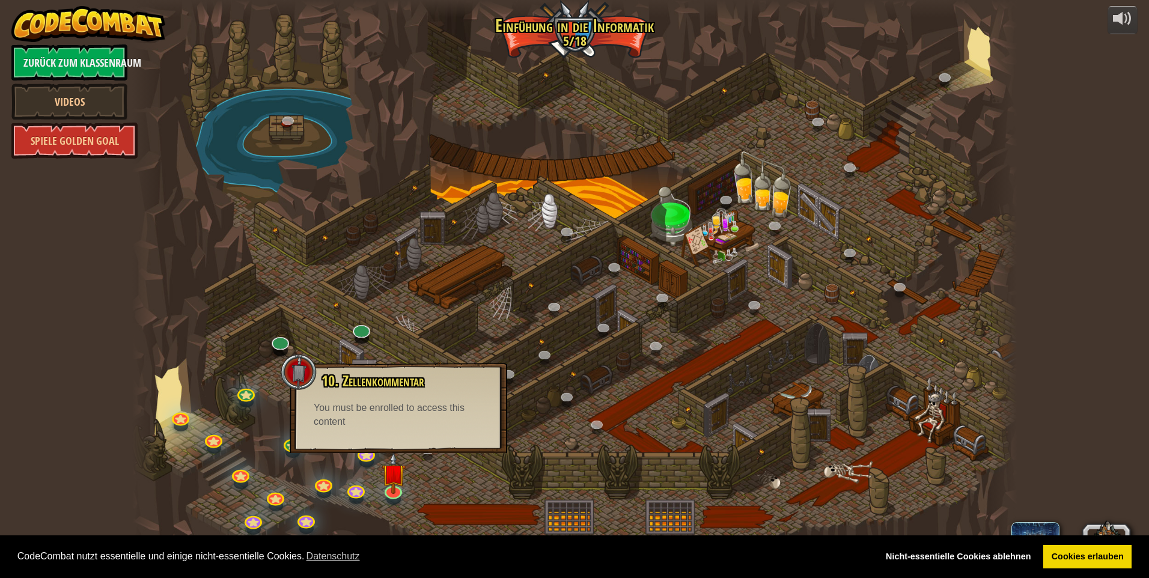
click at [427, 477] on div at bounding box center [574, 289] width 885 height 578
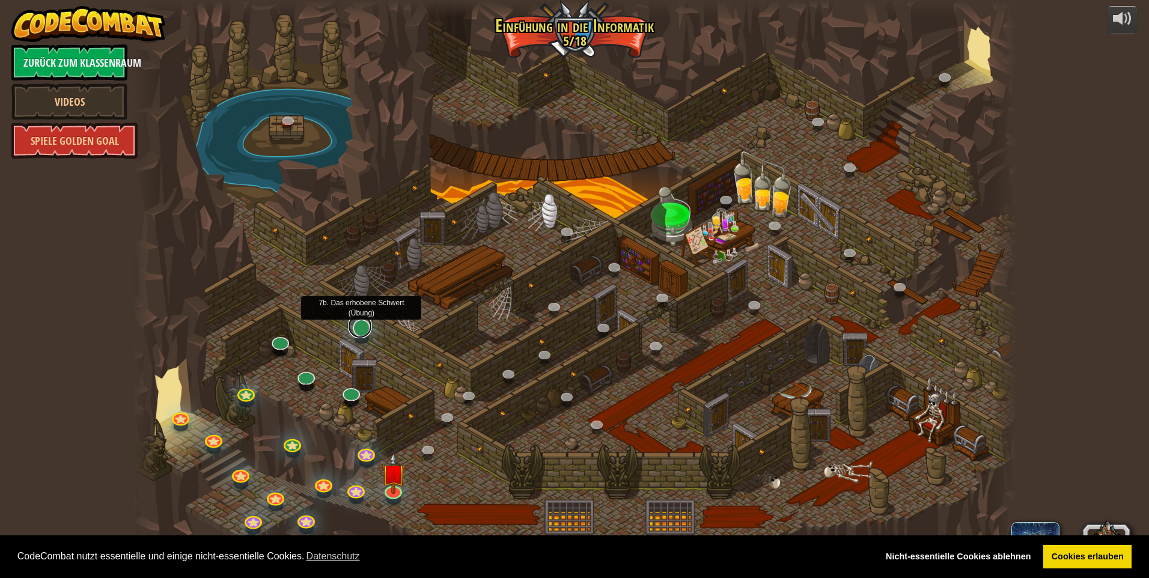
click at [356, 332] on link at bounding box center [360, 326] width 24 height 24
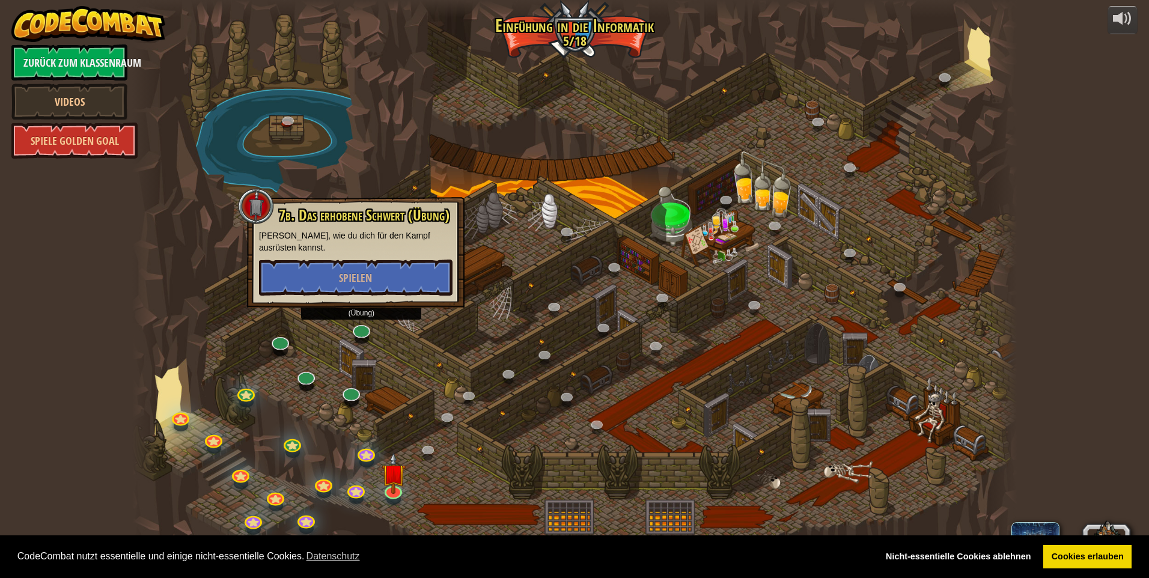
click at [404, 366] on div at bounding box center [574, 289] width 885 height 578
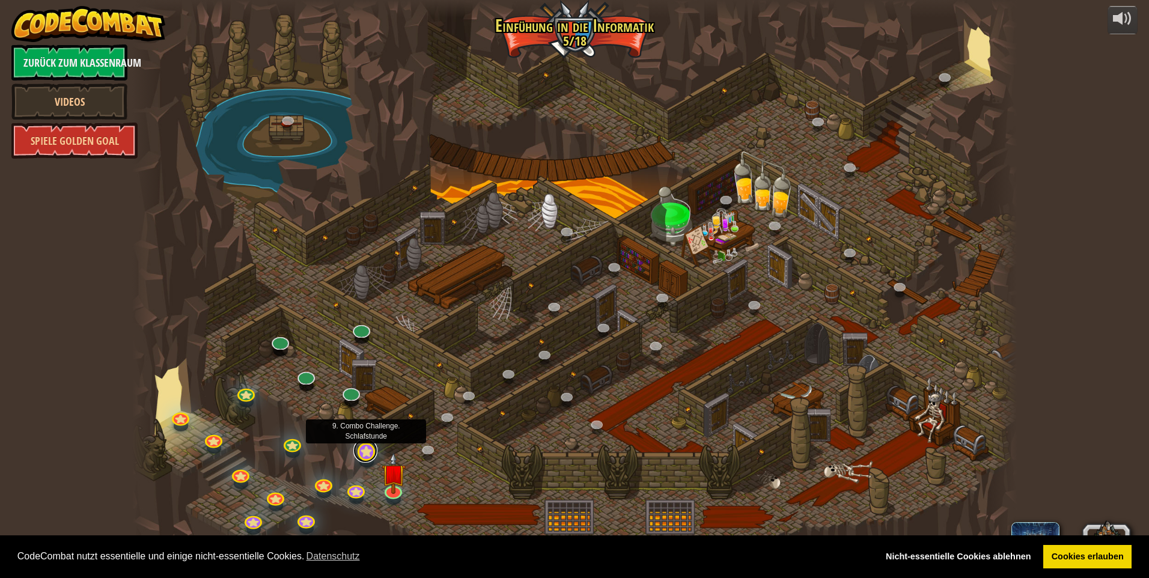
click at [364, 451] on link at bounding box center [365, 451] width 24 height 24
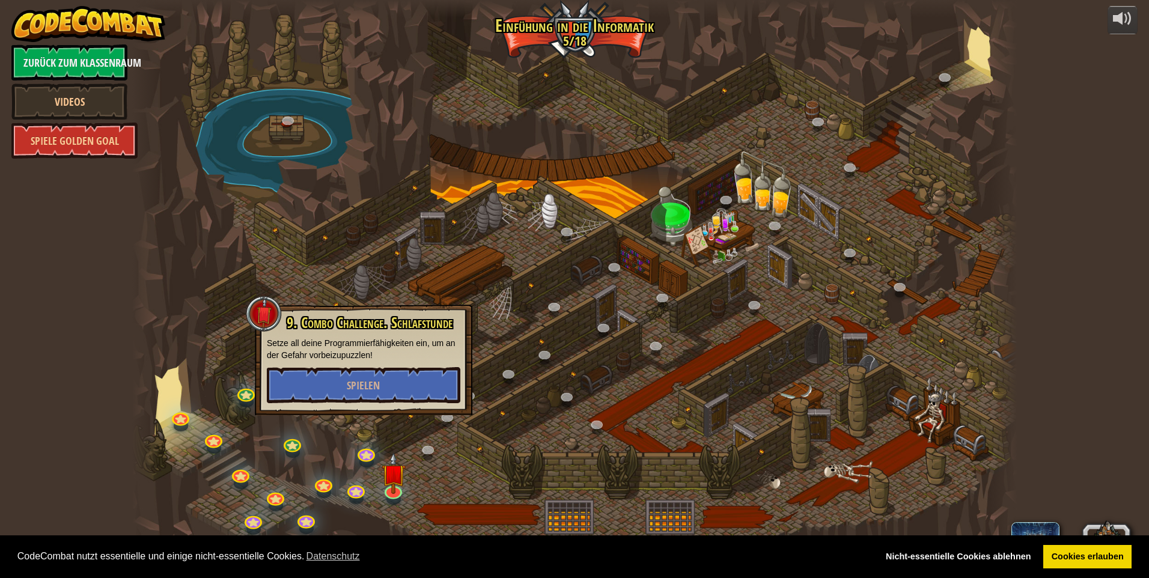
click at [415, 489] on div at bounding box center [574, 289] width 885 height 578
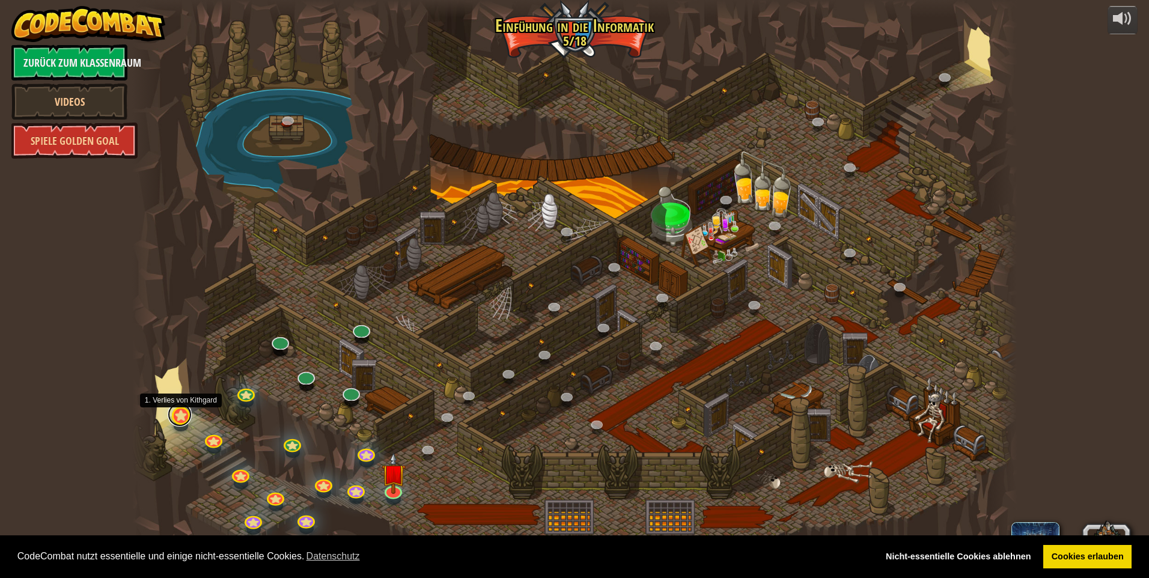
click at [183, 415] on link at bounding box center [180, 415] width 24 height 24
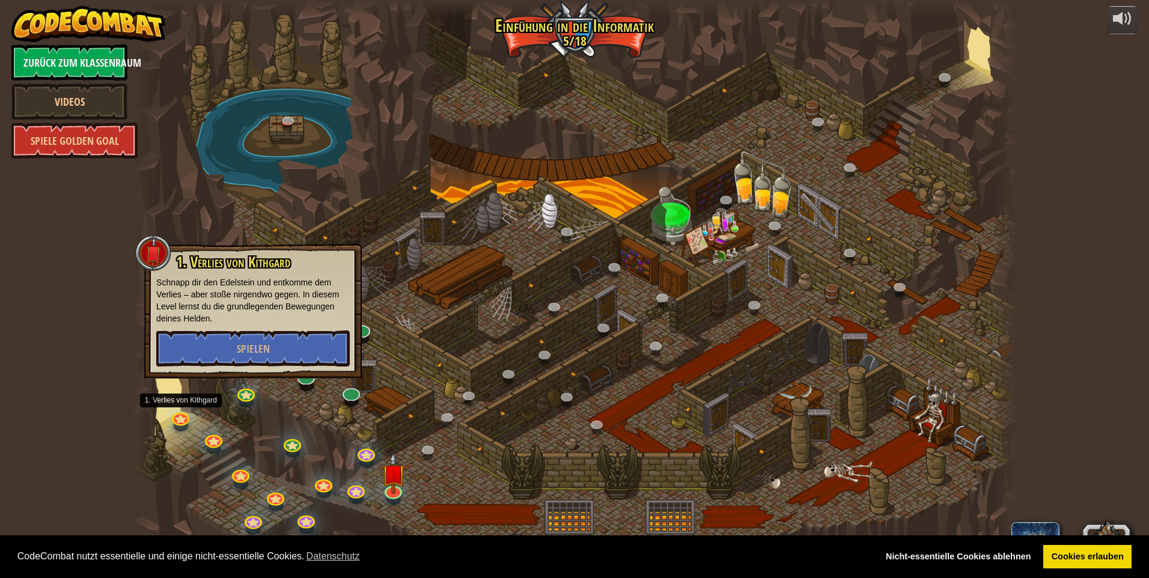
click at [291, 434] on div at bounding box center [574, 289] width 885 height 578
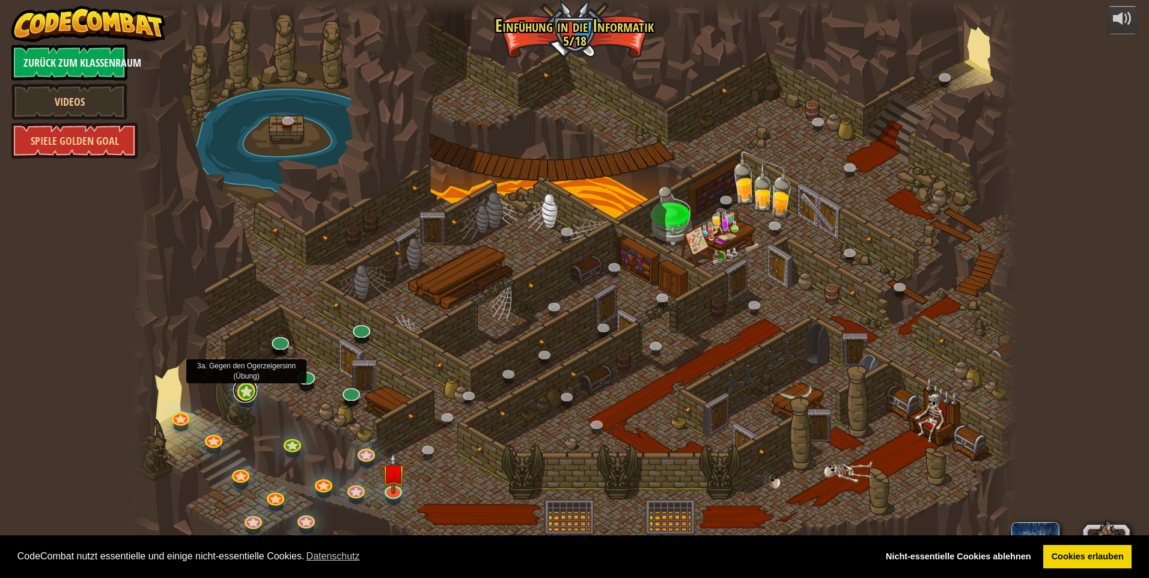
click at [241, 394] on link at bounding box center [245, 391] width 24 height 24
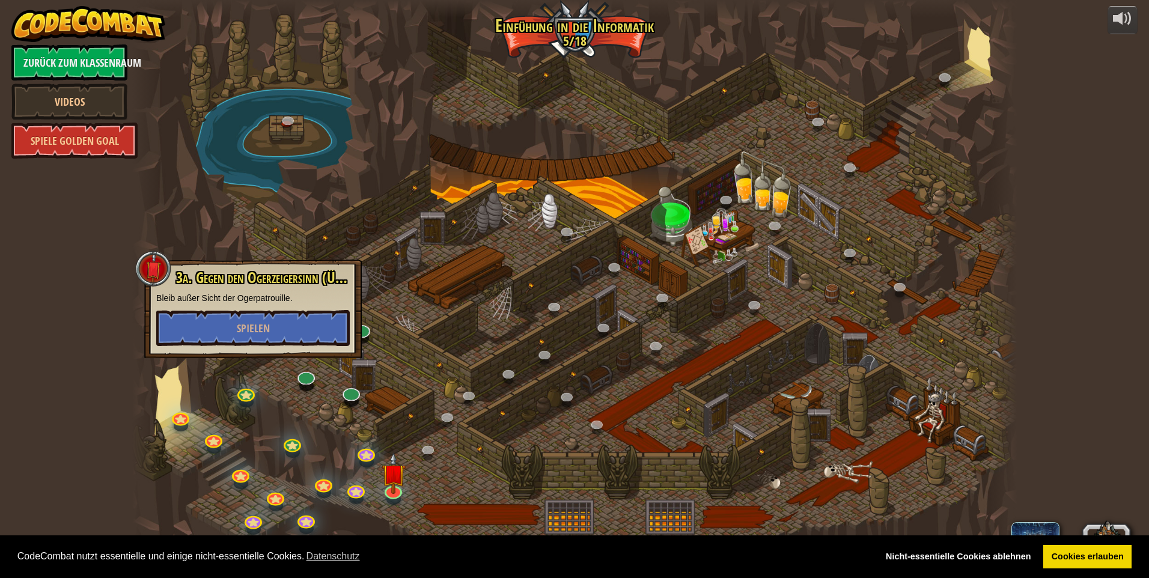
click at [486, 502] on div at bounding box center [574, 289] width 885 height 578
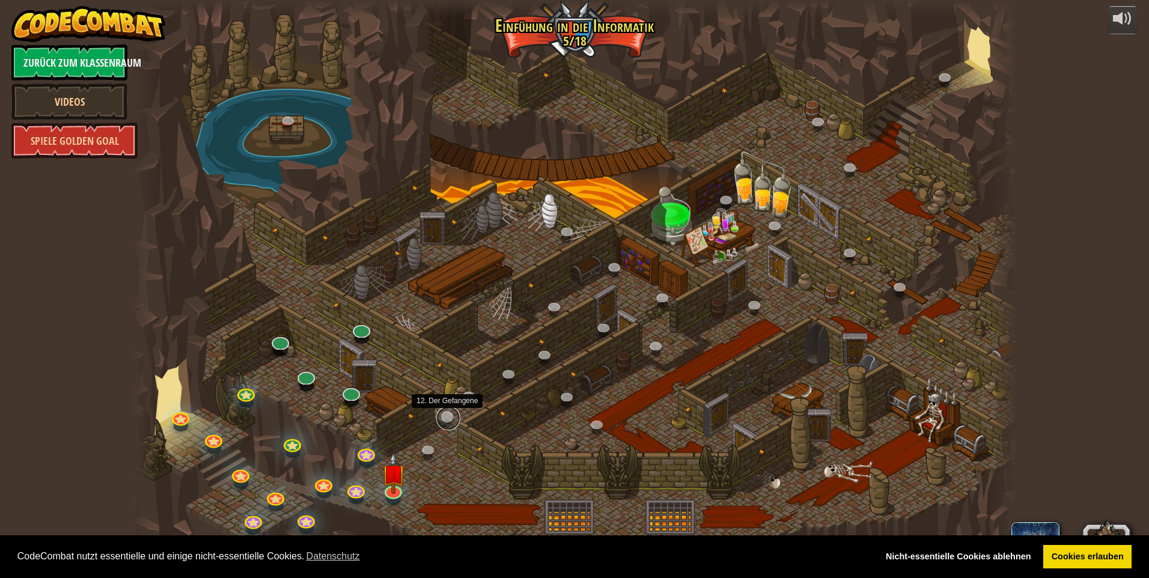
click at [448, 418] on link at bounding box center [448, 418] width 24 height 24
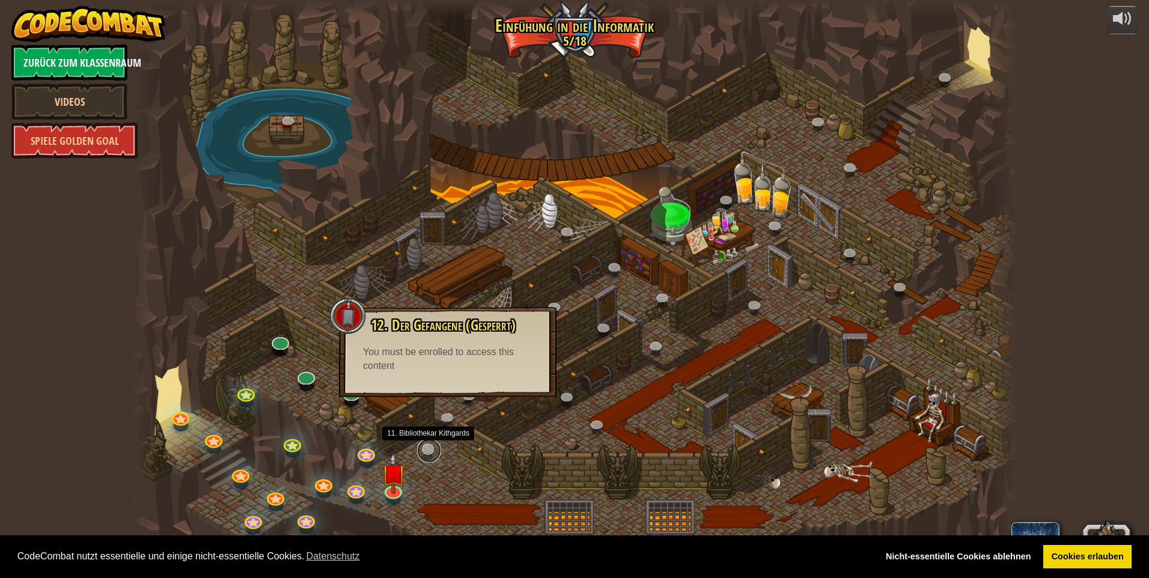
click at [430, 452] on link at bounding box center [429, 451] width 24 height 24
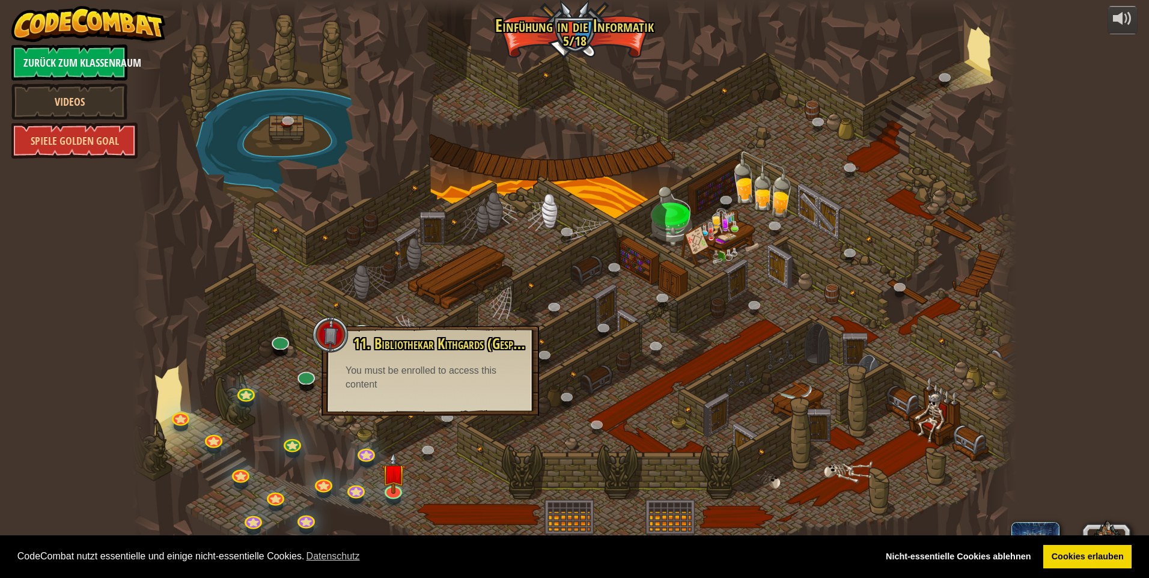
drag, startPoint x: 436, startPoint y: 466, endPoint x: 445, endPoint y: 462, distance: 9.4
click at [440, 468] on div at bounding box center [574, 289] width 885 height 578
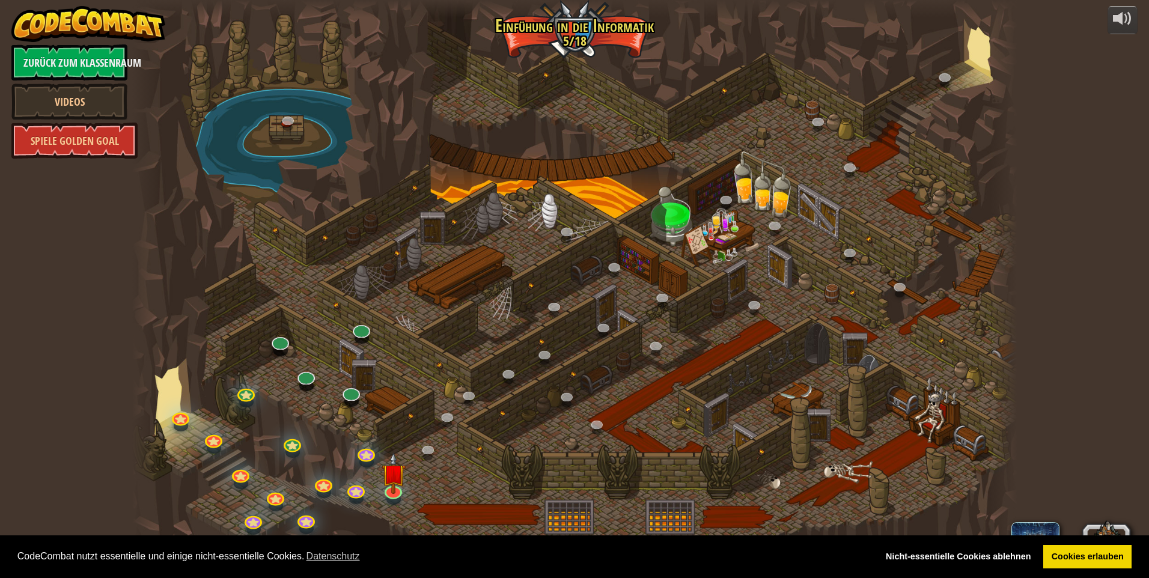
click at [406, 490] on div at bounding box center [574, 289] width 885 height 578
click at [397, 490] on img at bounding box center [394, 463] width 24 height 55
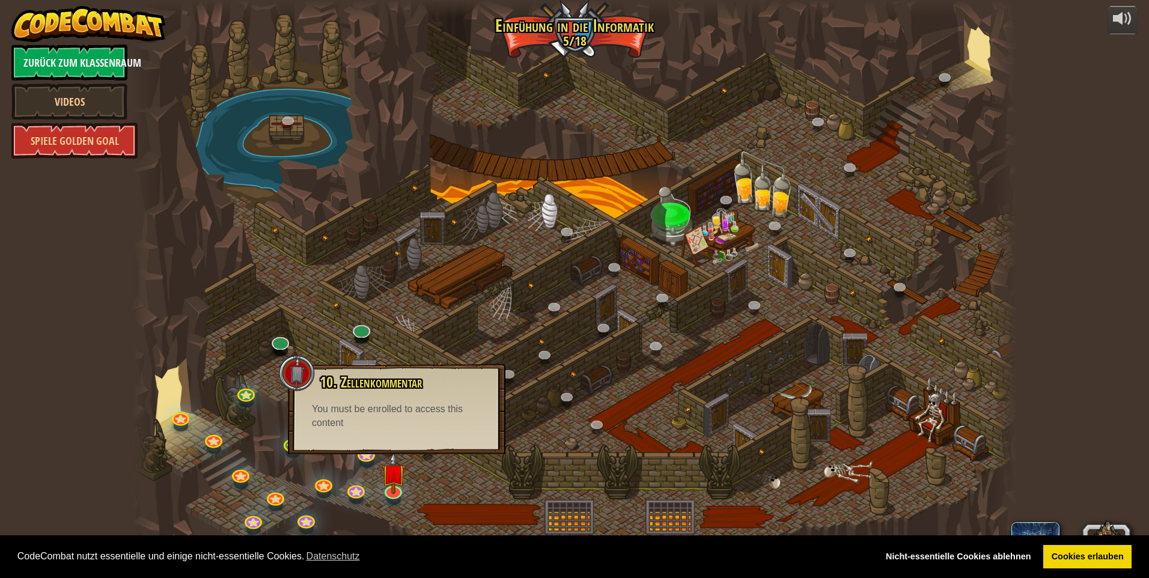
click at [418, 482] on div at bounding box center [574, 289] width 885 height 578
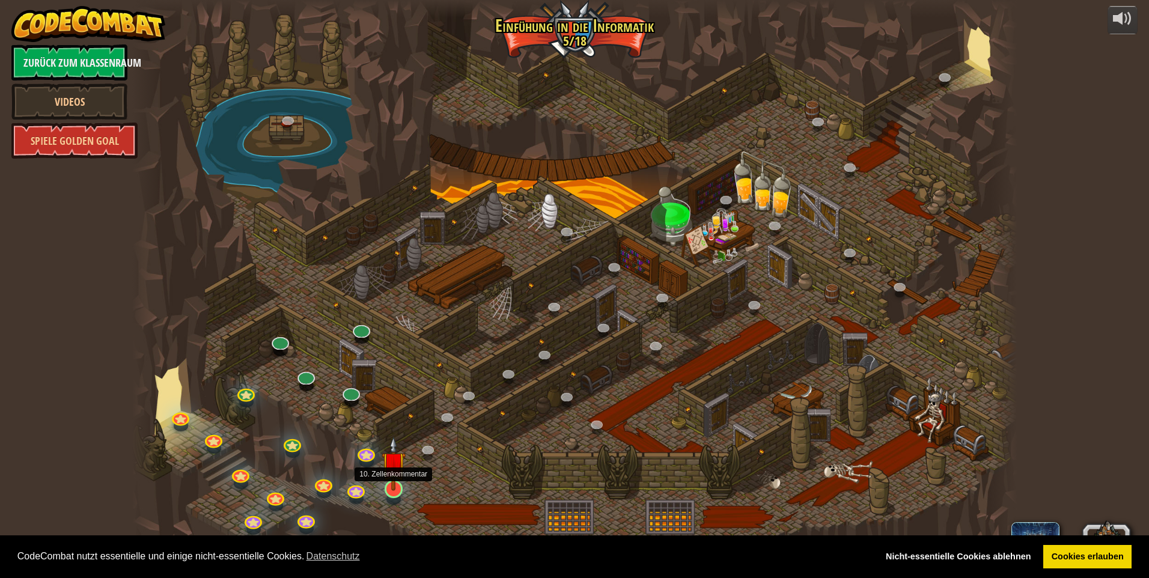
click at [392, 490] on img at bounding box center [394, 463] width 24 height 55
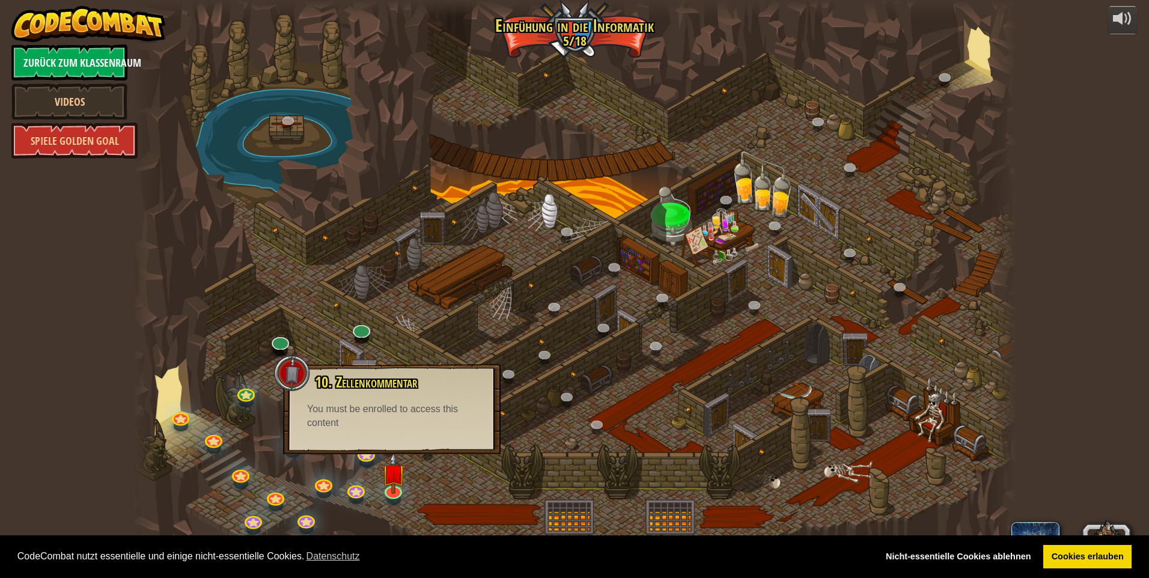
drag, startPoint x: 437, startPoint y: 471, endPoint x: 727, endPoint y: 573, distance: 307.1
click at [445, 471] on div at bounding box center [574, 289] width 885 height 578
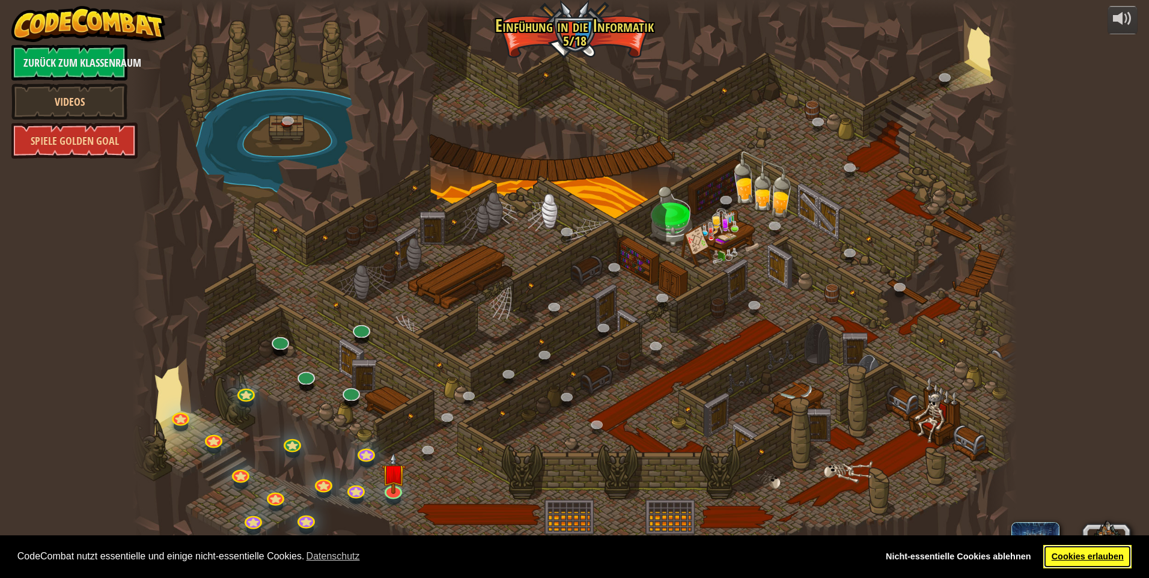
click at [1115, 562] on link "Cookies erlauben" at bounding box center [1087, 557] width 88 height 24
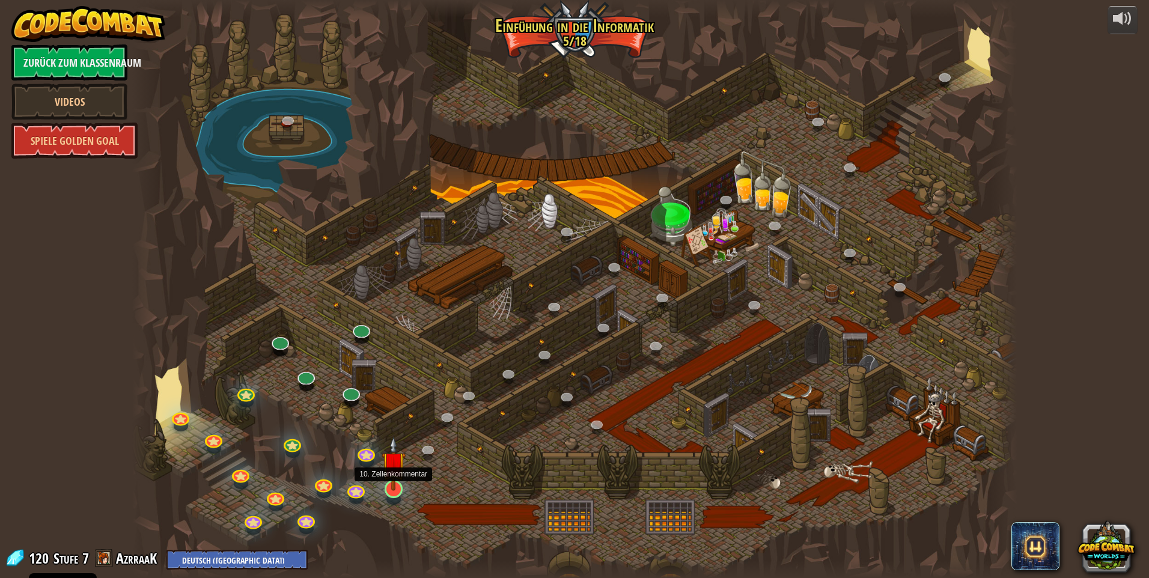
click at [397, 487] on img at bounding box center [394, 463] width 24 height 55
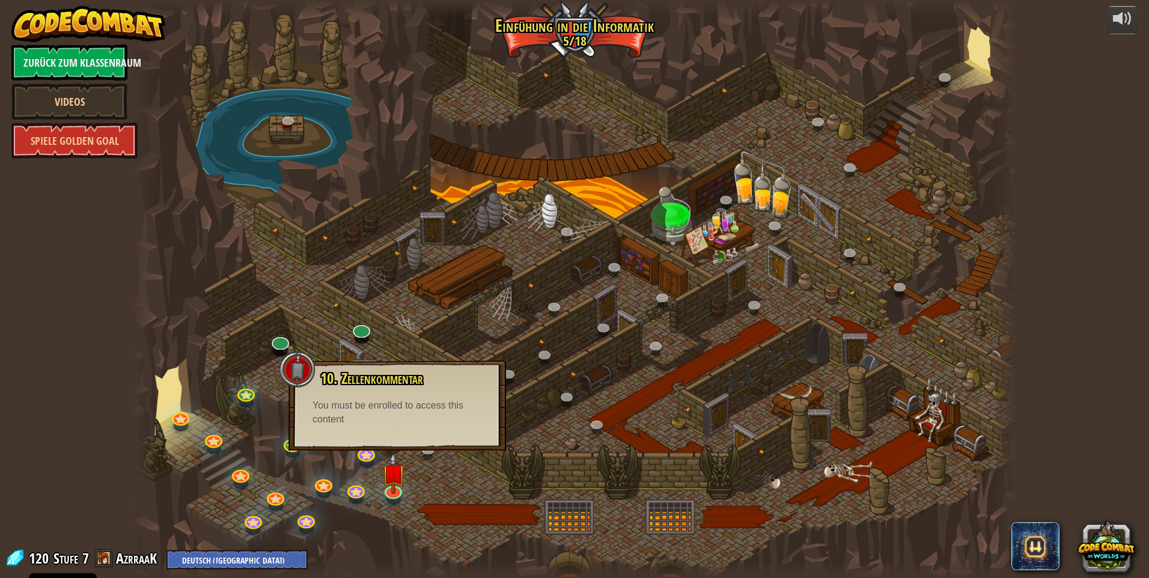
click at [480, 490] on div at bounding box center [574, 289] width 885 height 578
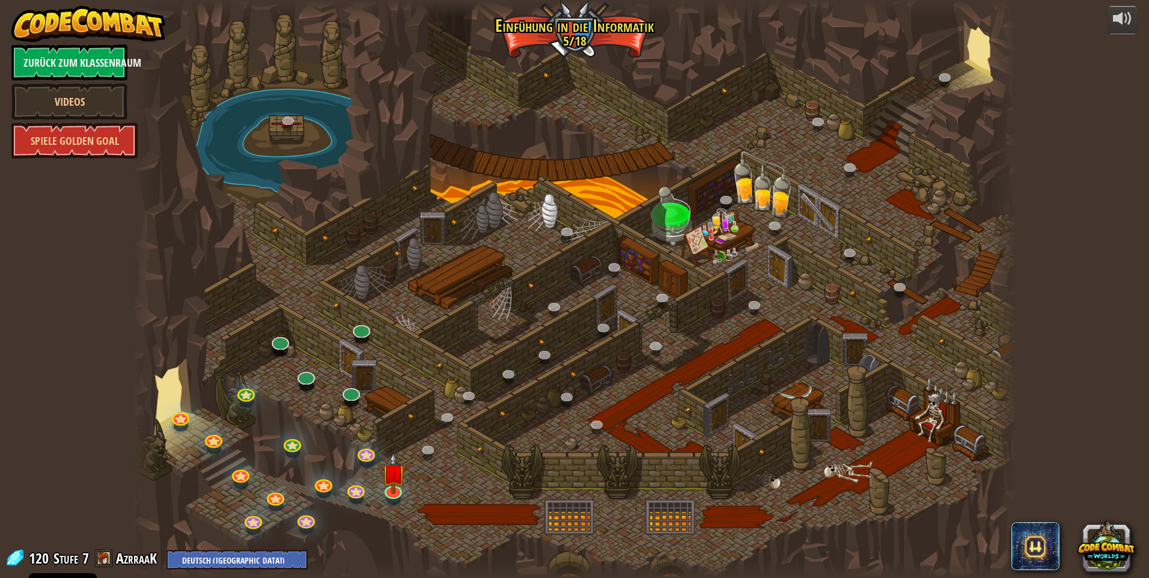
click at [105, 559] on span at bounding box center [104, 558] width 18 height 18
click at [65, 576] on div "Cookie Policy" at bounding box center [63, 566] width 68 height 24
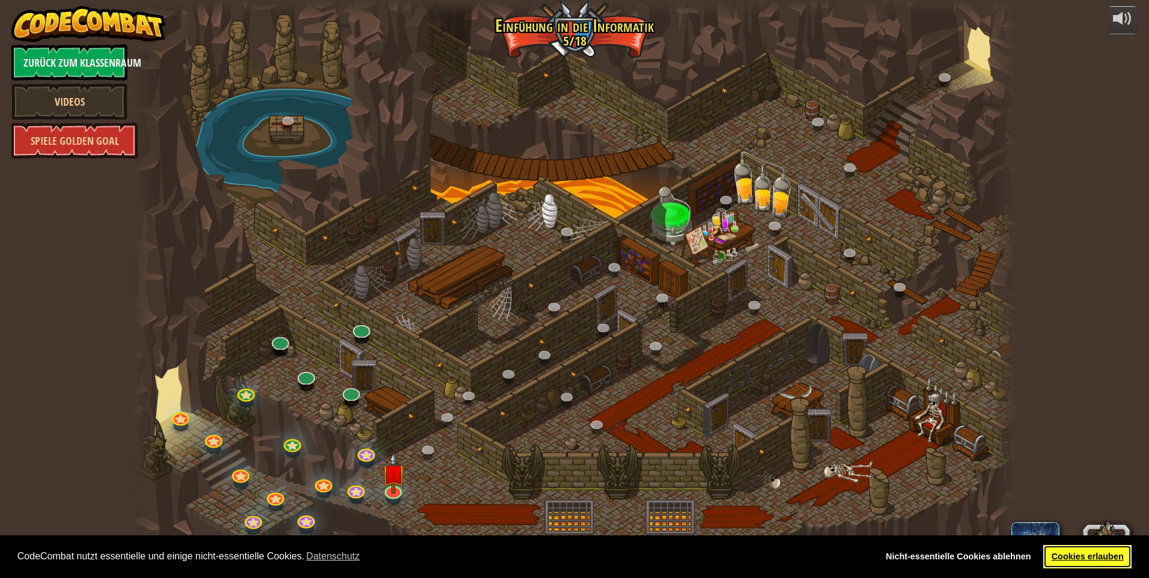
click at [1116, 555] on link "Cookies erlauben" at bounding box center [1087, 557] width 88 height 24
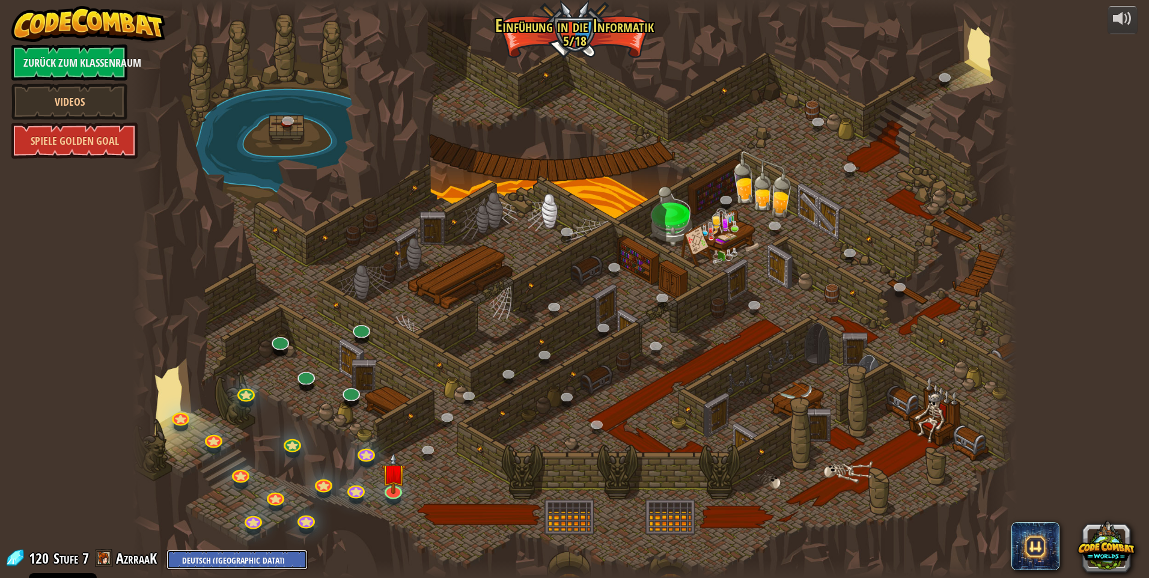
click at [268, 557] on select "English ([GEOGRAPHIC_DATA]) English ([GEOGRAPHIC_DATA]) 简体中文 繁體中文 русский españ…" at bounding box center [236, 560] width 141 height 20
click at [156, 556] on link "AzrraaK" at bounding box center [138, 558] width 44 height 19
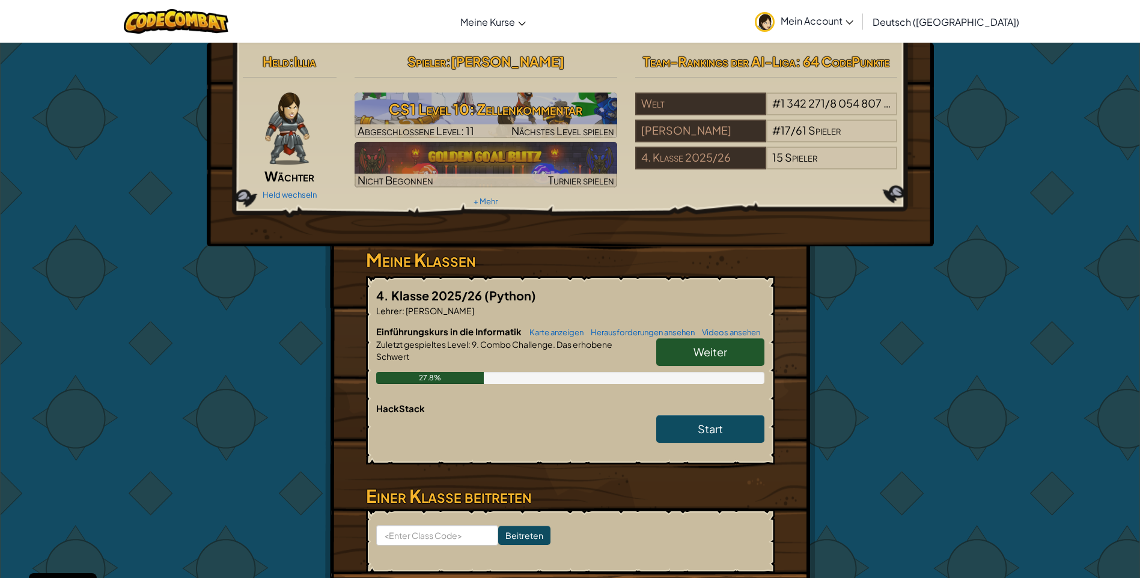
click at [265, 129] on img at bounding box center [287, 129] width 44 height 72
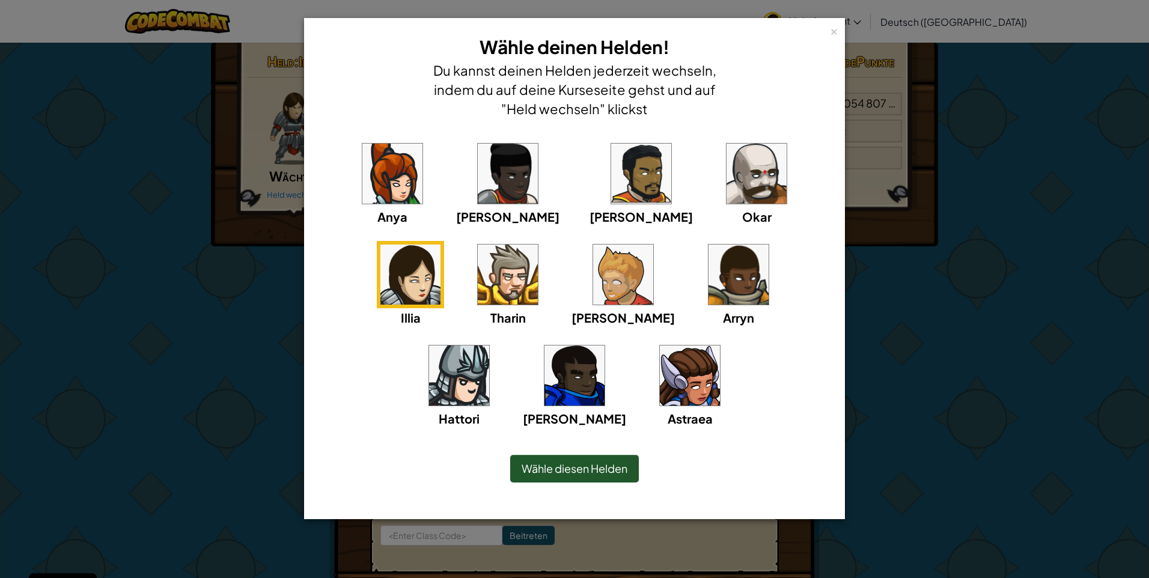
click at [660, 388] on img at bounding box center [690, 376] width 60 height 60
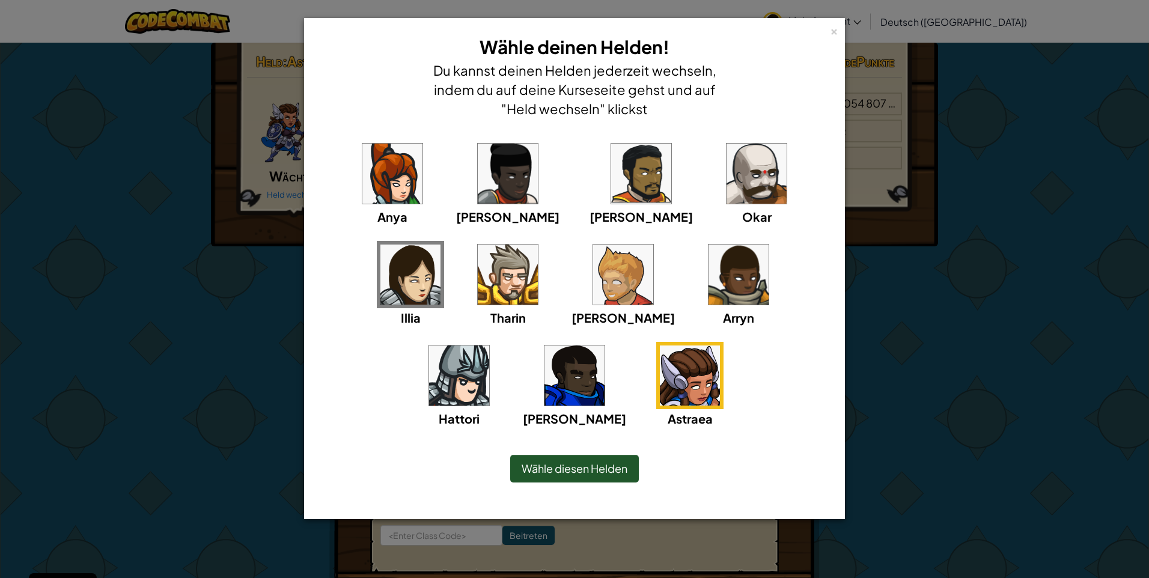
click at [562, 466] on span "Wähle diesen Helden" at bounding box center [575, 468] width 106 height 14
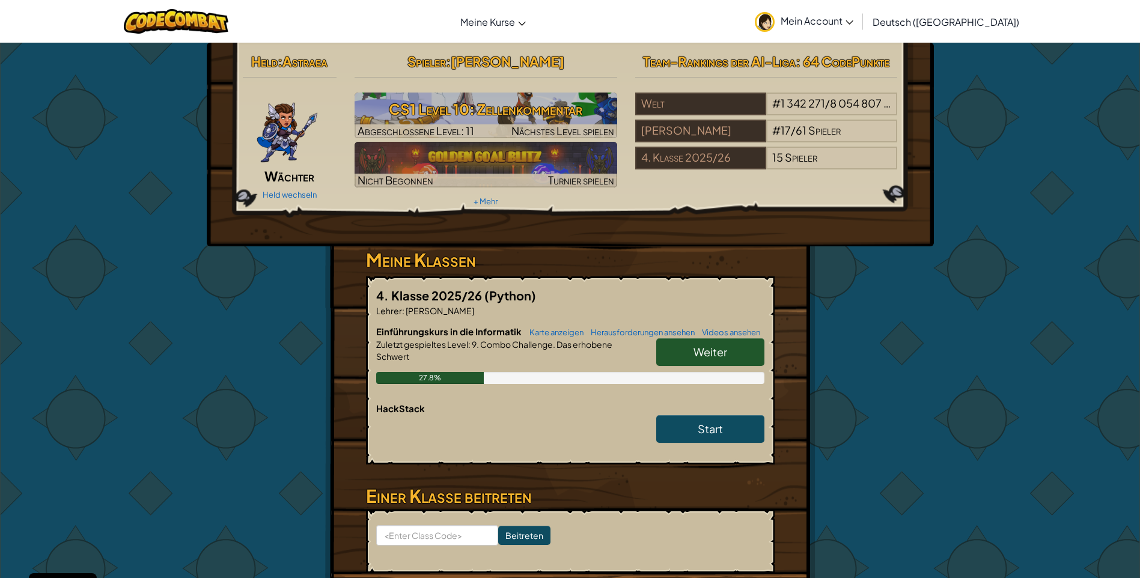
click at [695, 349] on span "Weiter" at bounding box center [710, 352] width 34 height 14
select select "de-DE"
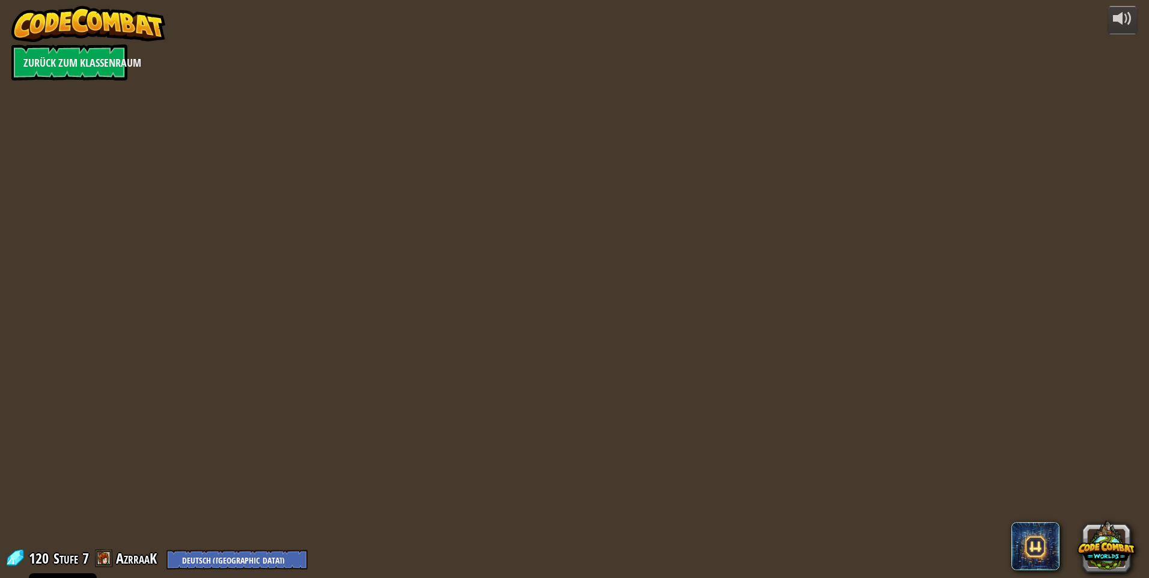
select select "de-DE"
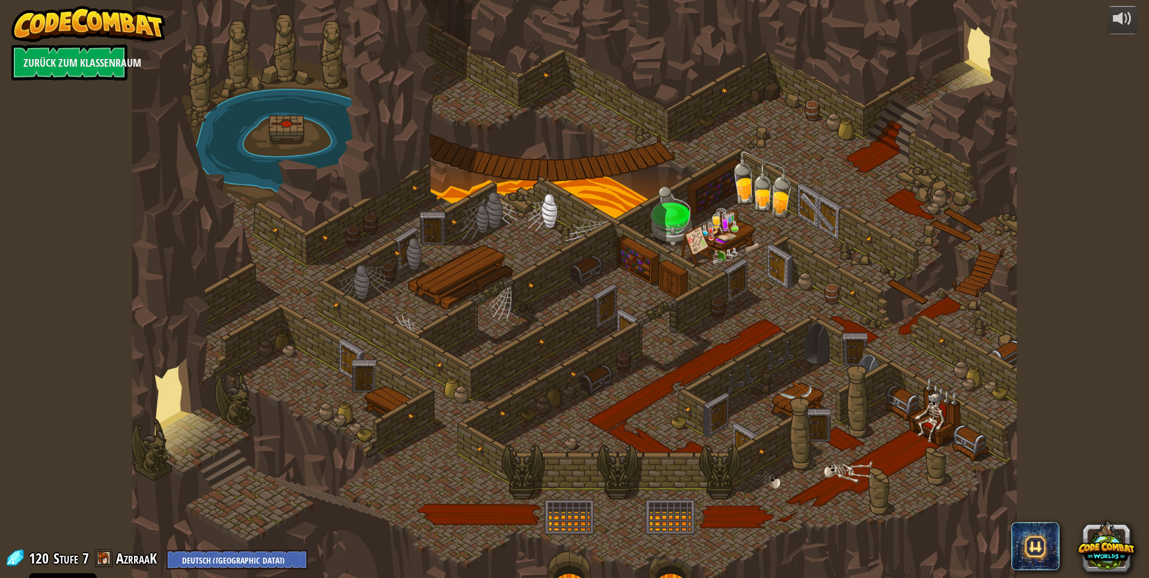
select select "de-DE"
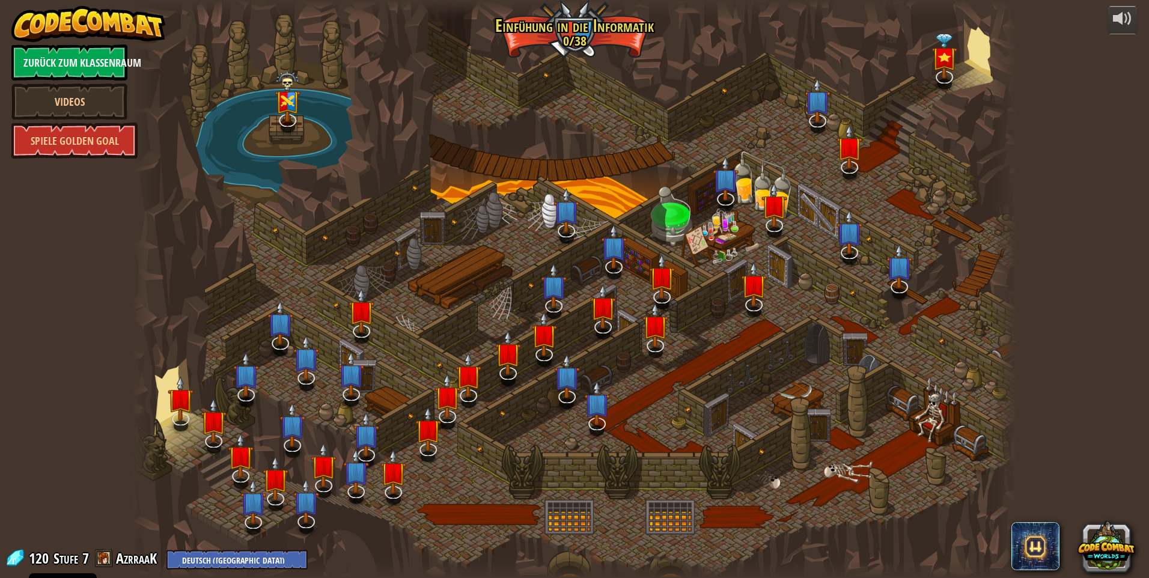
select select "de-DE"
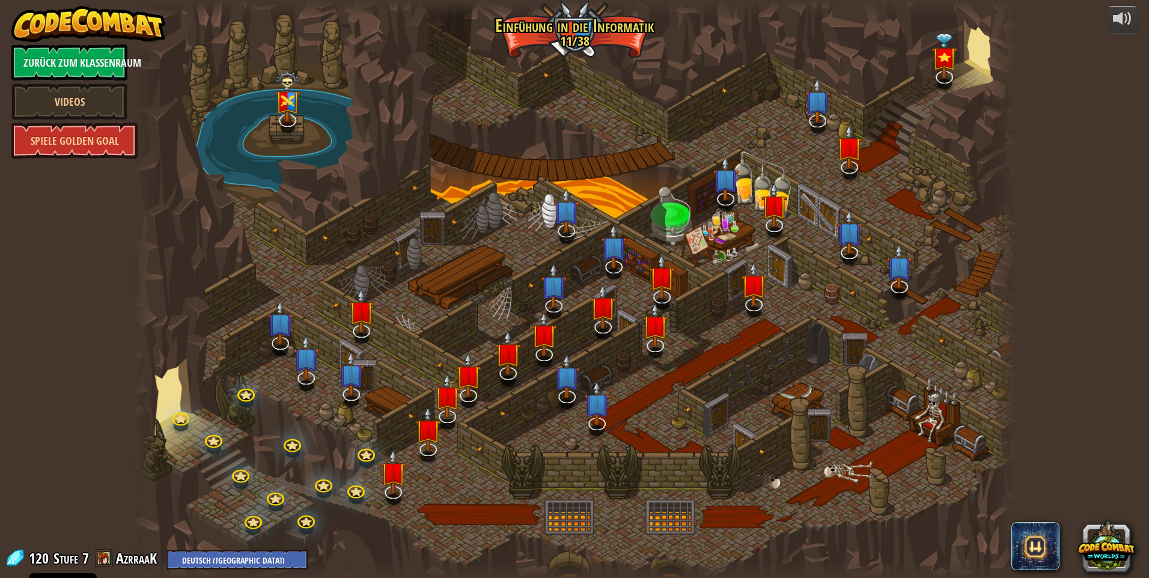
select select "de-DE"
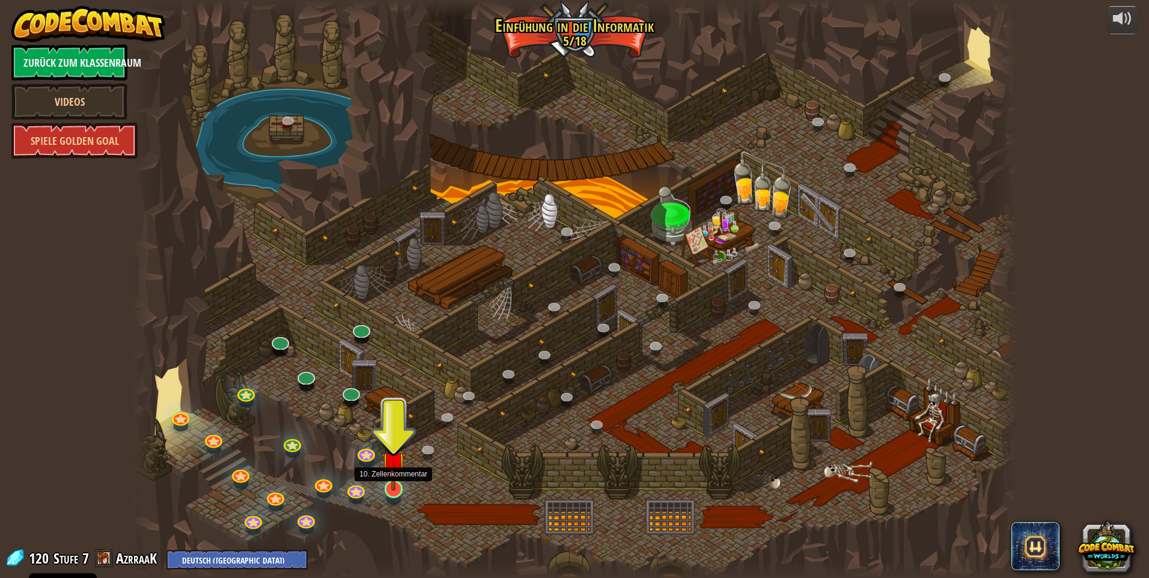
click at [397, 489] on img at bounding box center [394, 463] width 24 height 55
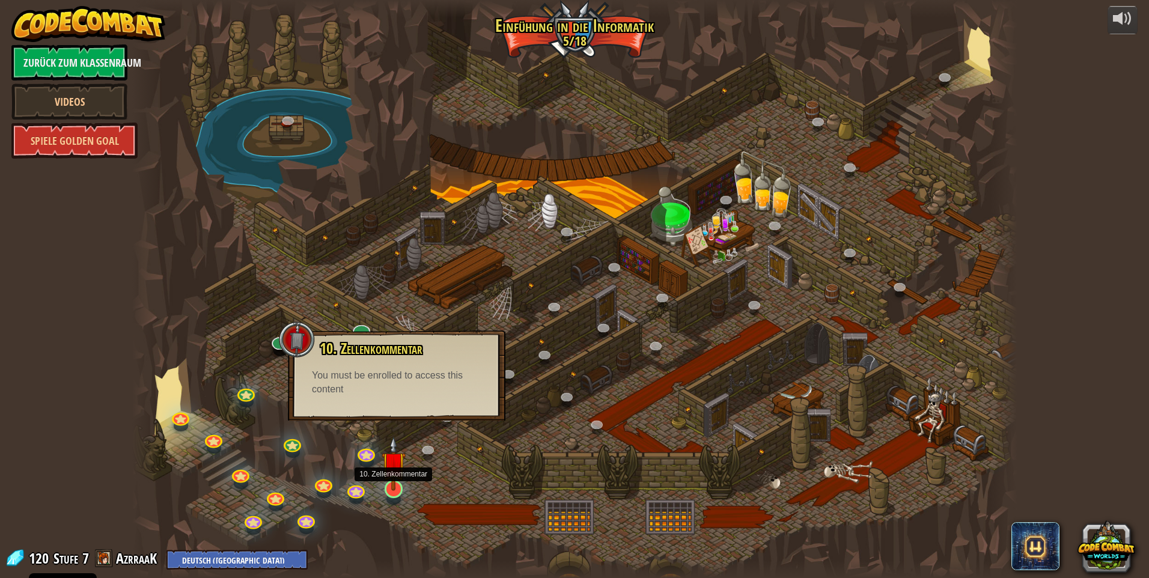
click at [397, 489] on img at bounding box center [394, 463] width 24 height 55
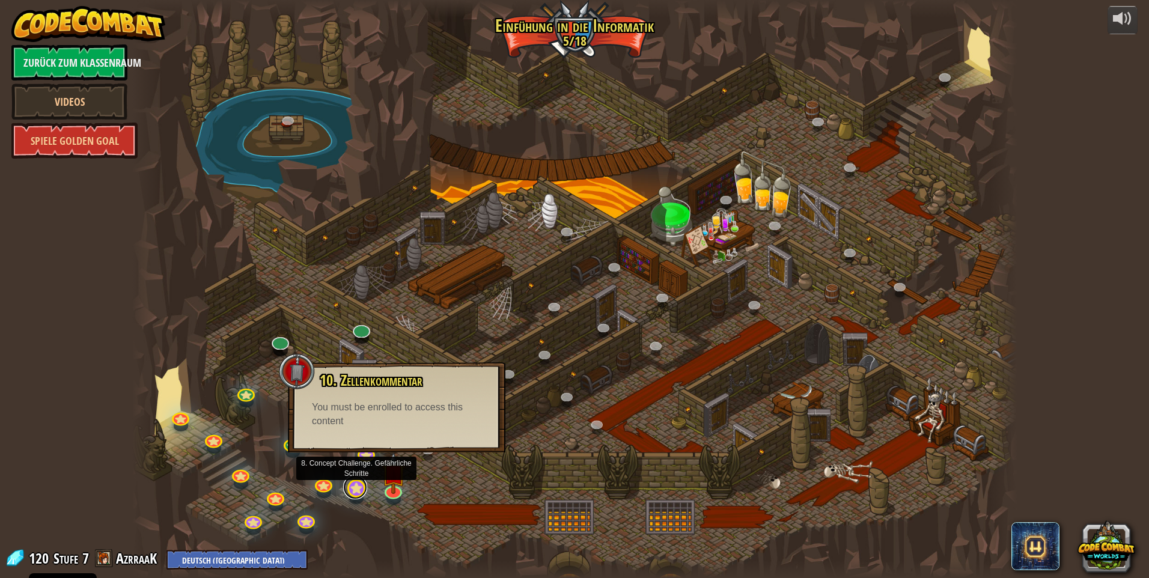
click at [355, 486] on link at bounding box center [355, 487] width 24 height 24
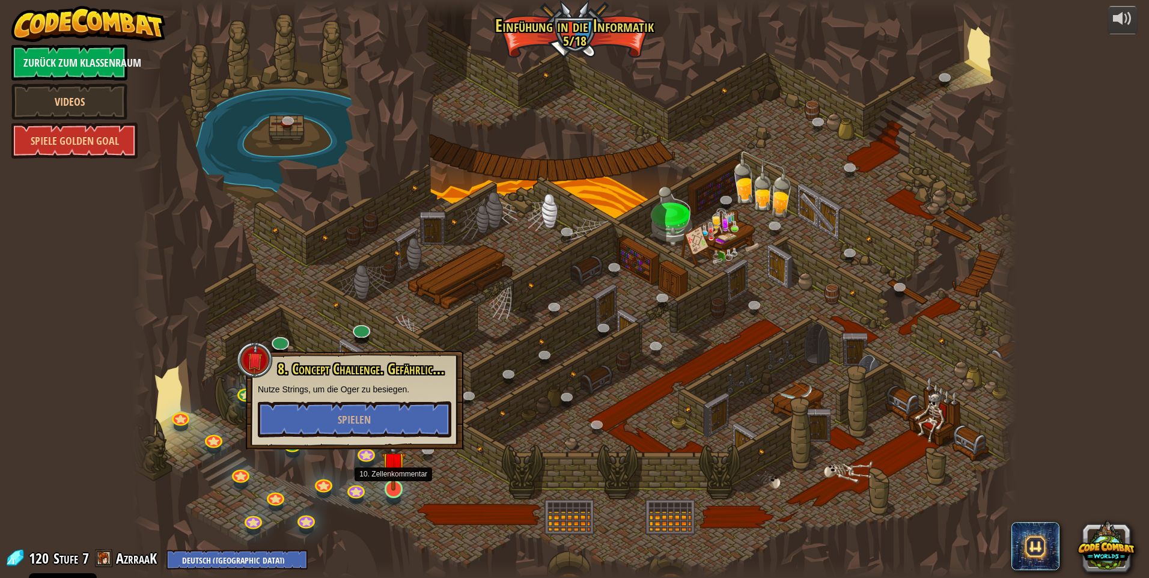
click at [386, 490] on img at bounding box center [394, 463] width 24 height 55
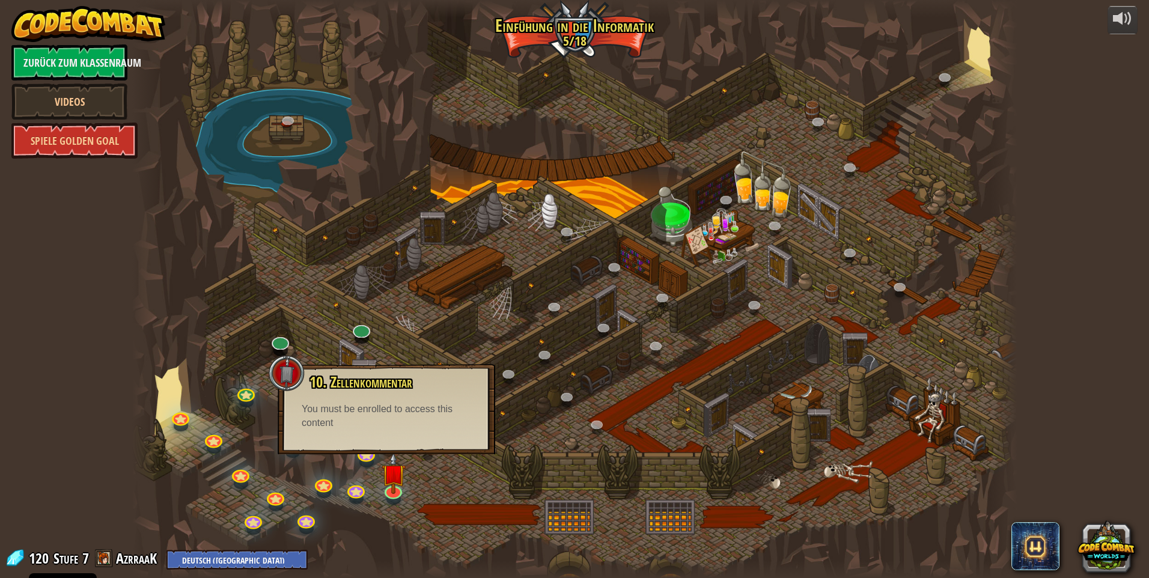
click at [435, 489] on div at bounding box center [574, 289] width 885 height 578
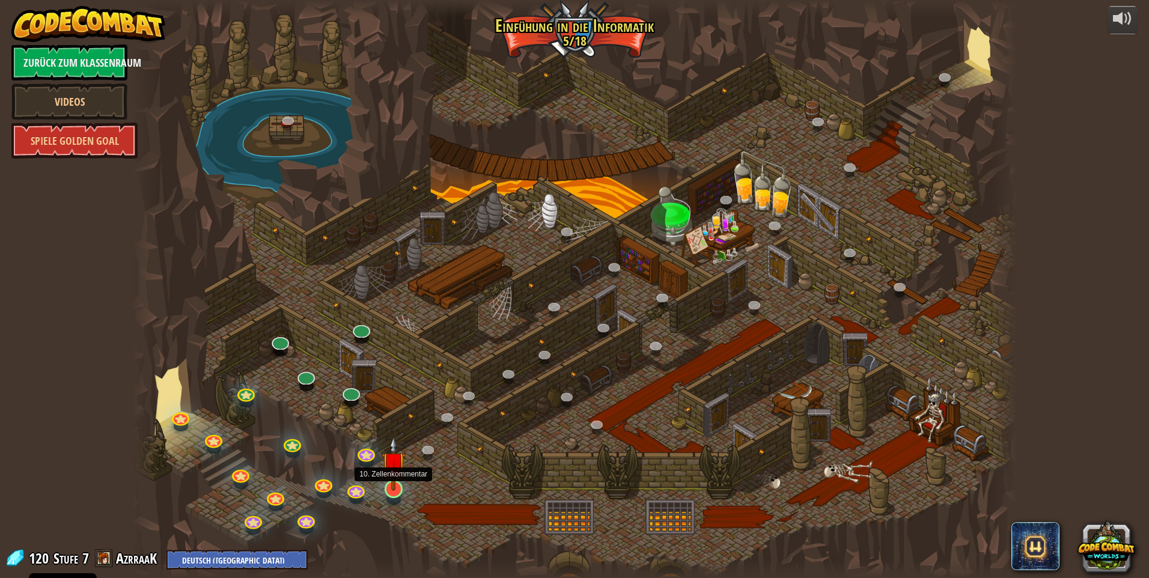
click at [395, 488] on img at bounding box center [394, 463] width 24 height 55
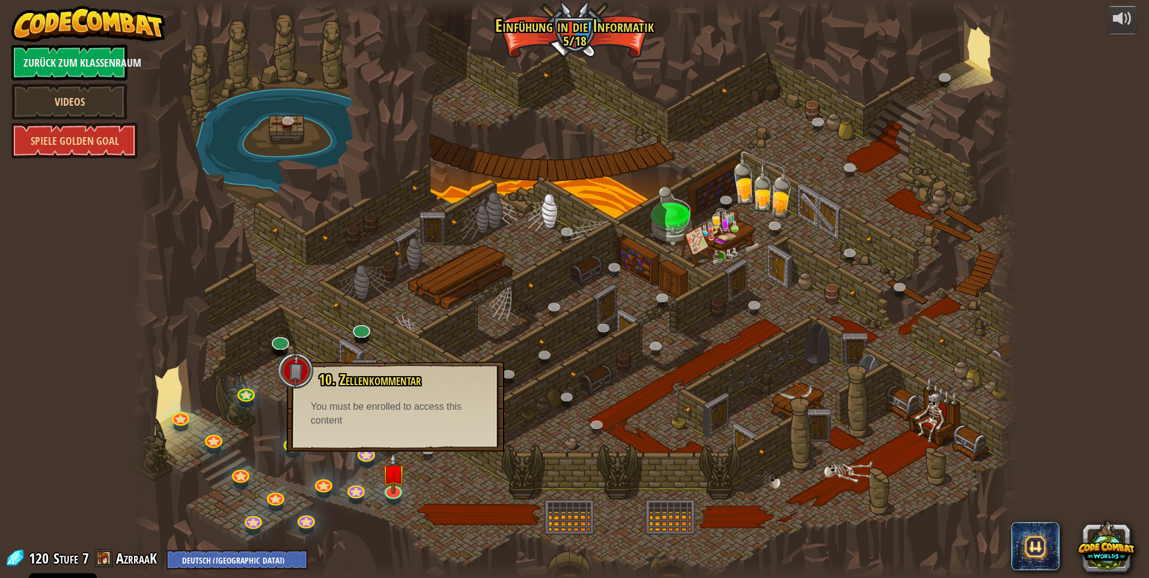
click at [422, 481] on div at bounding box center [574, 289] width 885 height 578
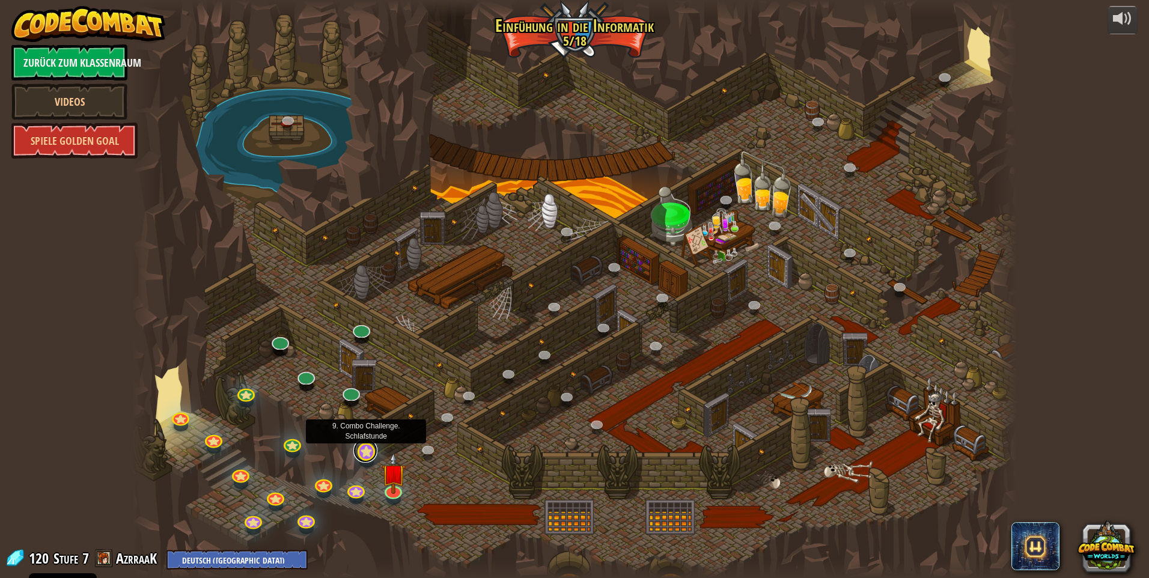
click at [372, 457] on link at bounding box center [365, 451] width 24 height 24
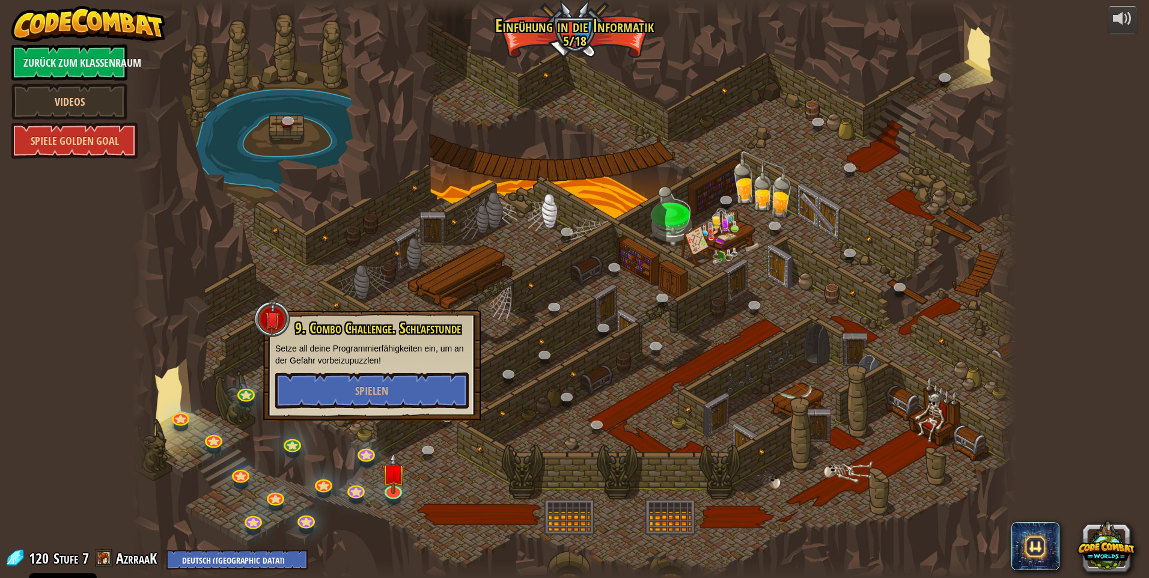
click at [349, 499] on div at bounding box center [356, 498] width 14 height 11
click at [360, 494] on link at bounding box center [355, 487] width 24 height 24
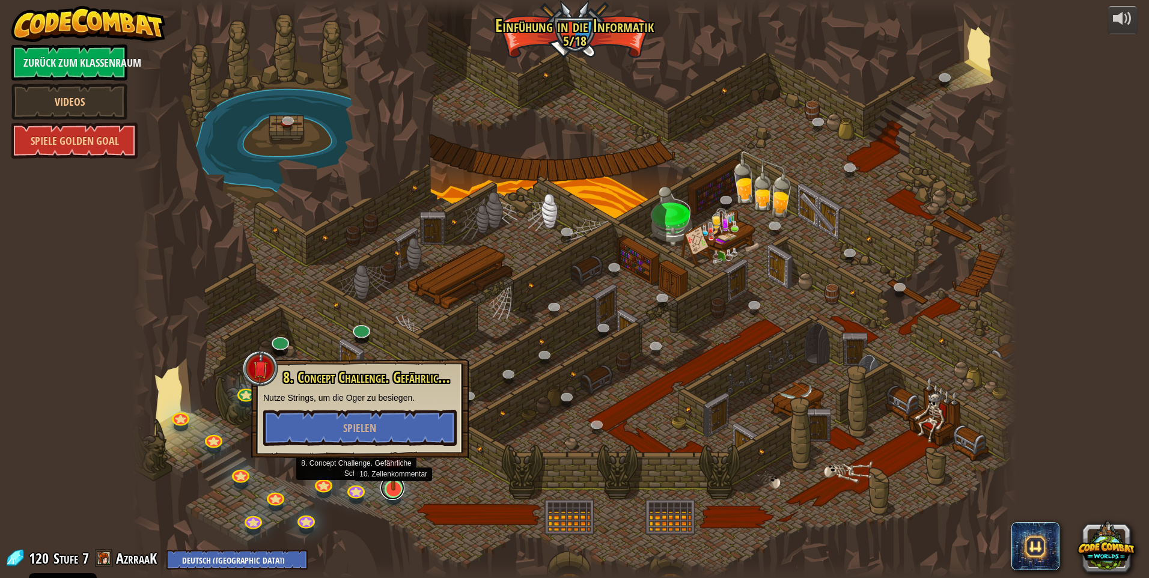
click at [395, 493] on link at bounding box center [392, 488] width 24 height 24
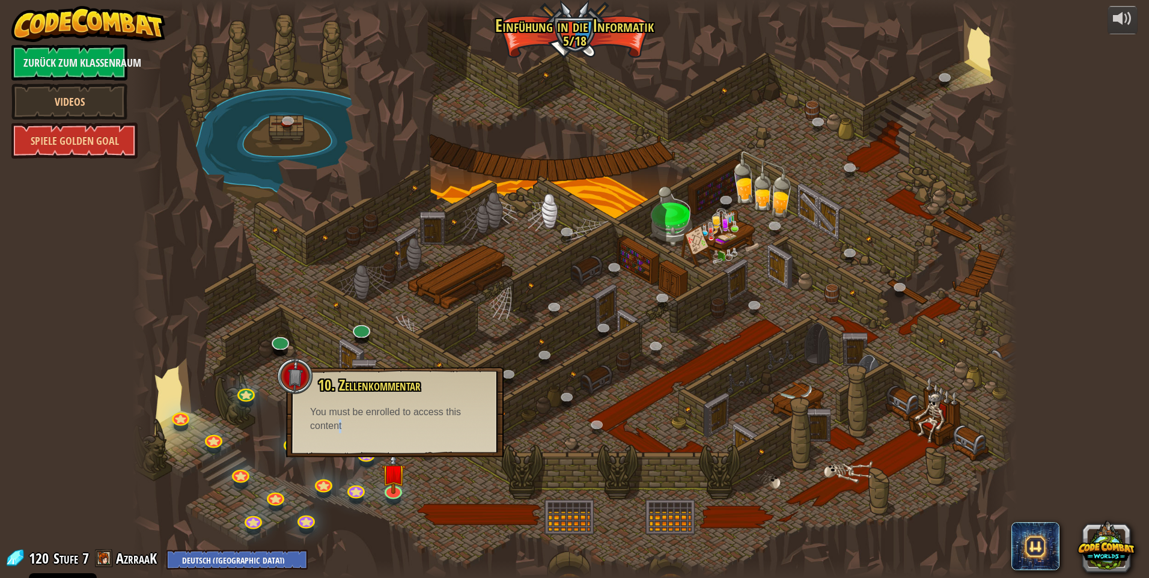
click at [335, 431] on div "You must be enrolled to access this content" at bounding box center [394, 420] width 169 height 28
drag, startPoint x: 335, startPoint y: 431, endPoint x: 382, endPoint y: 429, distance: 46.9
click at [382, 429] on div "You must be enrolled to access this content" at bounding box center [394, 420] width 169 height 28
drag, startPoint x: 382, startPoint y: 429, endPoint x: 371, endPoint y: 429, distance: 10.8
click at [371, 429] on div "You must be enrolled to access this content" at bounding box center [394, 420] width 169 height 28
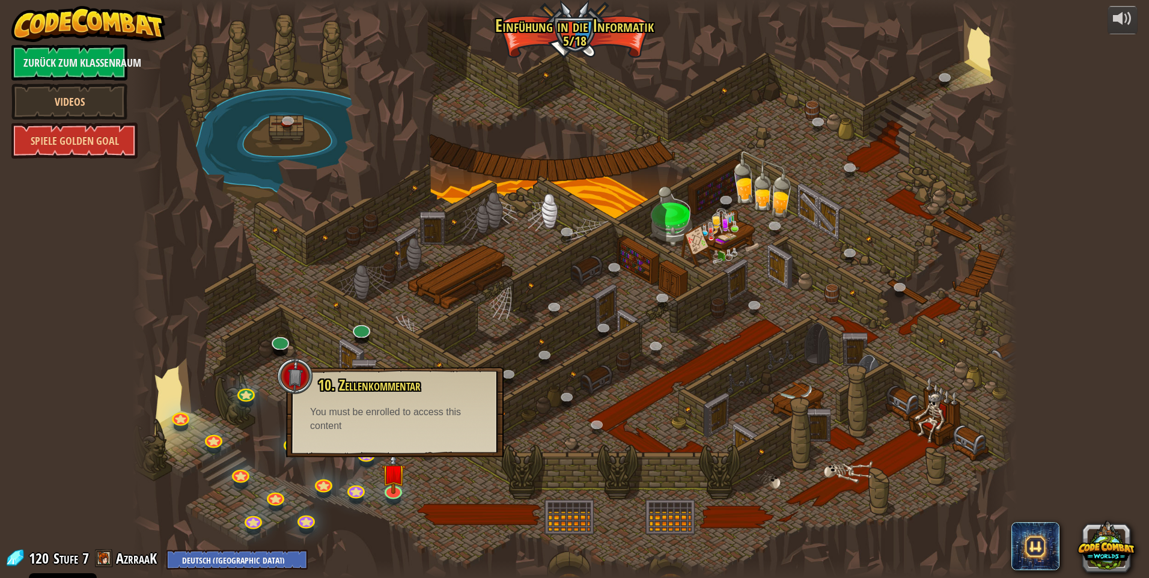
click at [428, 353] on div at bounding box center [574, 289] width 885 height 578
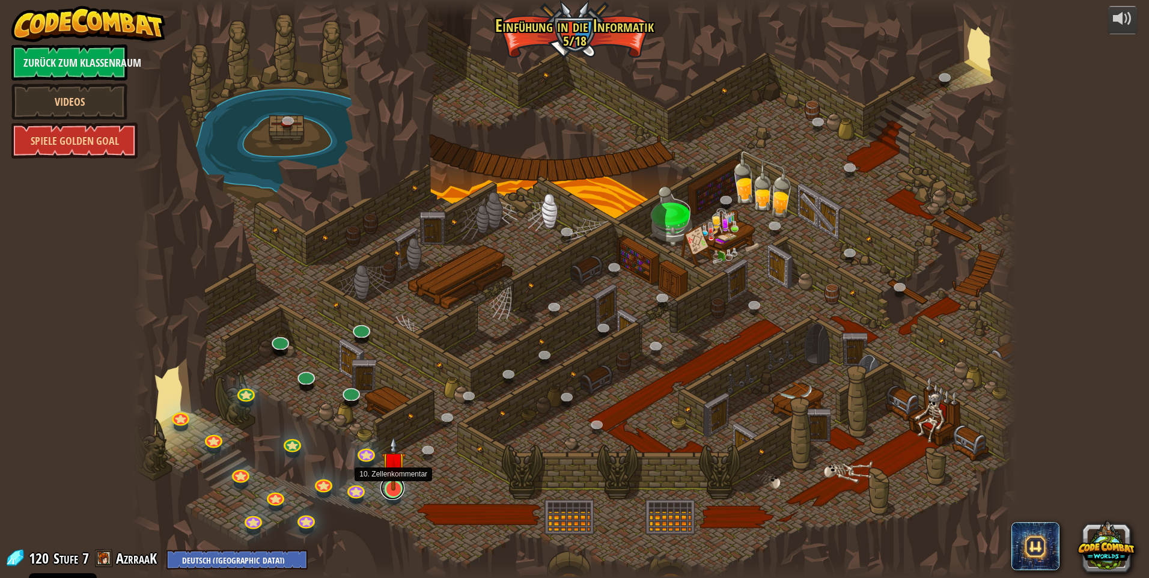
click at [388, 492] on link at bounding box center [392, 488] width 24 height 24
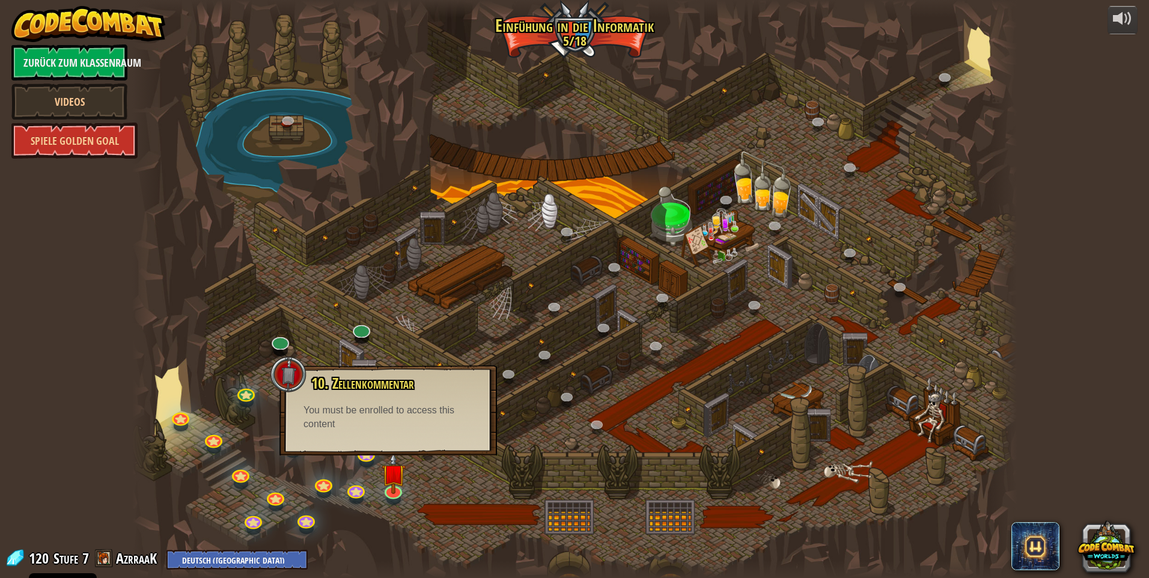
drag, startPoint x: 416, startPoint y: 418, endPoint x: 411, endPoint y: 412, distance: 8.2
click at [411, 412] on div "You must be enrolled to access this content" at bounding box center [387, 418] width 169 height 28
drag, startPoint x: 411, startPoint y: 412, endPoint x: 555, endPoint y: 461, distance: 152.6
click at [557, 461] on div at bounding box center [574, 289] width 885 height 578
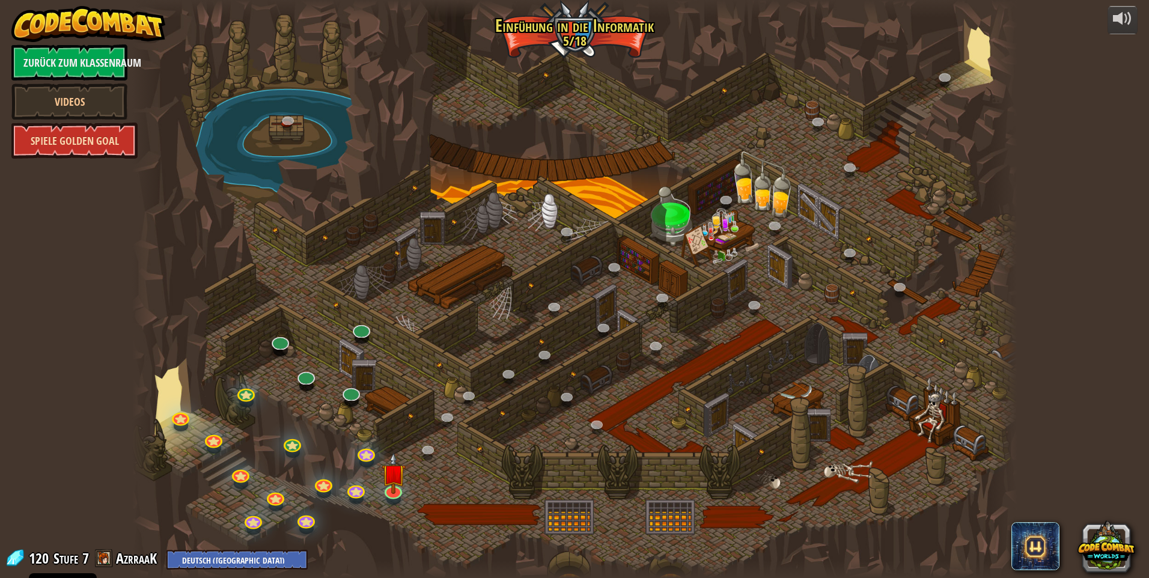
click at [98, 135] on link "Spiele Golden Goal" at bounding box center [74, 141] width 126 height 36
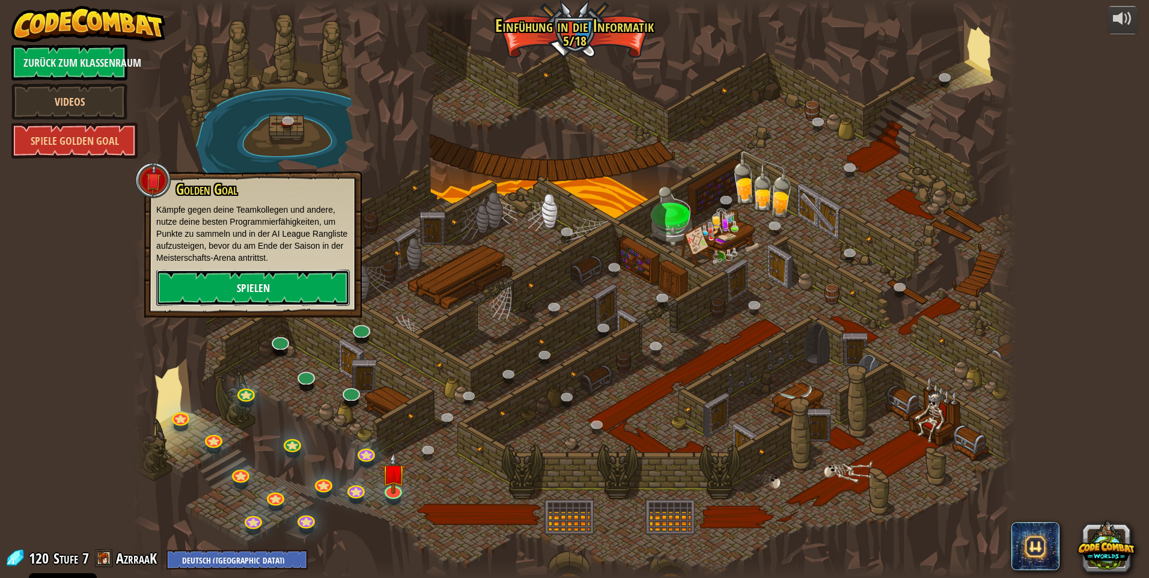
click at [285, 286] on link "Spielen" at bounding box center [252, 288] width 193 height 36
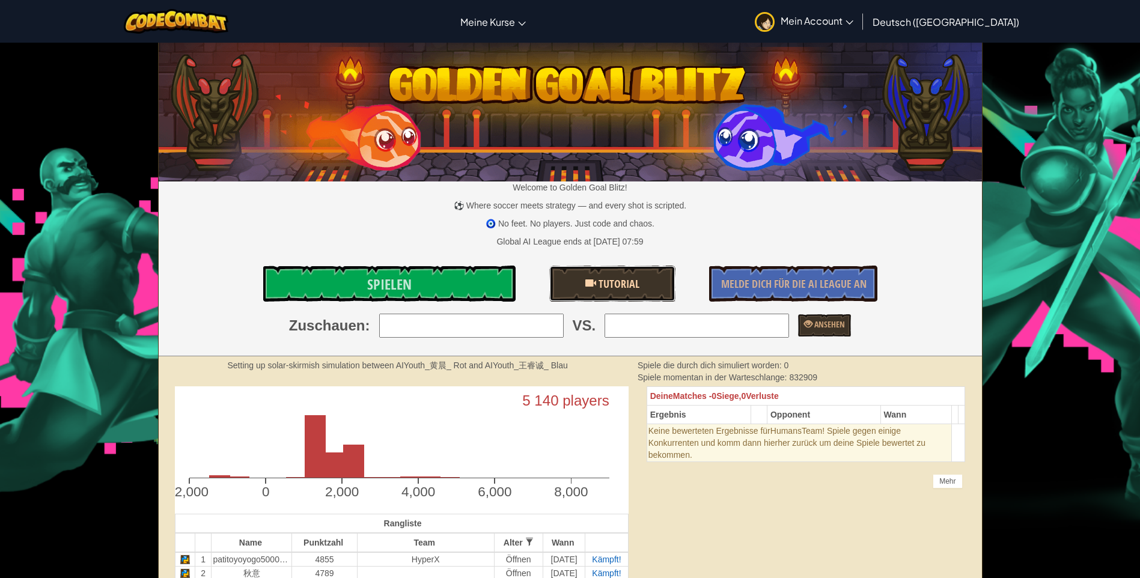
click at [628, 285] on span "Tutorial" at bounding box center [617, 283] width 43 height 15
select select "de-DE"
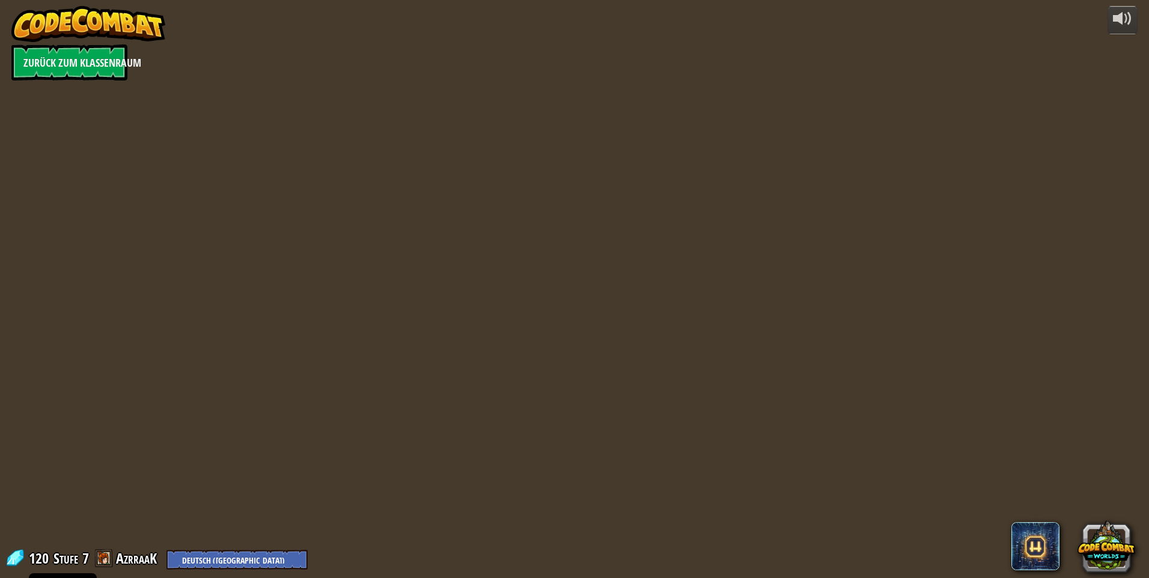
select select "de-DE"
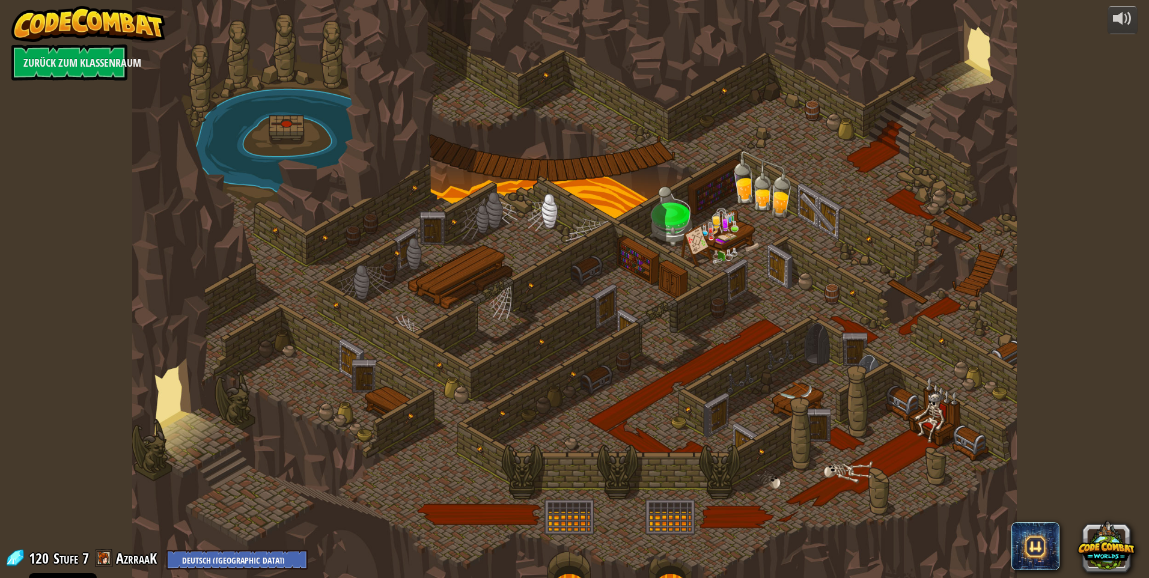
select select "de-DE"
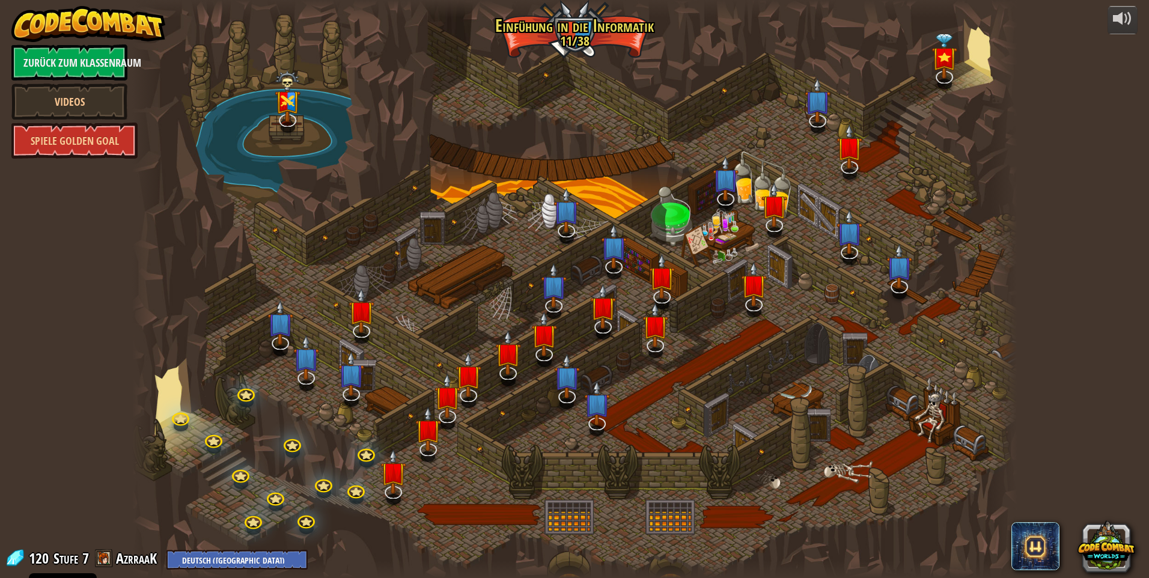
select select "de-DE"
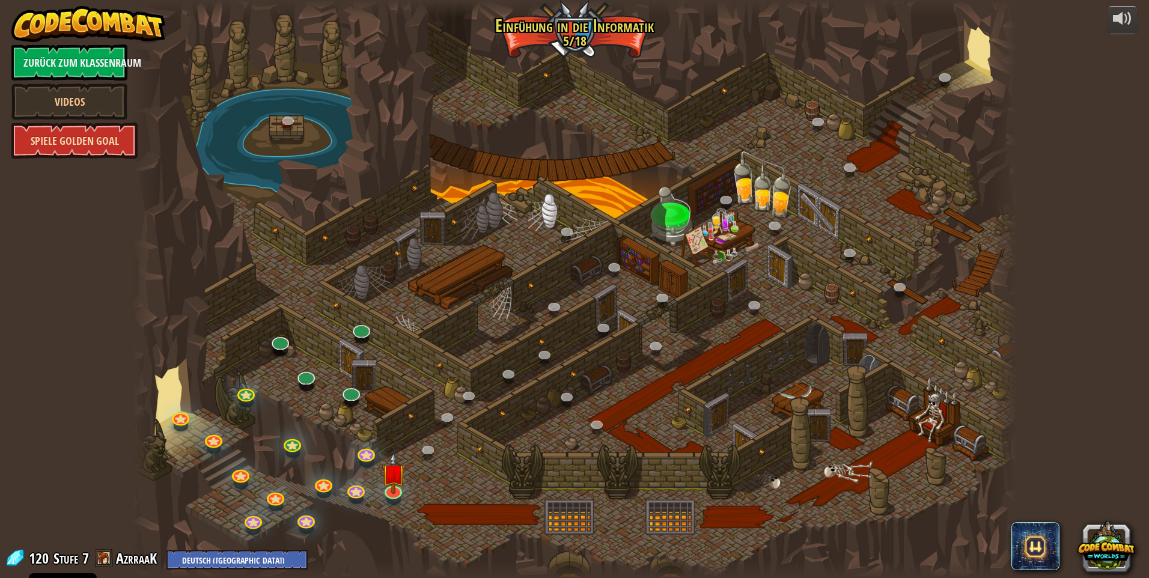
click at [115, 144] on link "Spiele Golden Goal" at bounding box center [74, 141] width 126 height 36
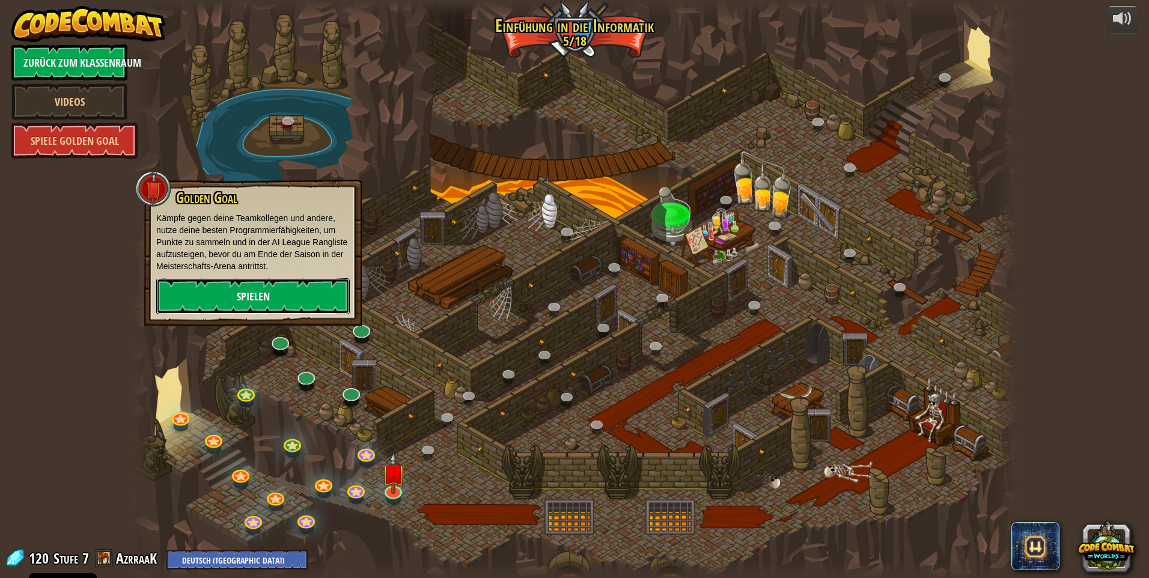
click at [193, 291] on link "Spielen" at bounding box center [252, 296] width 193 height 36
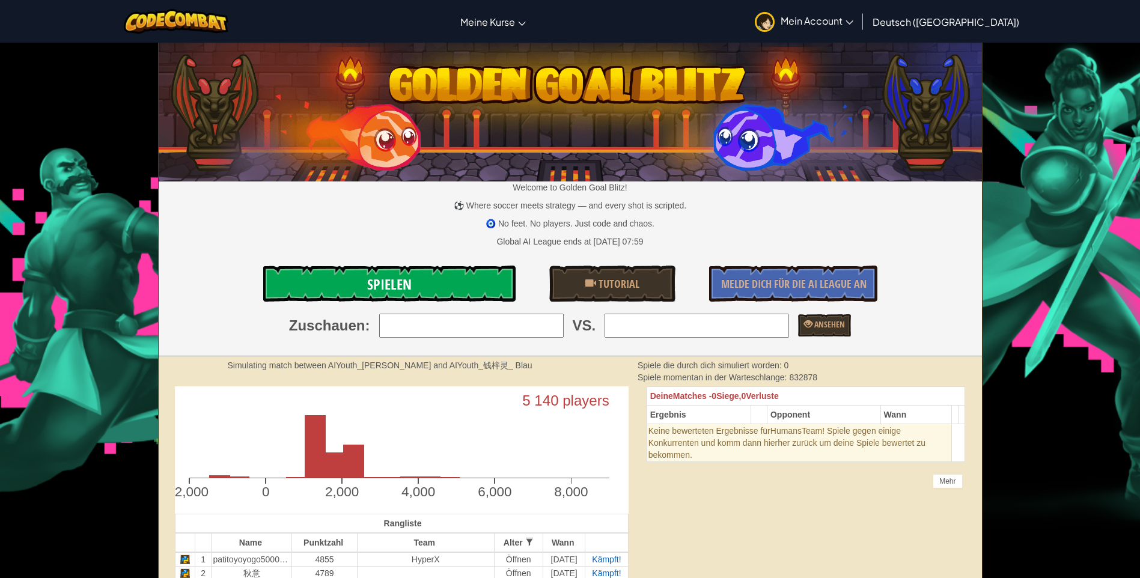
click at [344, 276] on link "Spielen" at bounding box center [389, 284] width 252 height 36
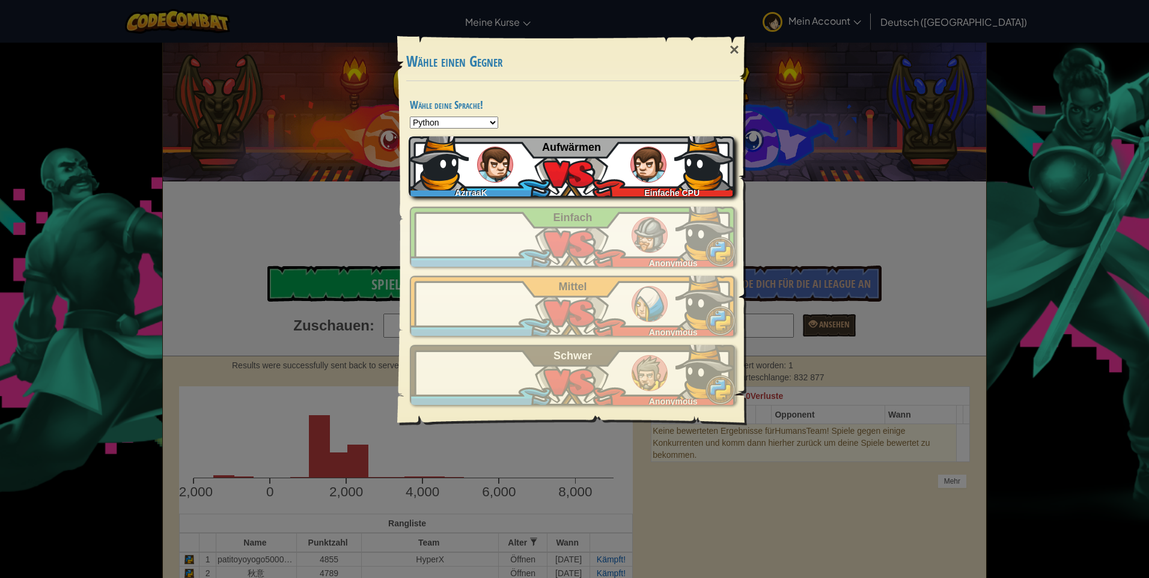
click at [474, 175] on div "AzrraaK Einfache CPU Aufwärmen" at bounding box center [572, 166] width 326 height 60
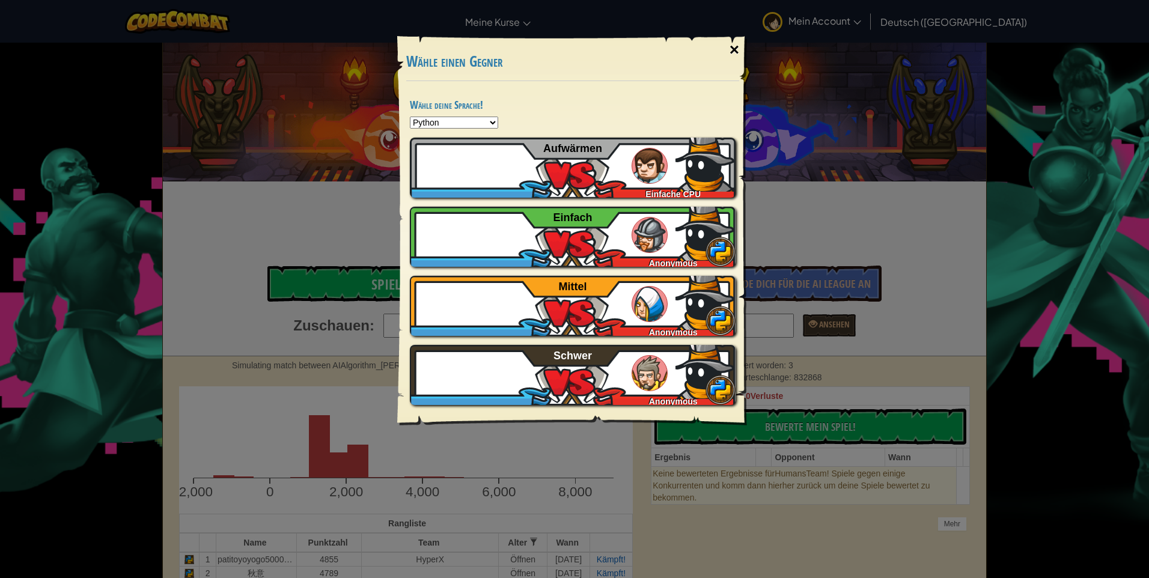
click at [733, 50] on div "×" at bounding box center [734, 49] width 28 height 35
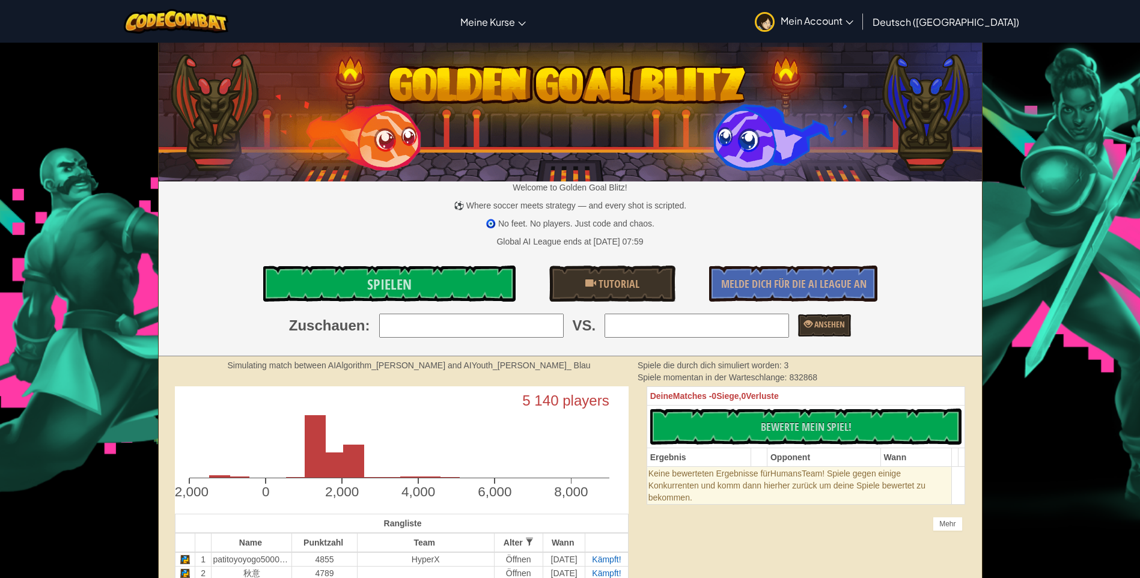
select select "de-DE"
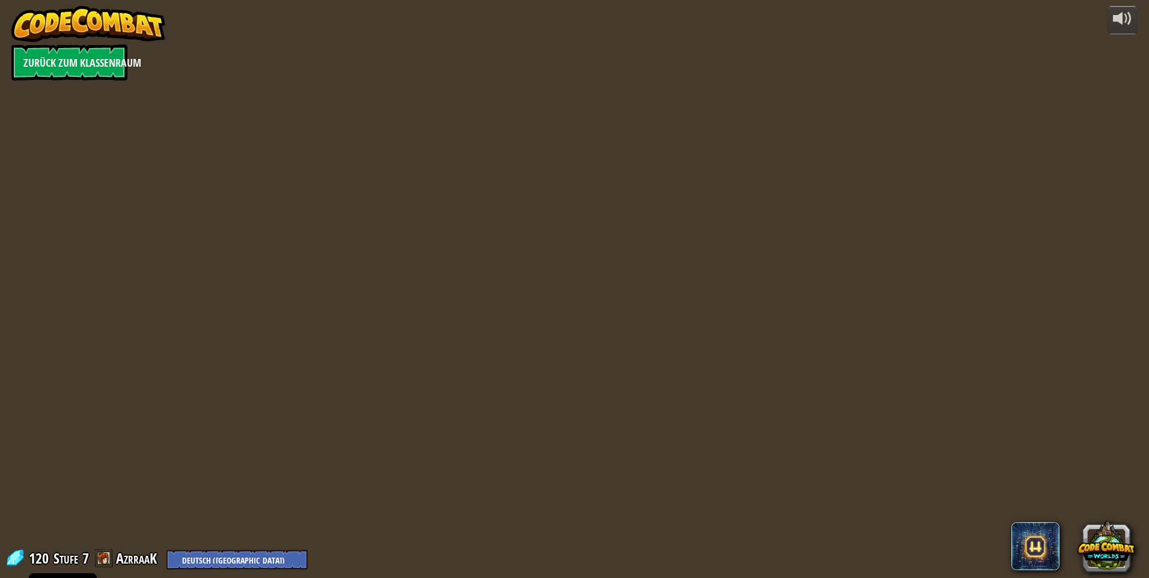
select select "de-DE"
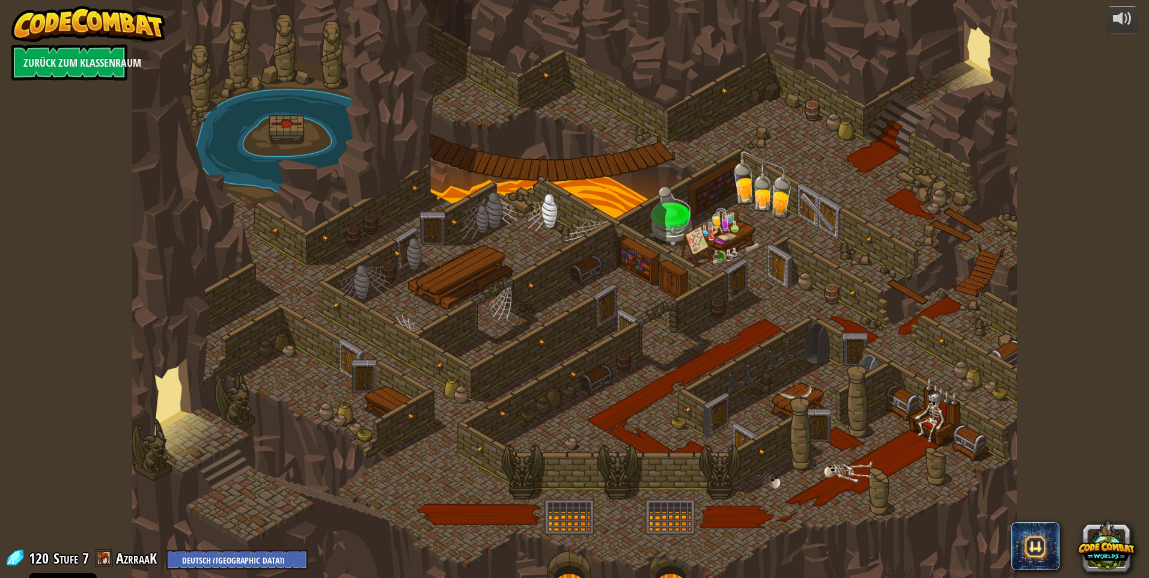
select select "de-DE"
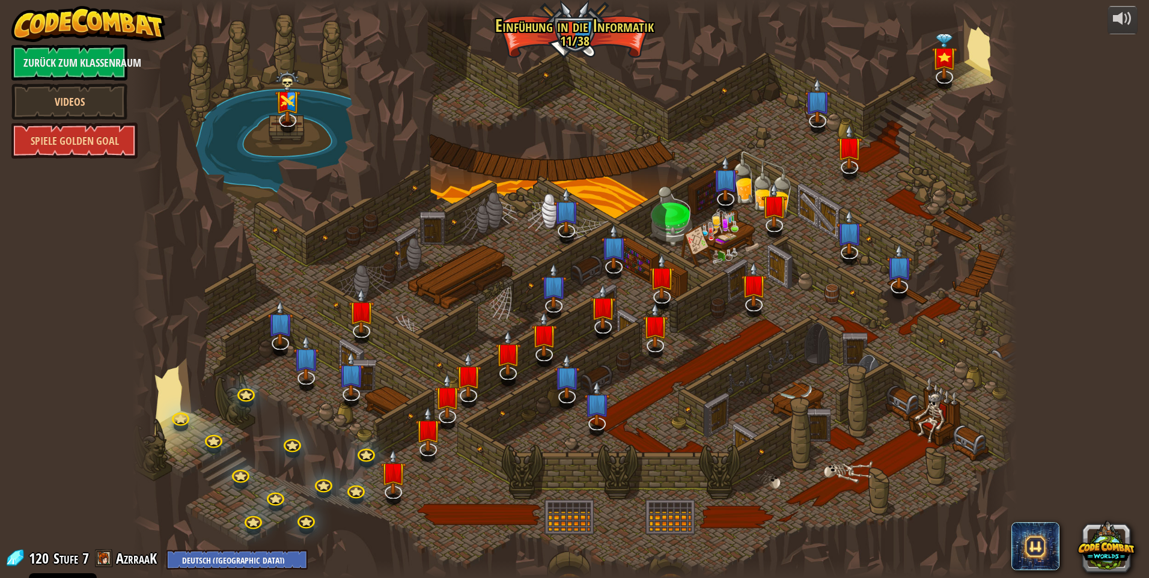
select select "de-DE"
